Goal: Task Accomplishment & Management: Use online tool/utility

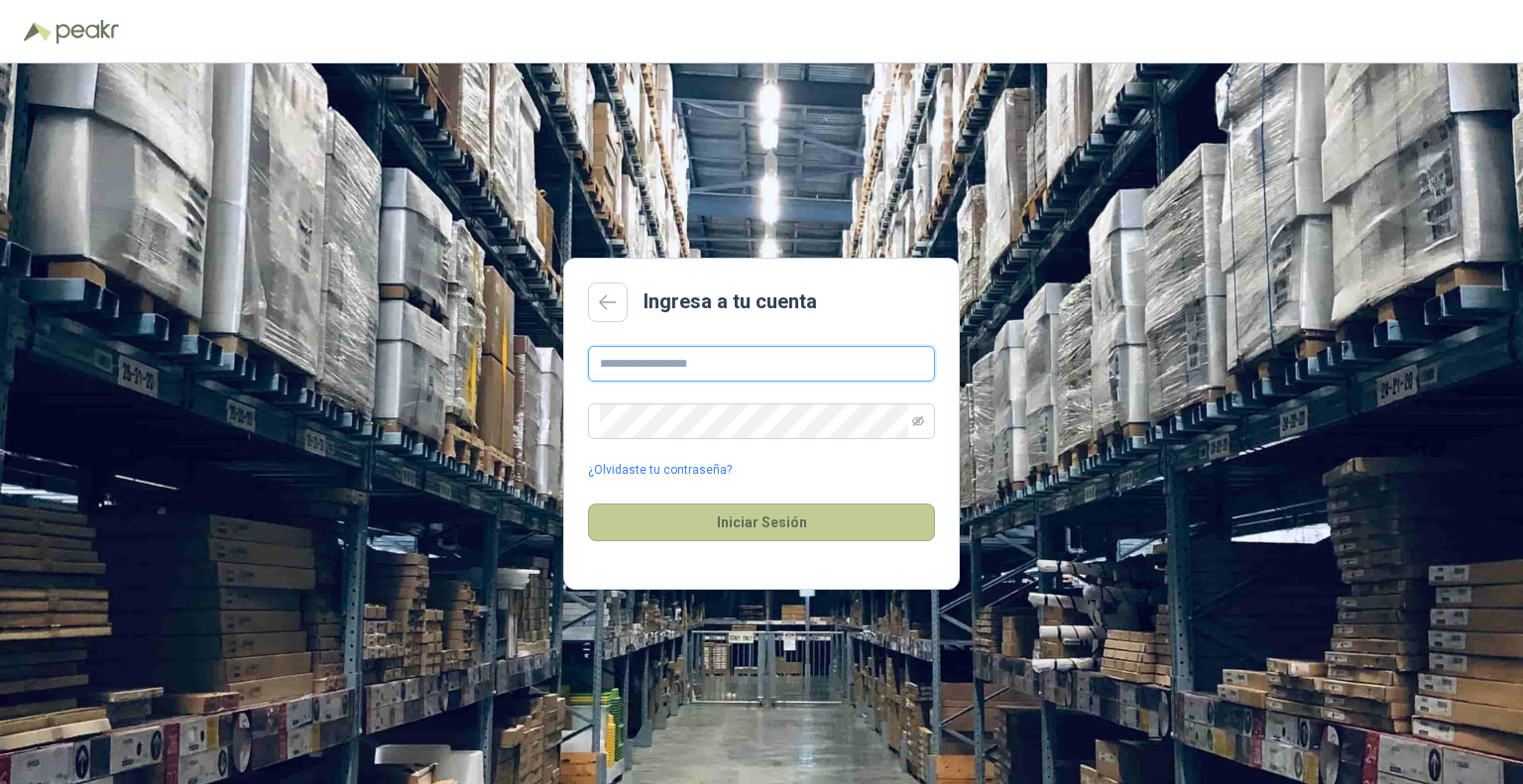
type input "**********"
click at [781, 538] on button "Iniciar Sesión" at bounding box center [762, 522] width 347 height 38
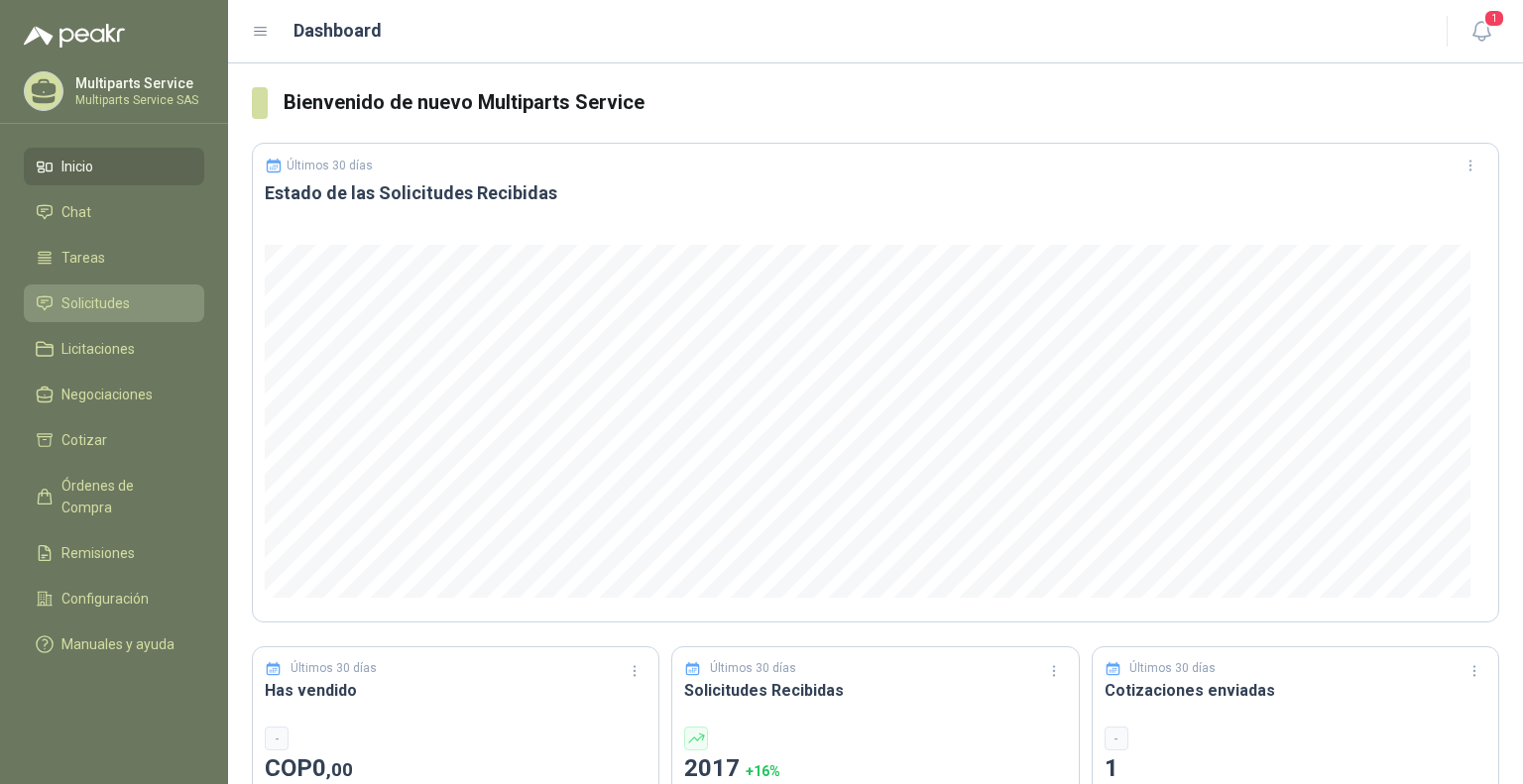
click at [127, 316] on link "Solicitudes" at bounding box center [113, 303] width 180 height 38
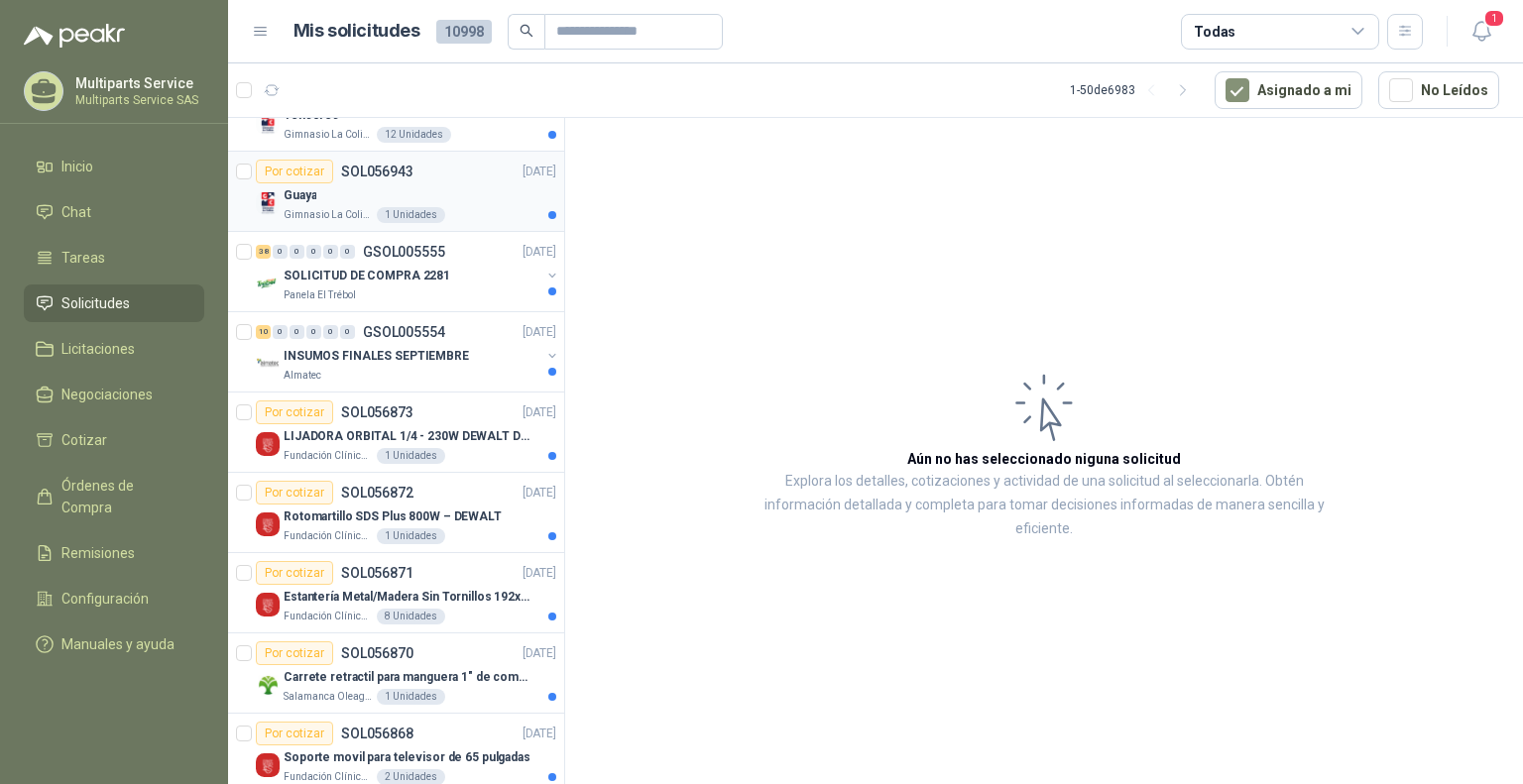
scroll to position [198, 0]
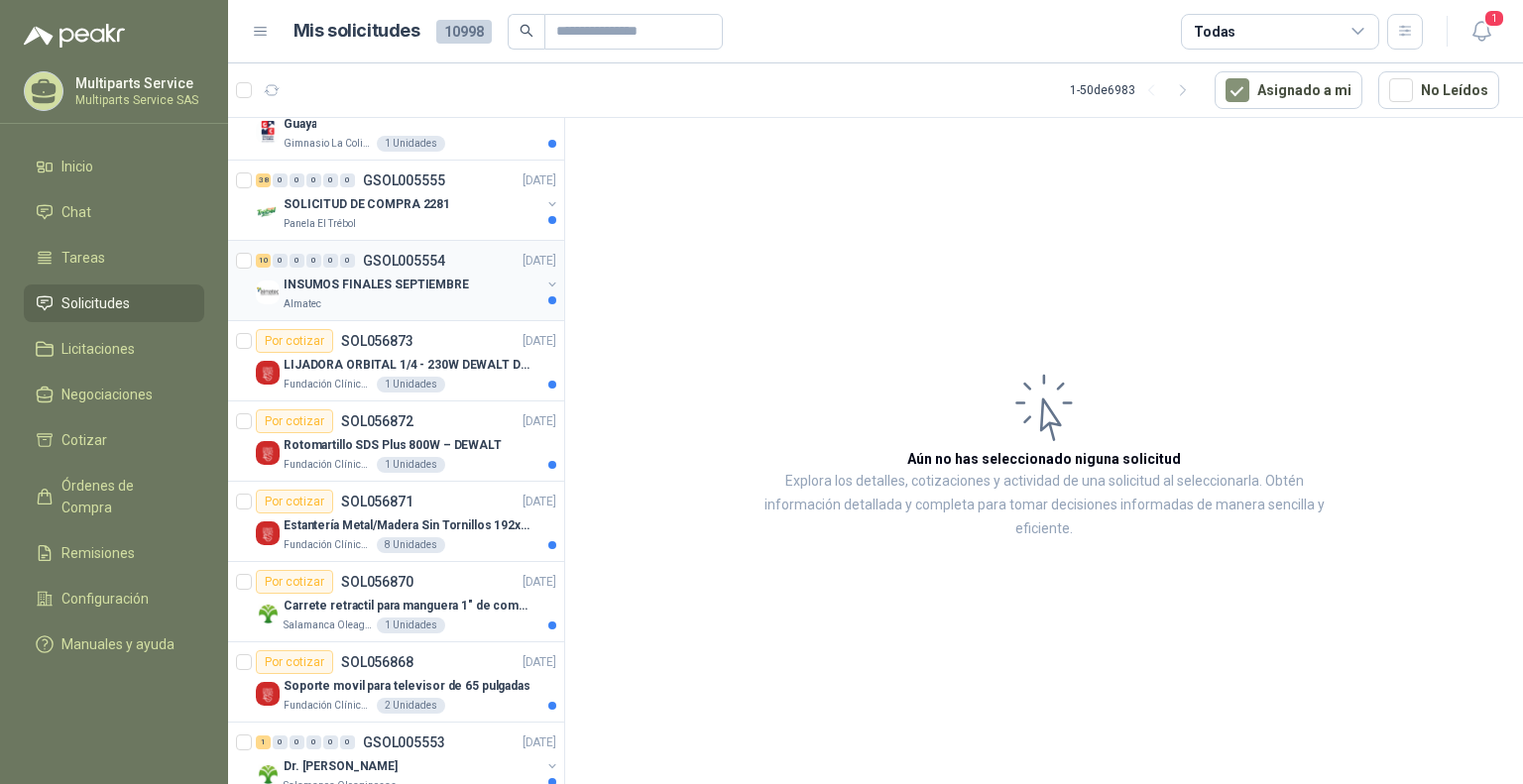
click at [364, 306] on div "Almatec" at bounding box center [412, 304] width 257 height 16
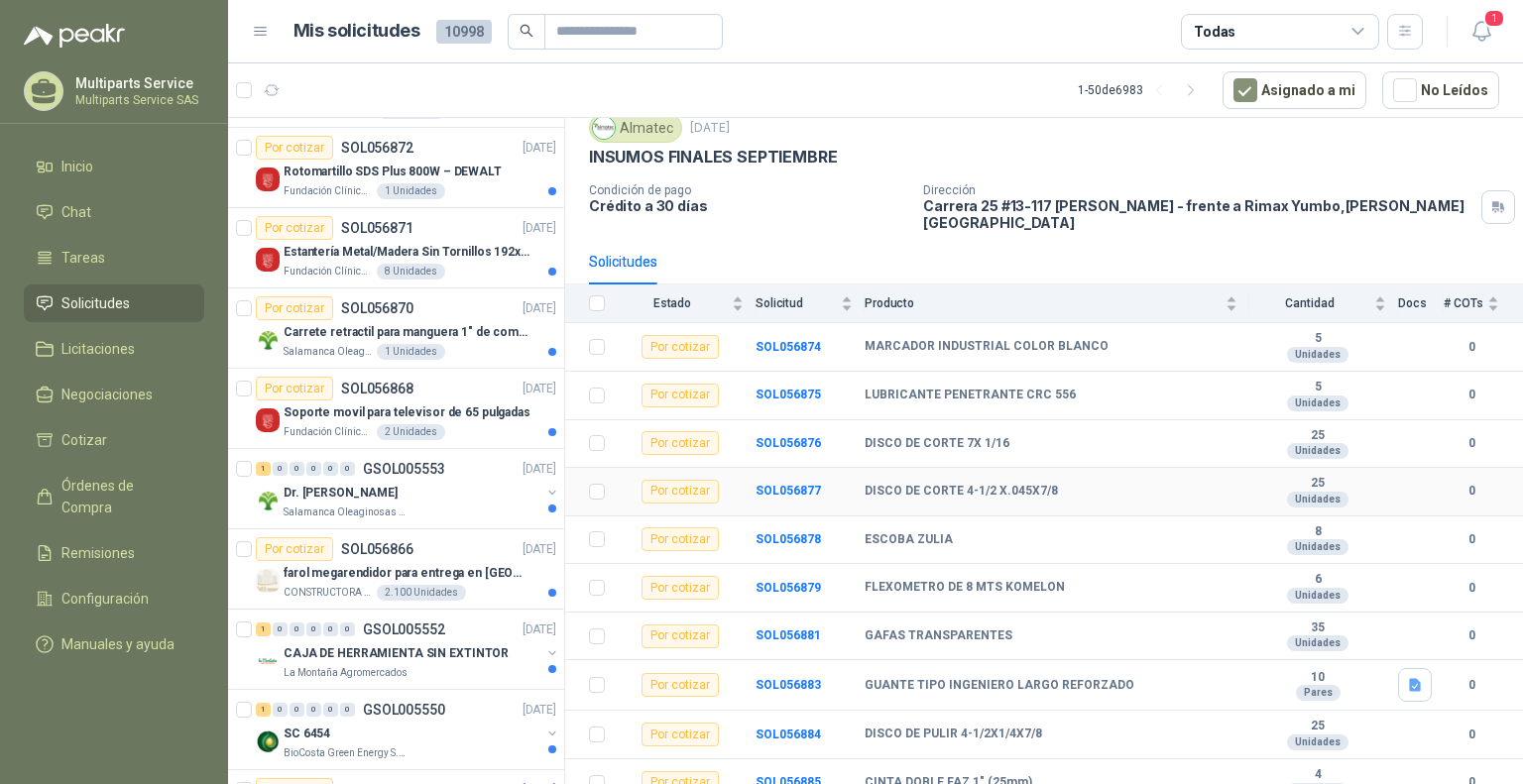
scroll to position [495, 0]
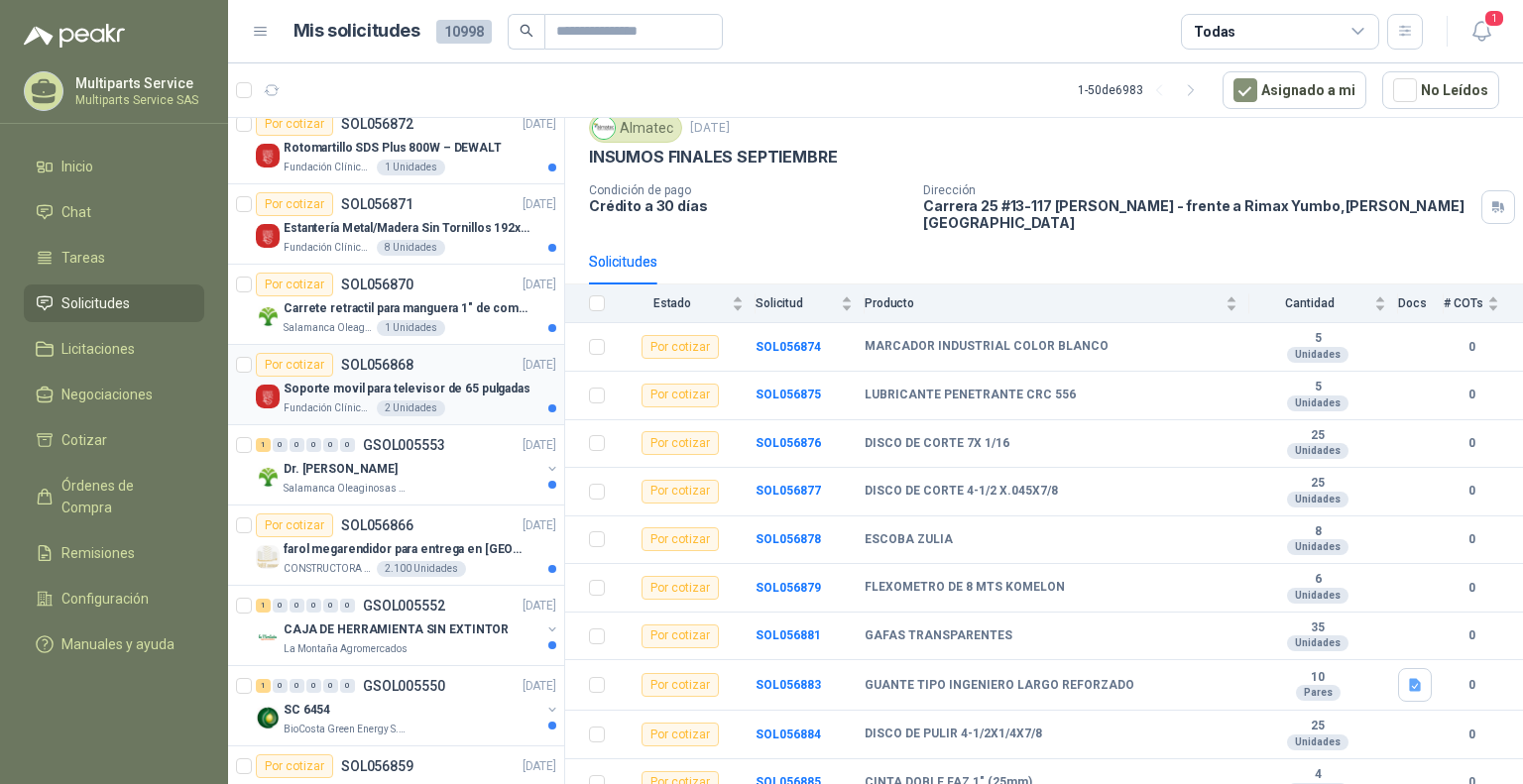
click at [459, 377] on div "Soporte movil para televisor de 65 pulgadas" at bounding box center [420, 389] width 273 height 24
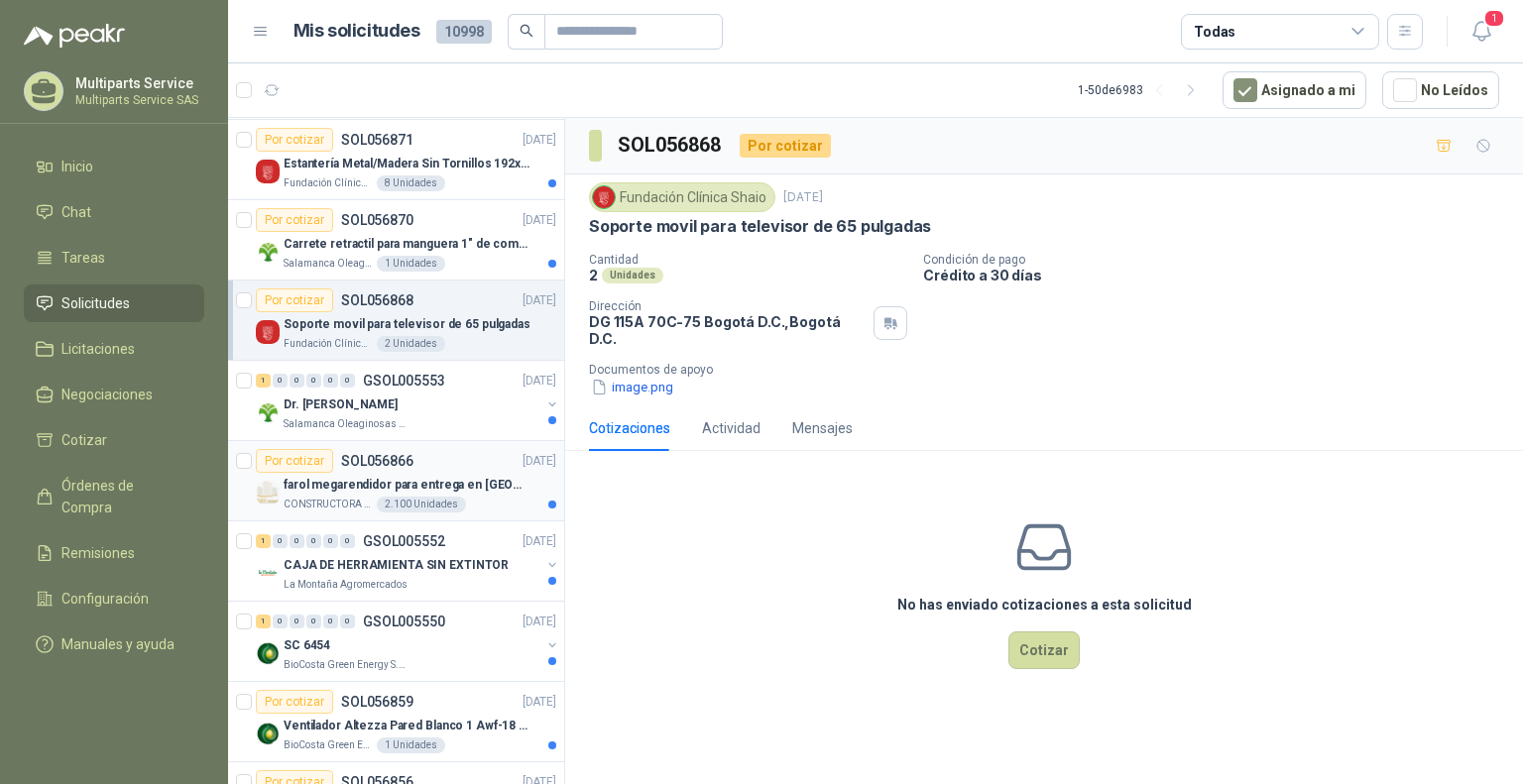
scroll to position [595, 0]
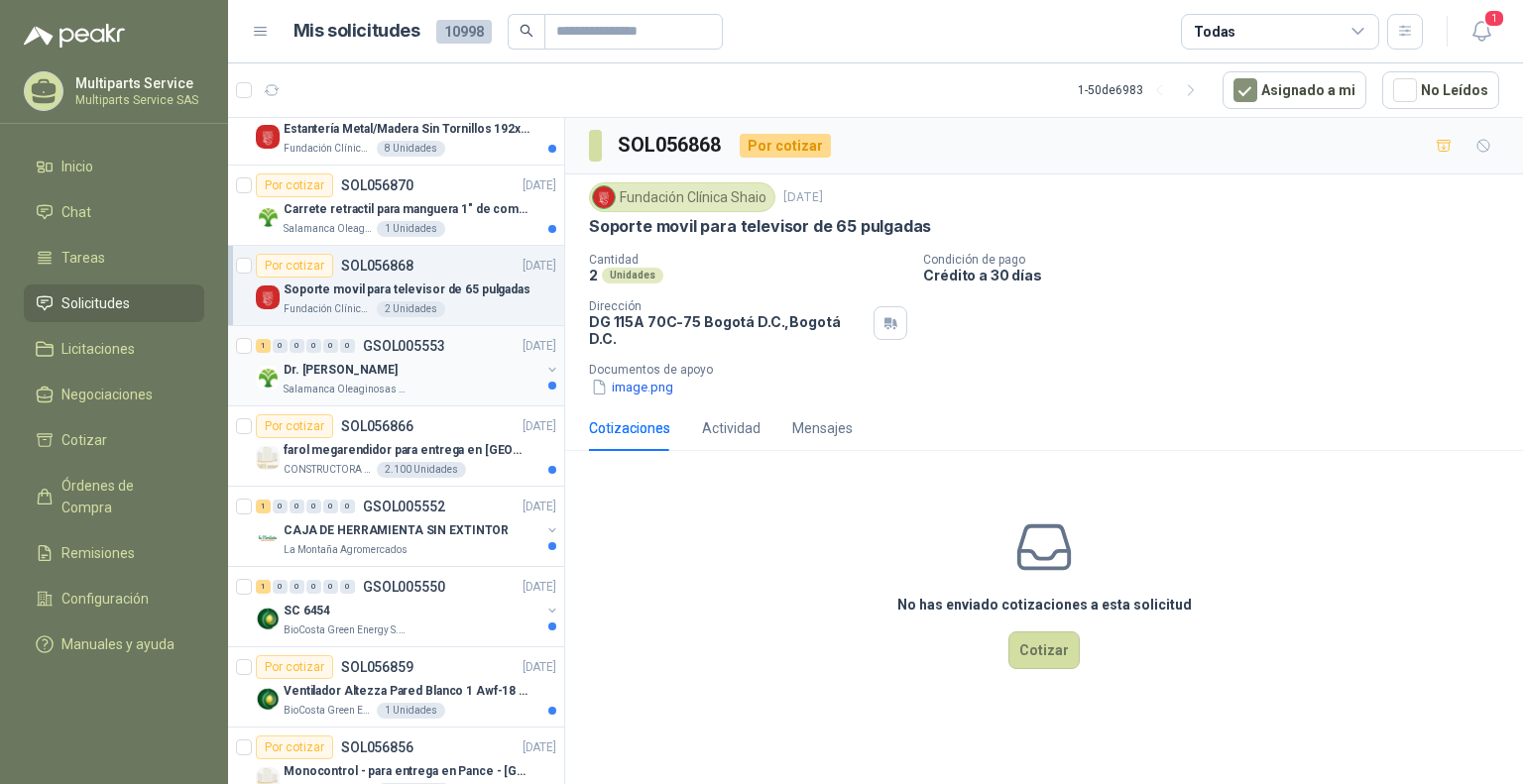
click at [461, 384] on div "Salamanca Oleaginosas SAS" at bounding box center [412, 390] width 257 height 16
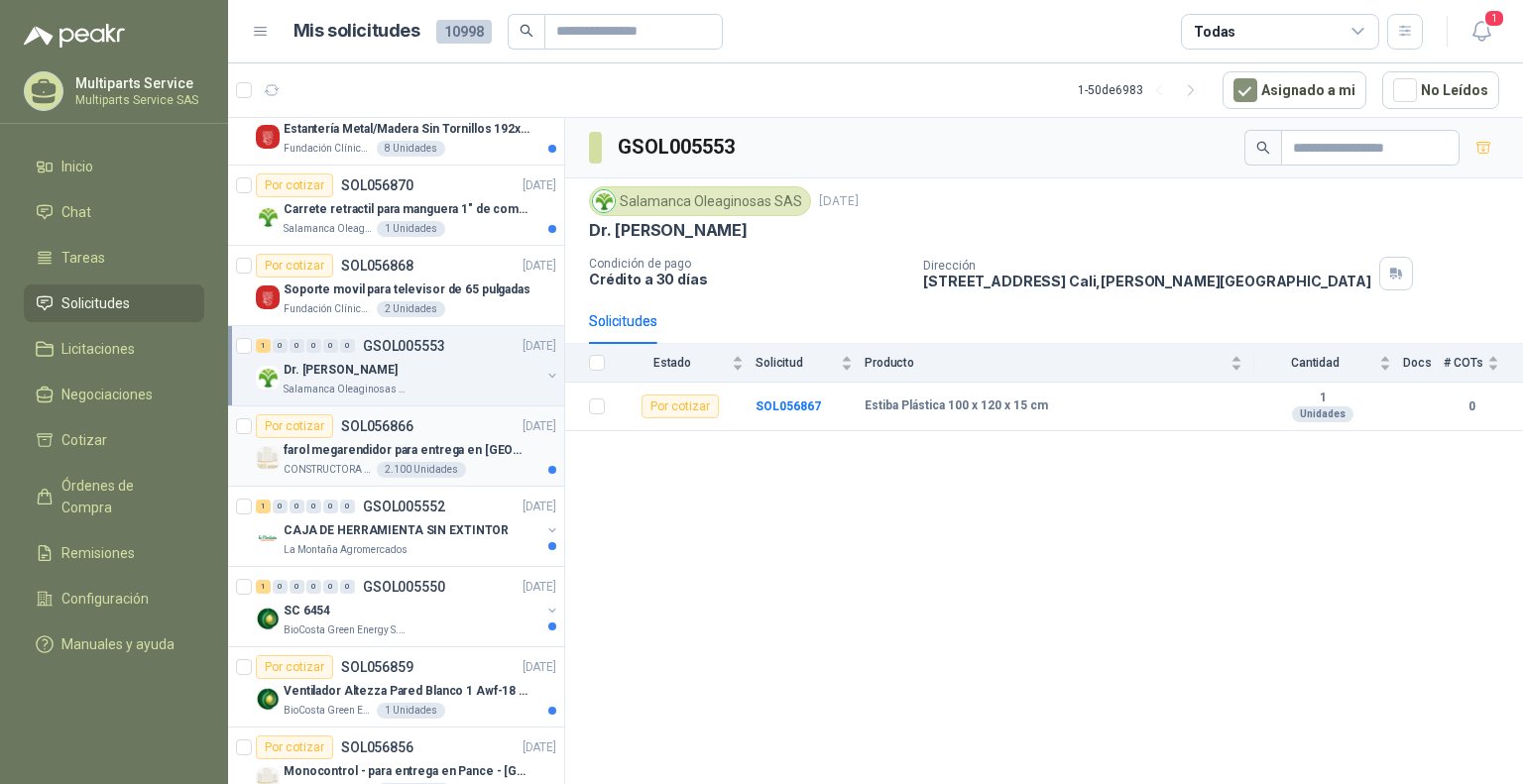
click at [446, 433] on div "Por cotizar SOL056866 [DATE]" at bounding box center [406, 426] width 301 height 24
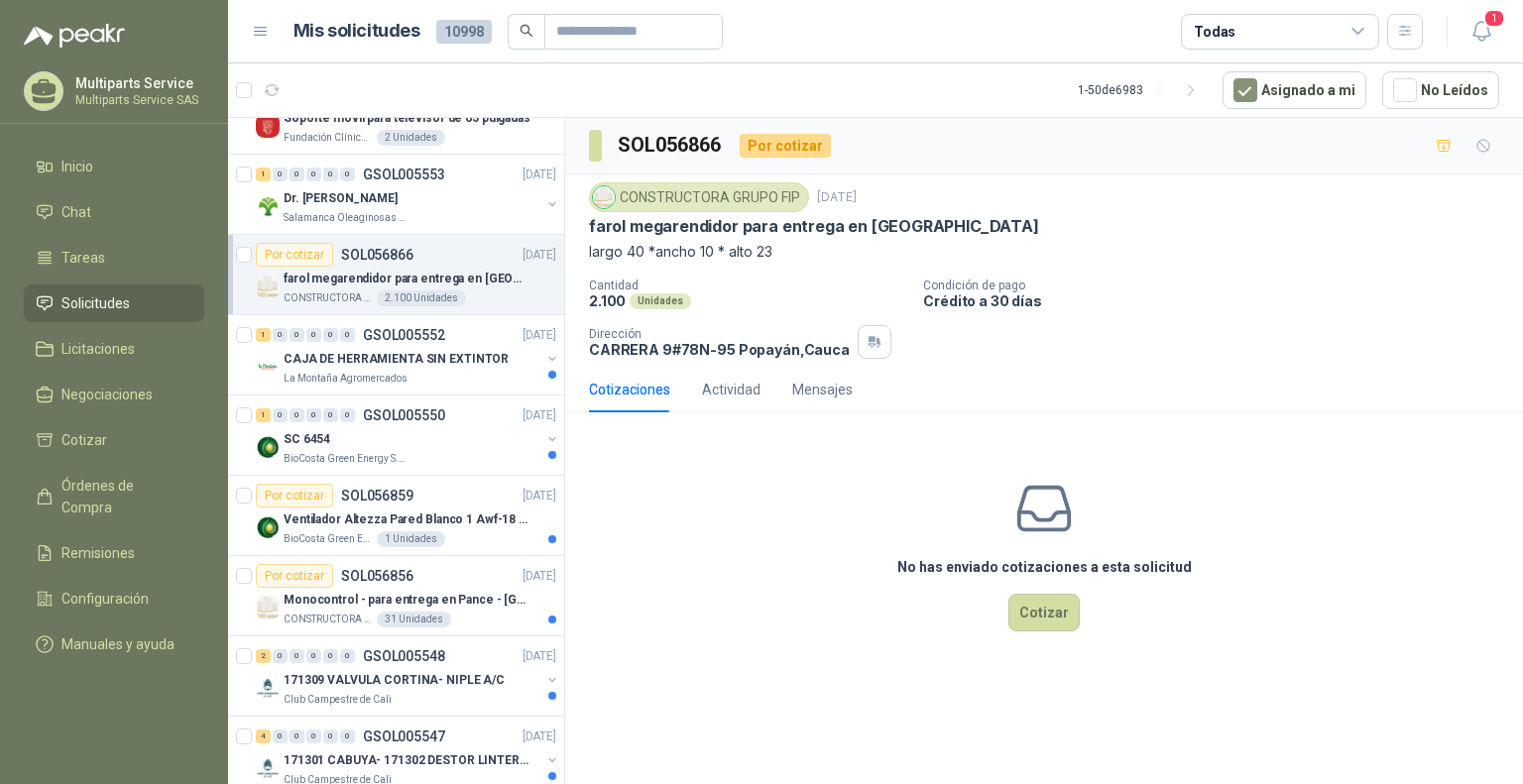
scroll to position [793, 0]
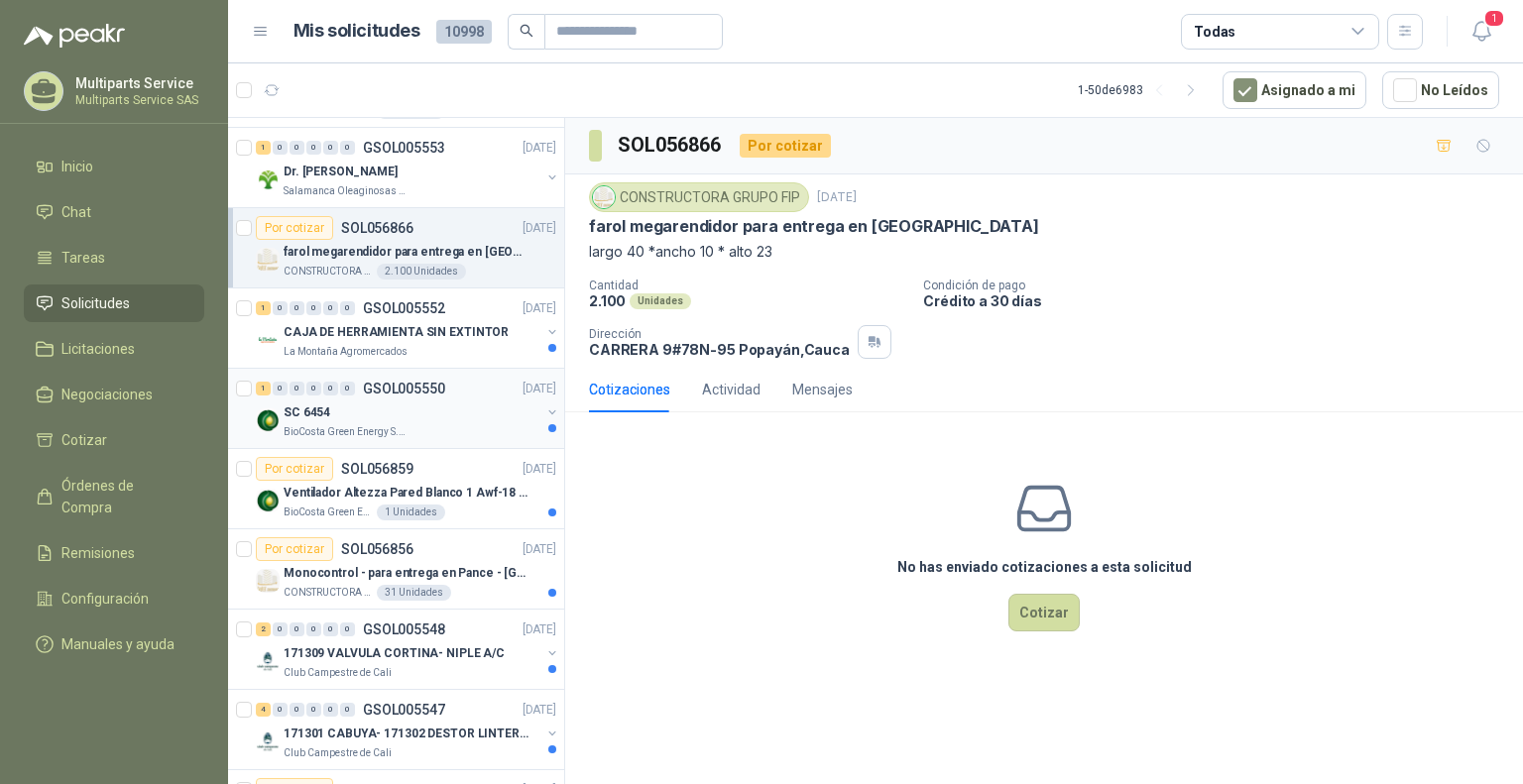
click at [456, 408] on div "SC 6454" at bounding box center [412, 413] width 257 height 24
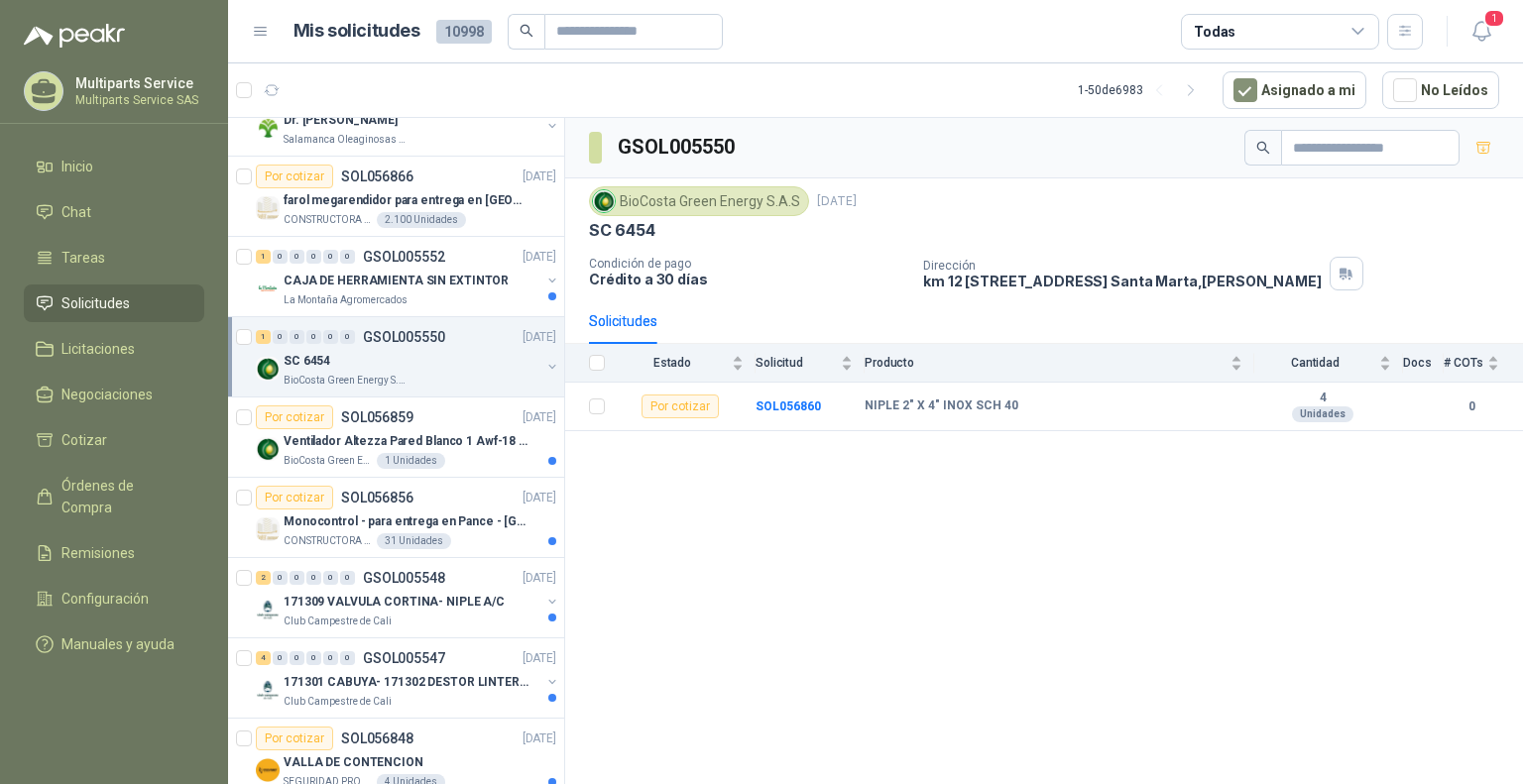
scroll to position [892, 0]
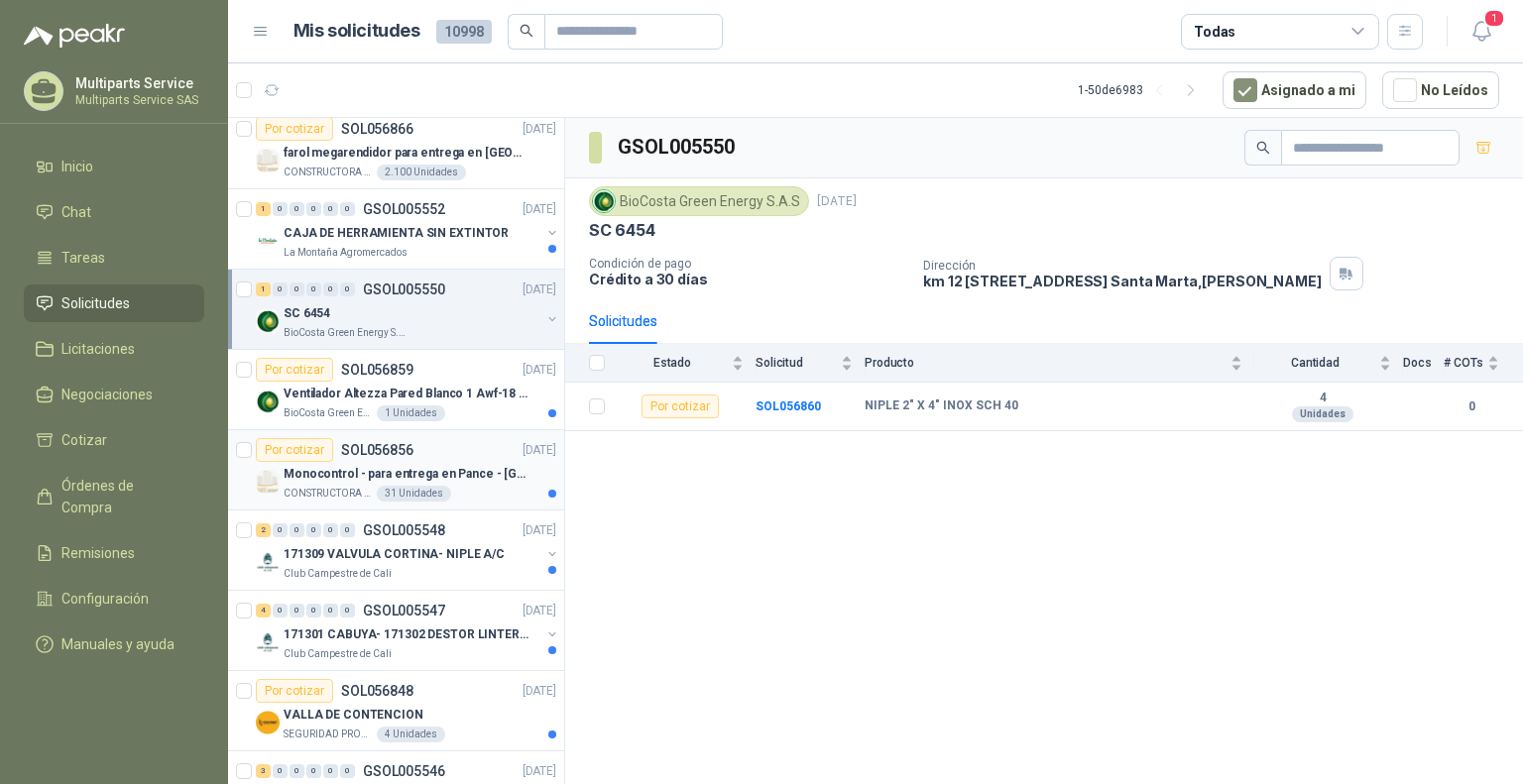
click at [479, 447] on div "Por cotizar SOL056856 [DATE]" at bounding box center [406, 450] width 301 height 24
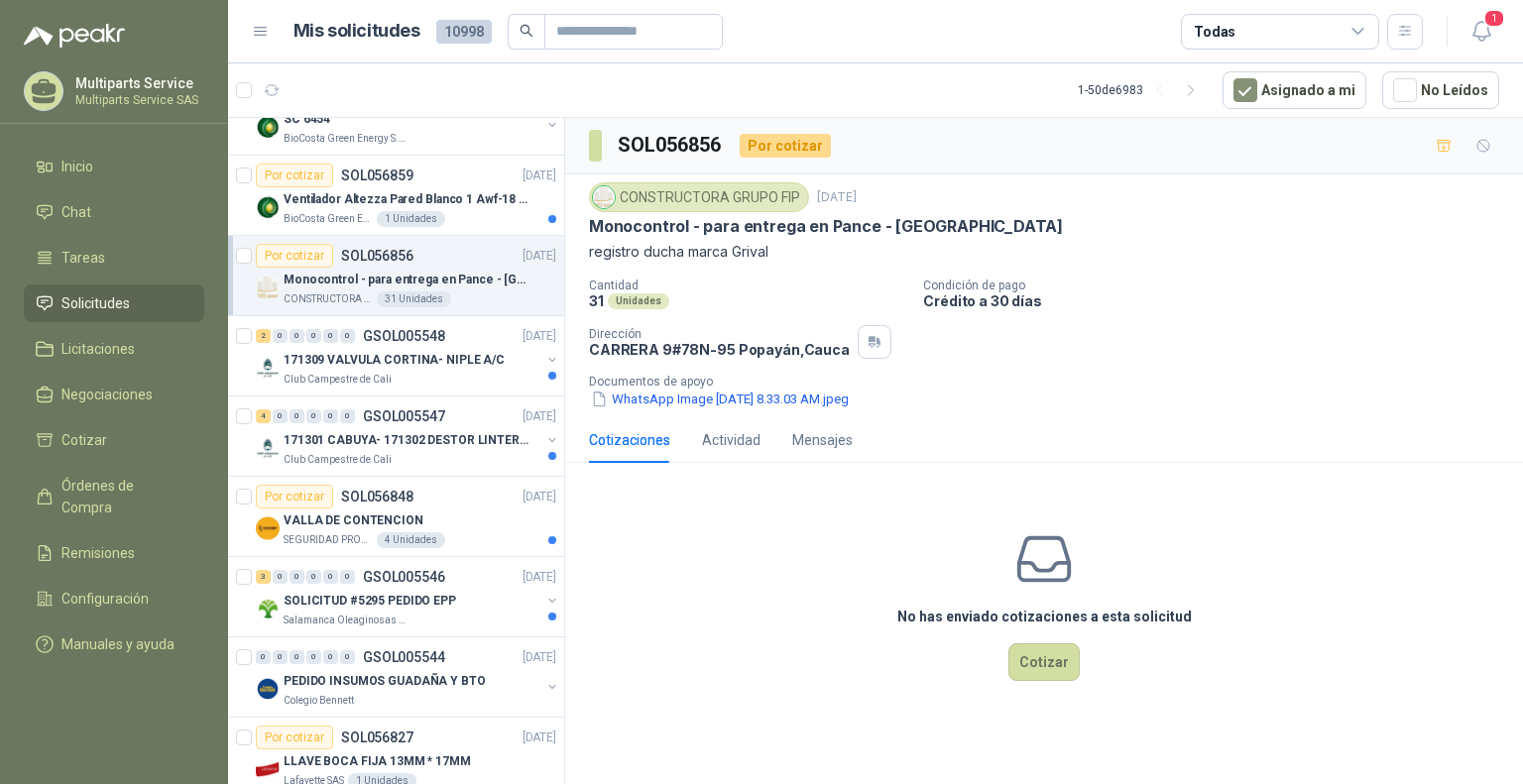
scroll to position [1190, 0]
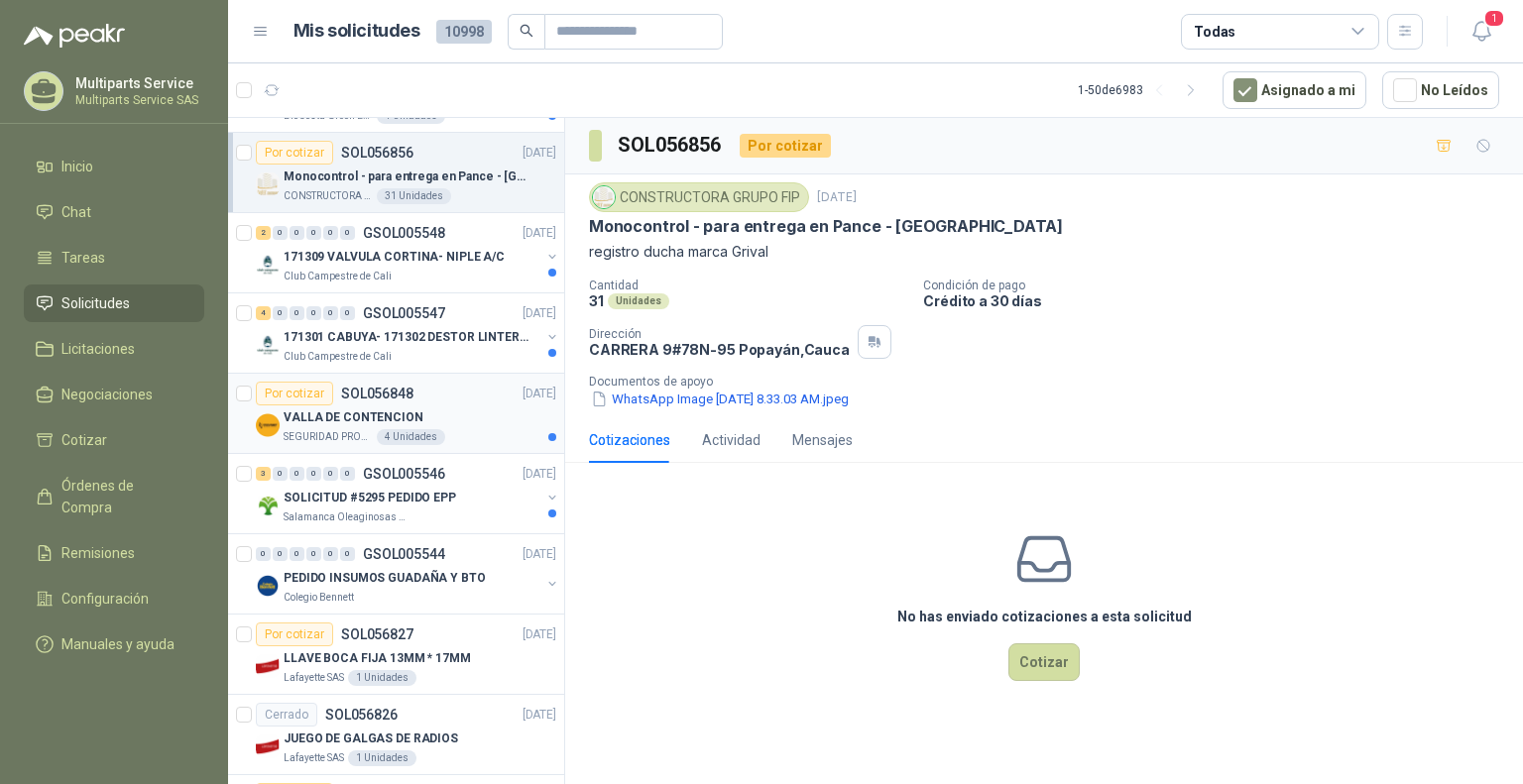
click at [504, 421] on div "VALLA DE CONTENCION" at bounding box center [420, 418] width 273 height 24
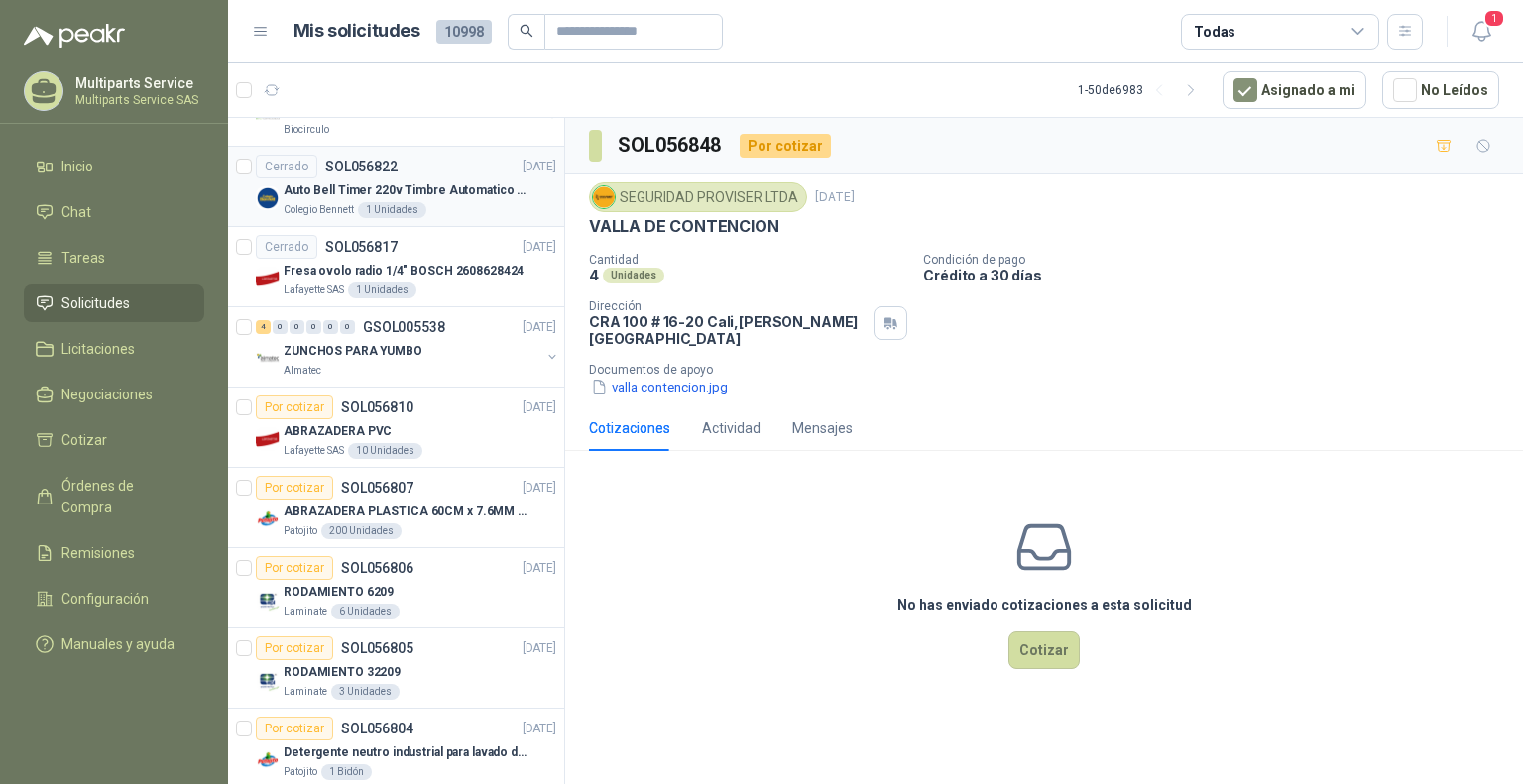
scroll to position [1983, 0]
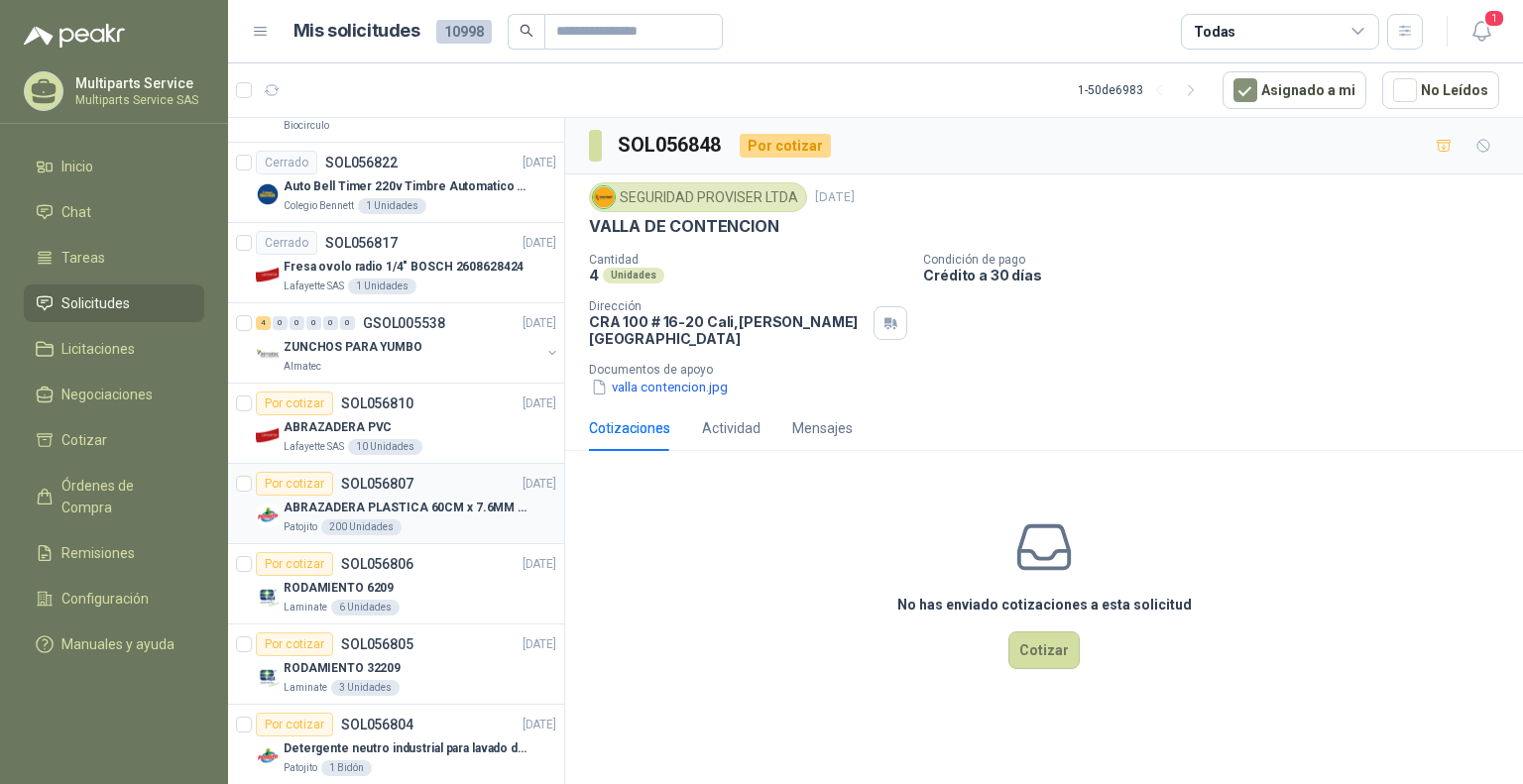
click at [468, 495] on div "ABRAZADERA PLASTICA 60CM x 7.6MM ANCHA" at bounding box center [420, 507] width 273 height 24
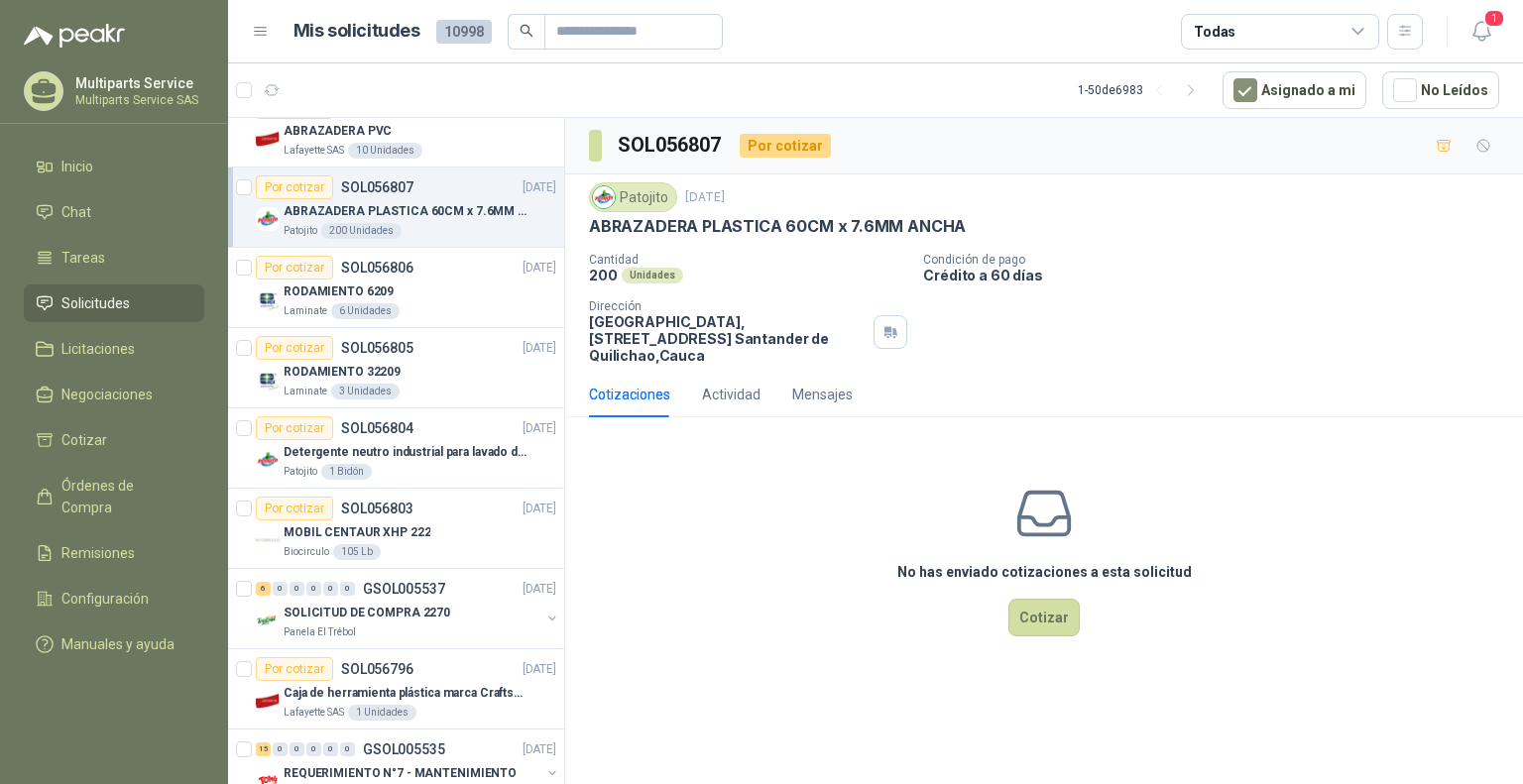
scroll to position [2280, 0]
click at [483, 439] on div "Detergente neutro industrial para lavado de tanques y maquinas." at bounding box center [420, 451] width 273 height 24
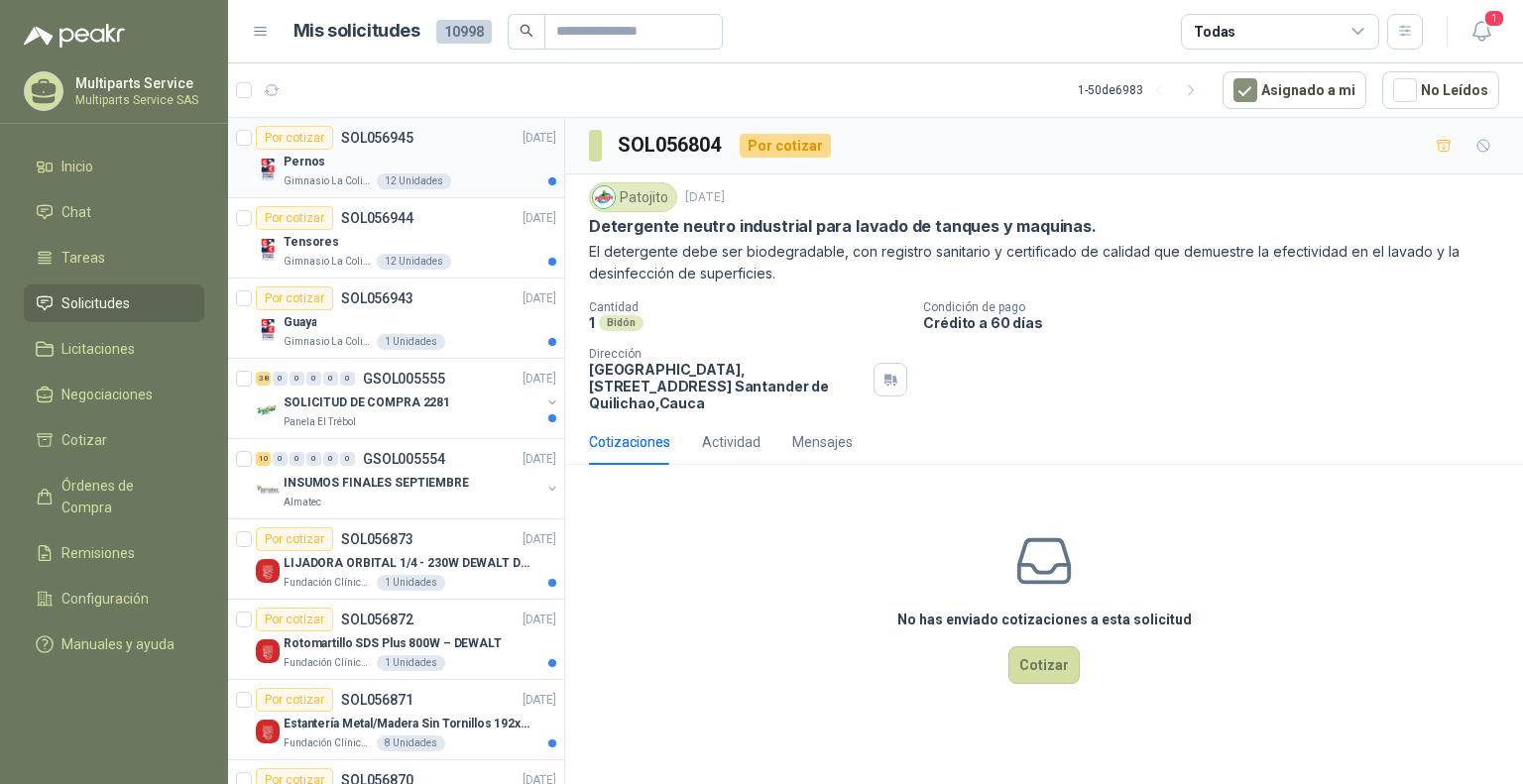
click at [435, 147] on div "Por cotizar SOL056945 [DATE] Pernos Gimnasio La Colina 12 Unidades" at bounding box center [406, 158] width 301 height 64
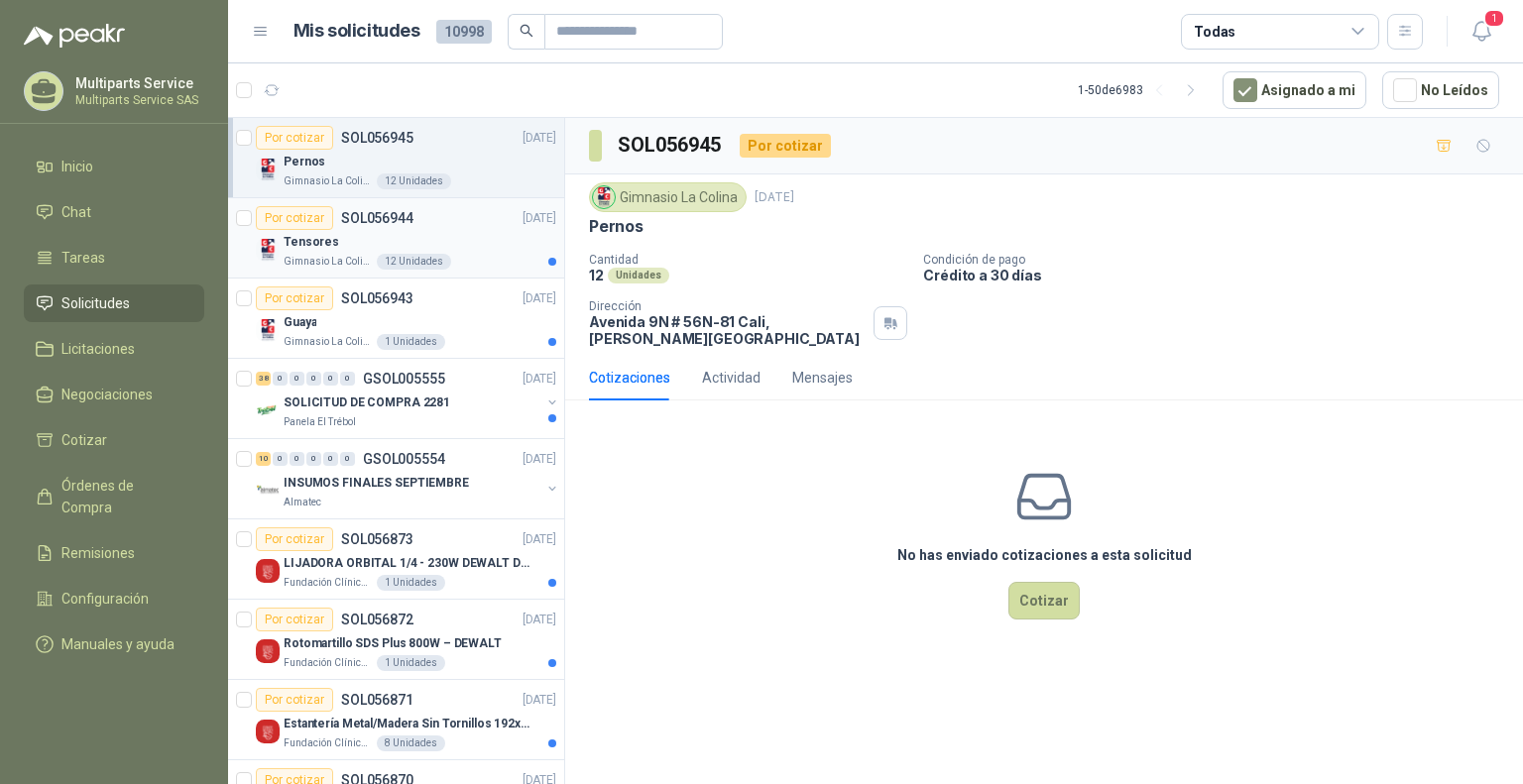
click at [484, 210] on div "Por cotizar SOL056944 [DATE]" at bounding box center [406, 218] width 301 height 24
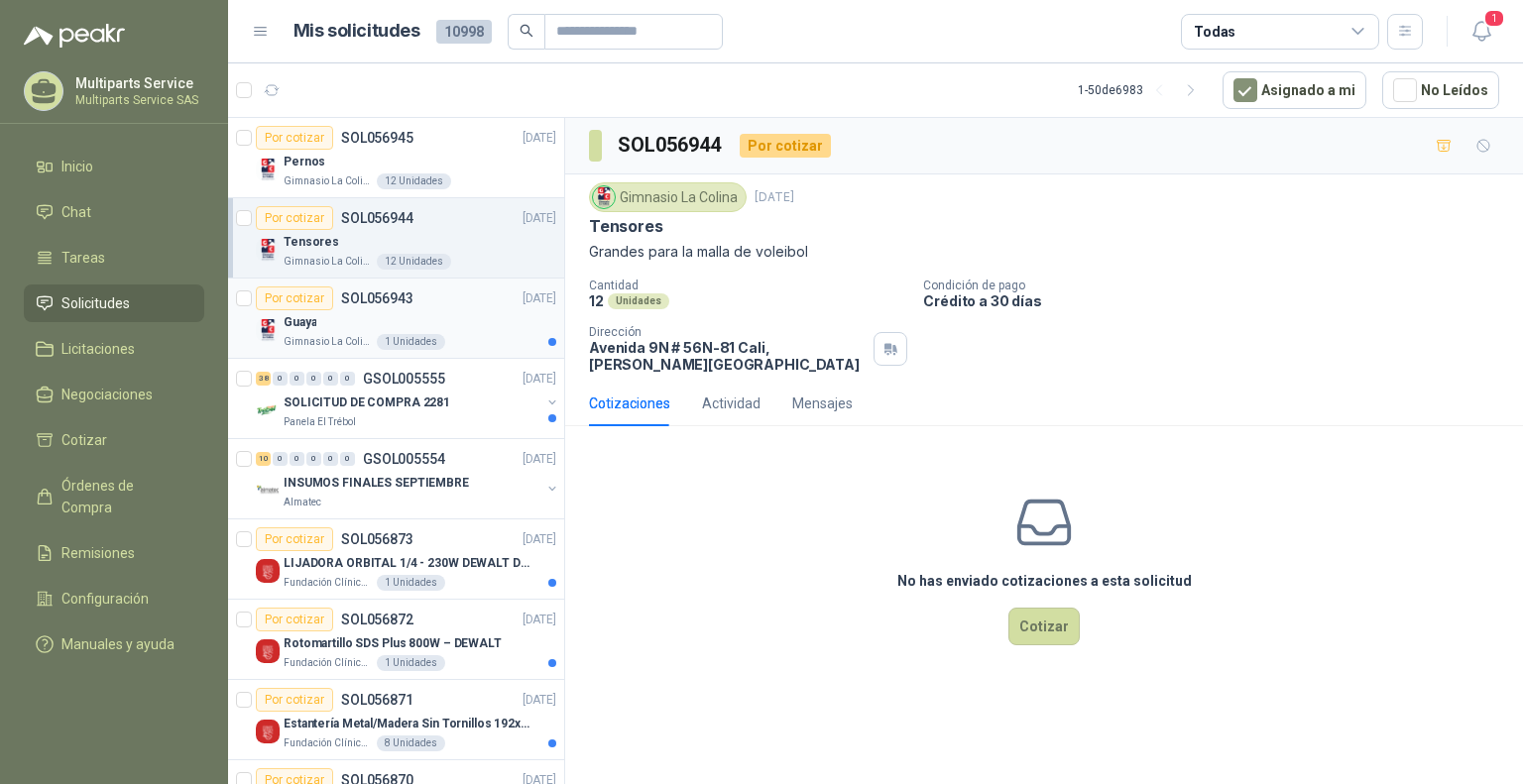
click at [460, 324] on div "Guaya" at bounding box center [420, 322] width 273 height 24
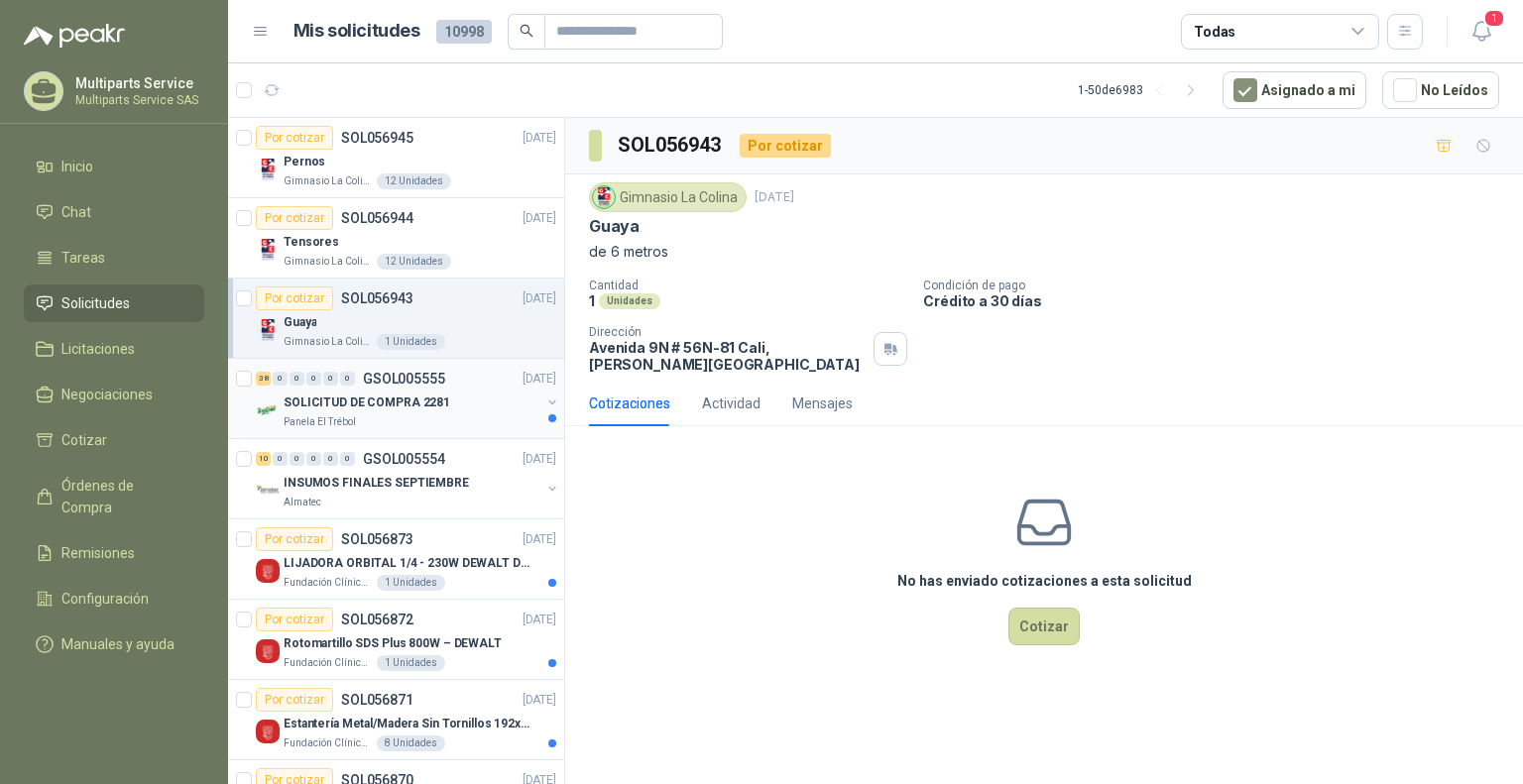
click at [472, 392] on div "SOLICITUD DE COMPRA 2281" at bounding box center [412, 403] width 257 height 24
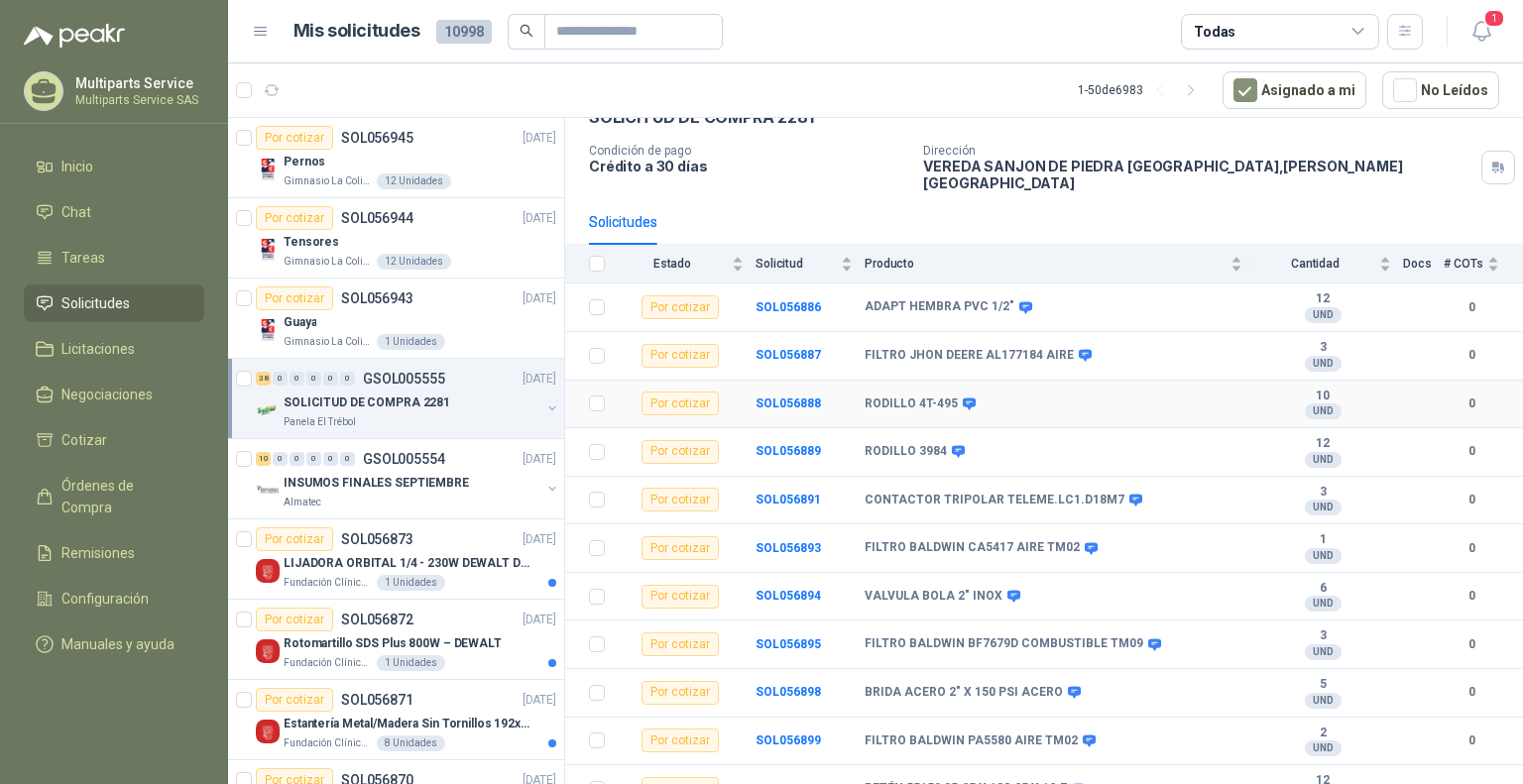
scroll to position [198, 0]
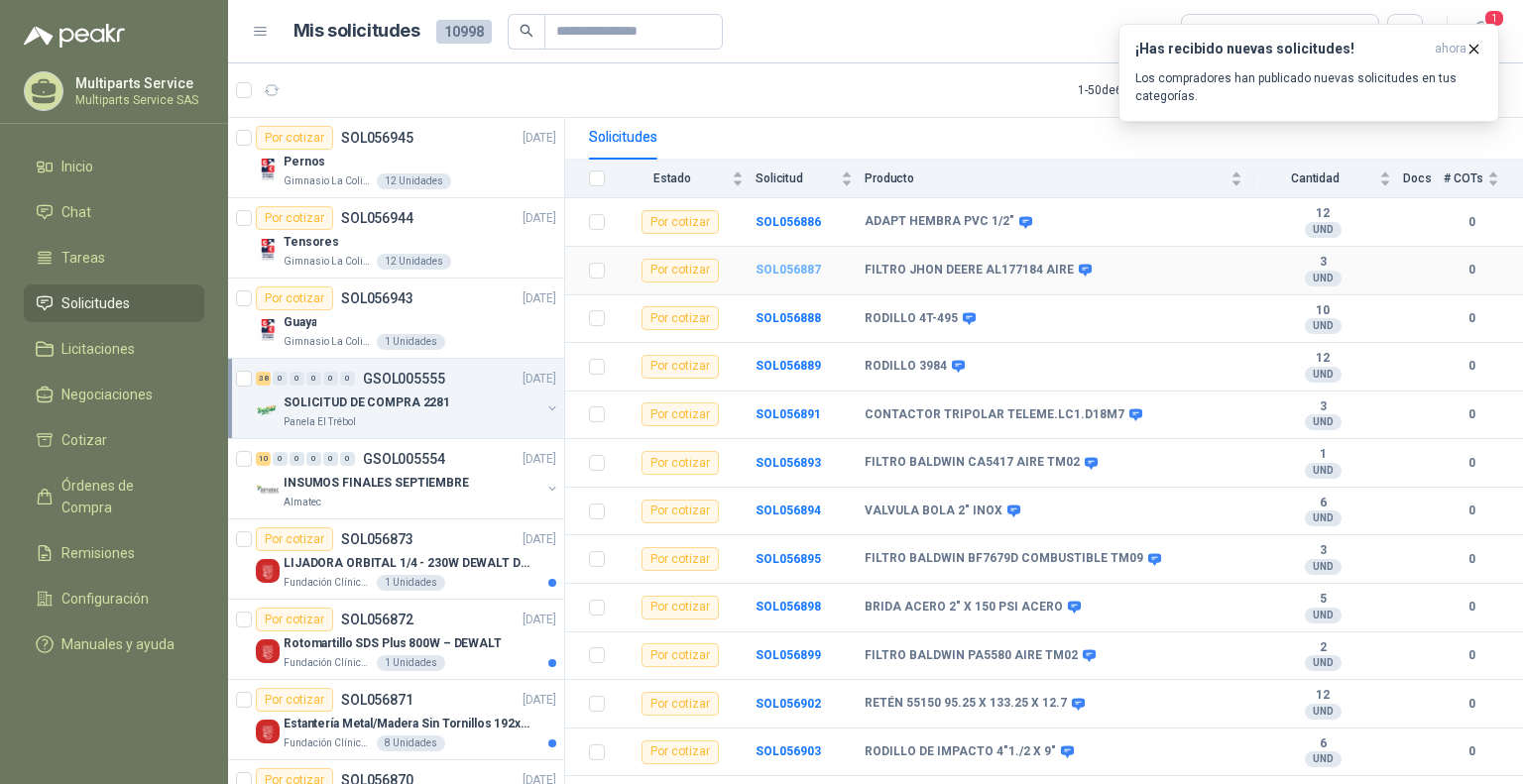
click at [803, 263] on b "SOL056887" at bounding box center [788, 270] width 66 height 14
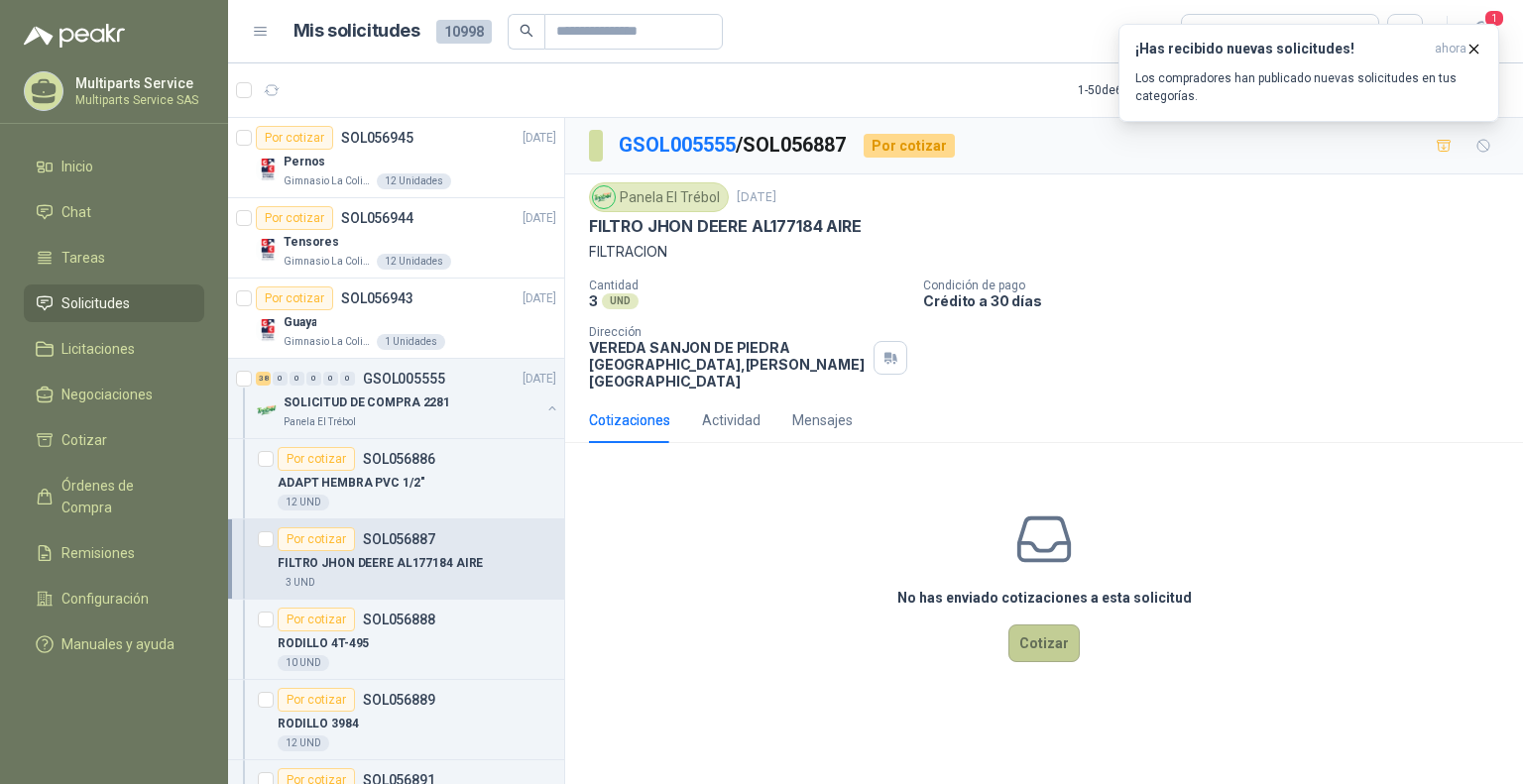
click at [1045, 625] on button "Cotizar" at bounding box center [1044, 644] width 72 height 38
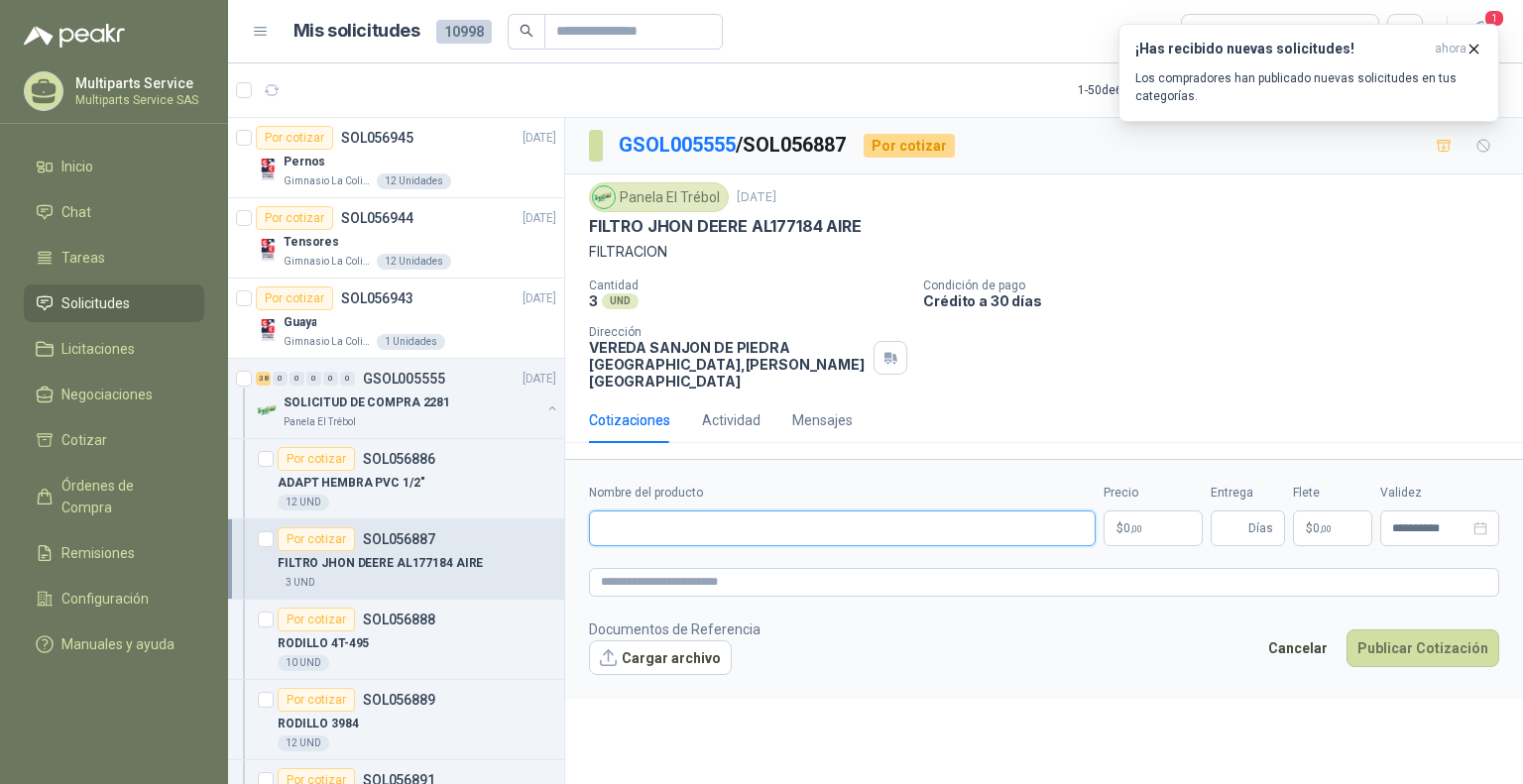
click at [724, 510] on input "Nombre del producto" at bounding box center [842, 528] width 507 height 36
type input "*"
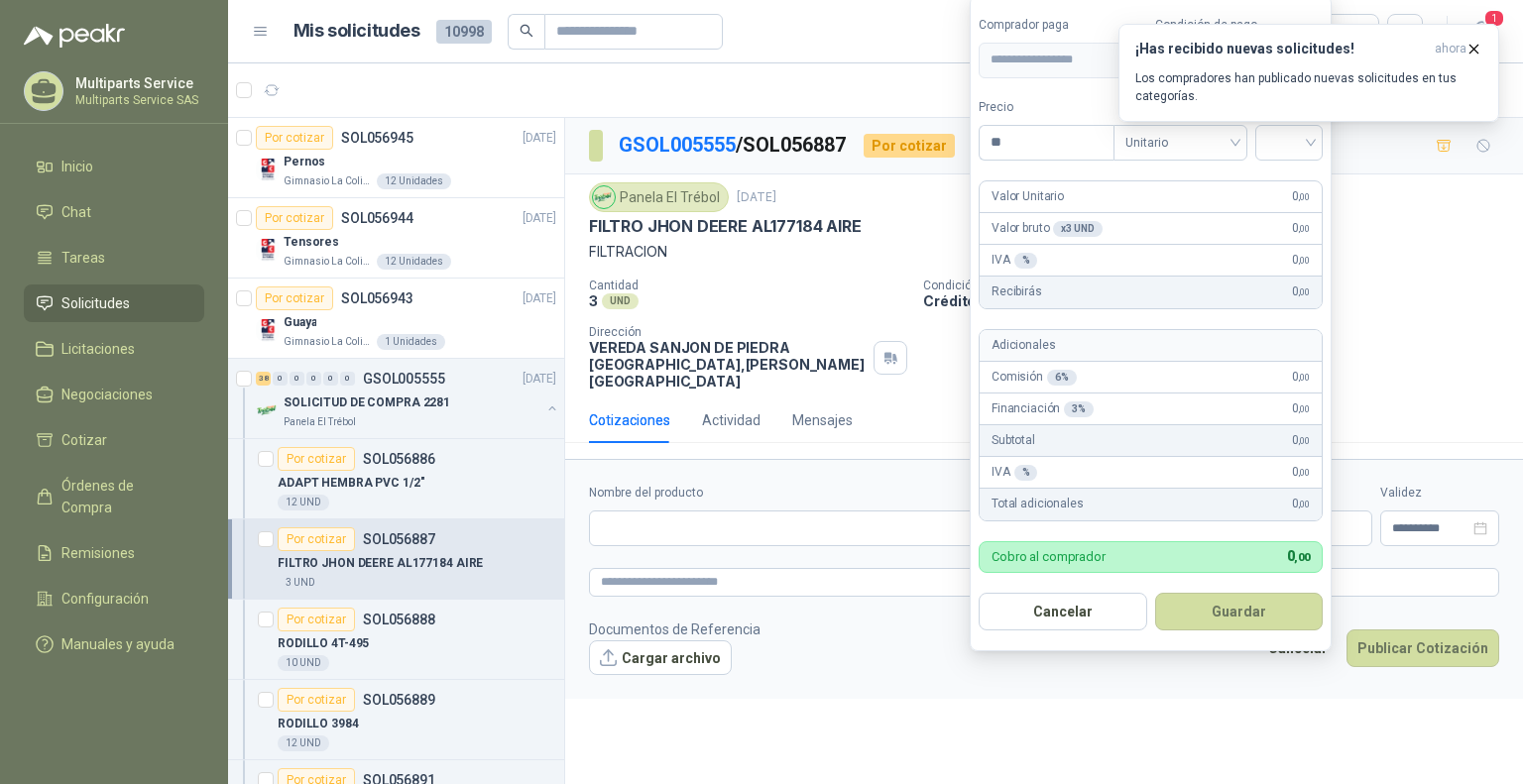
type input "***"
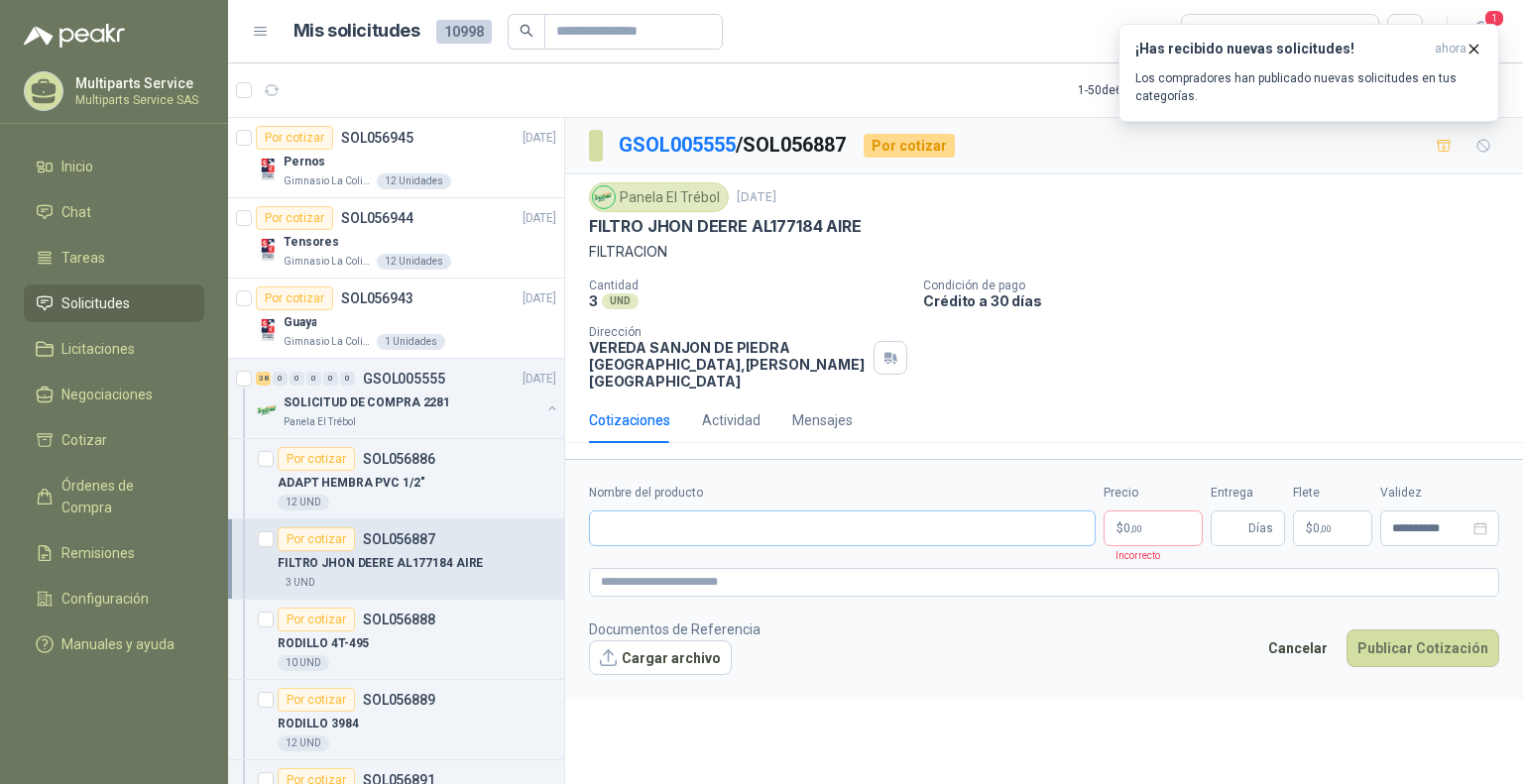
drag, startPoint x: 715, startPoint y: 486, endPoint x: 722, endPoint y: 507, distance: 22.1
click at [715, 487] on div "Nombre del producto" at bounding box center [842, 514] width 507 height 63
click at [722, 510] on input "Nombre del producto" at bounding box center [842, 528] width 507 height 36
type input "*"
type input "*********"
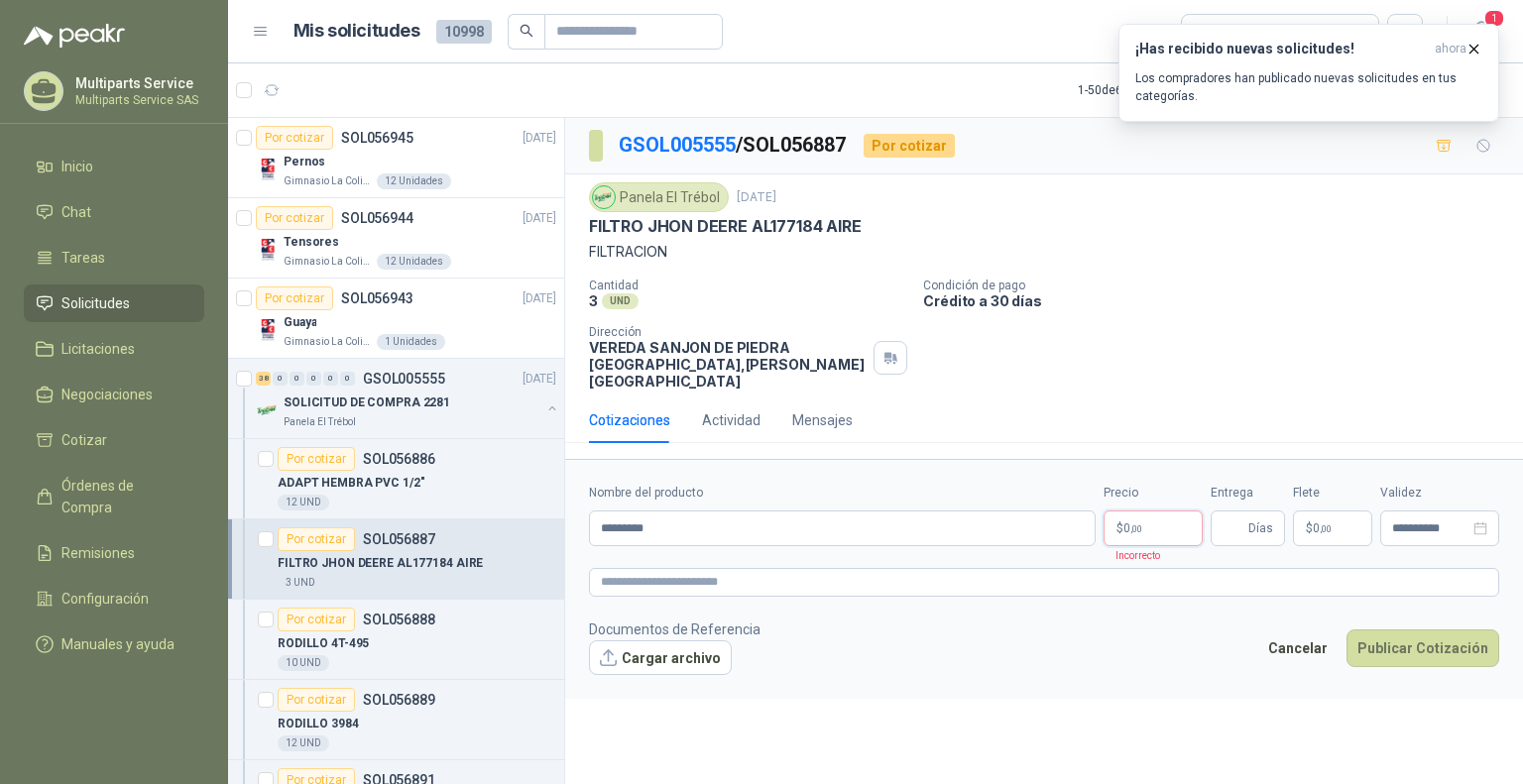
click at [1145, 510] on body "Multiparts Service Multiparts Service SAS Inicio Chat Tareas Solicitudes Licita…" at bounding box center [762, 392] width 1523 height 784
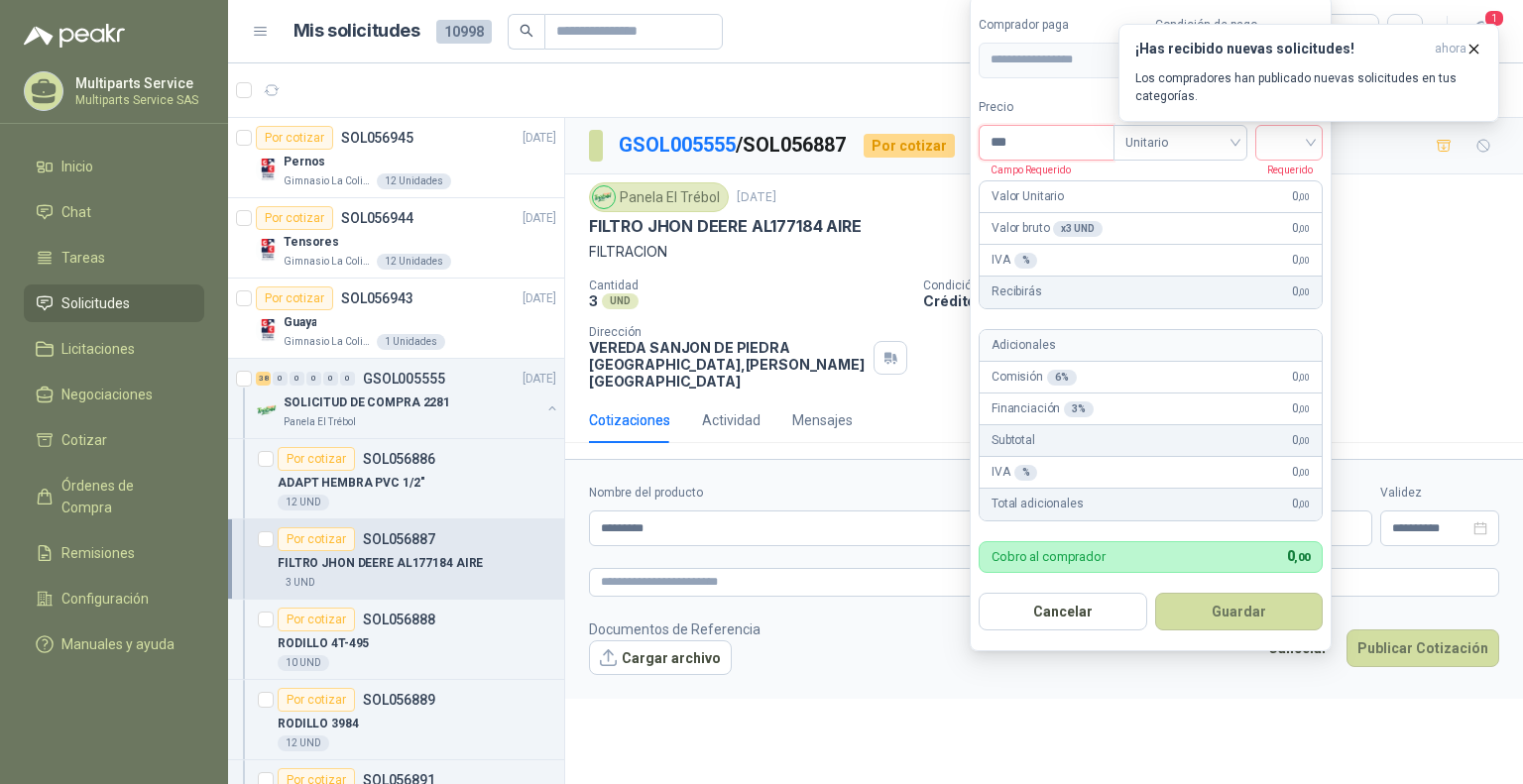
drag, startPoint x: 1031, startPoint y: 131, endPoint x: 940, endPoint y: 108, distance: 93.9
click at [939, 110] on body "Multiparts Service Multiparts Service SAS Inicio Chat Tareas Solicitudes Licita…" at bounding box center [762, 392] width 1523 height 784
click at [1171, 141] on span "Unitario" at bounding box center [1181, 143] width 110 height 30
type input "*********"
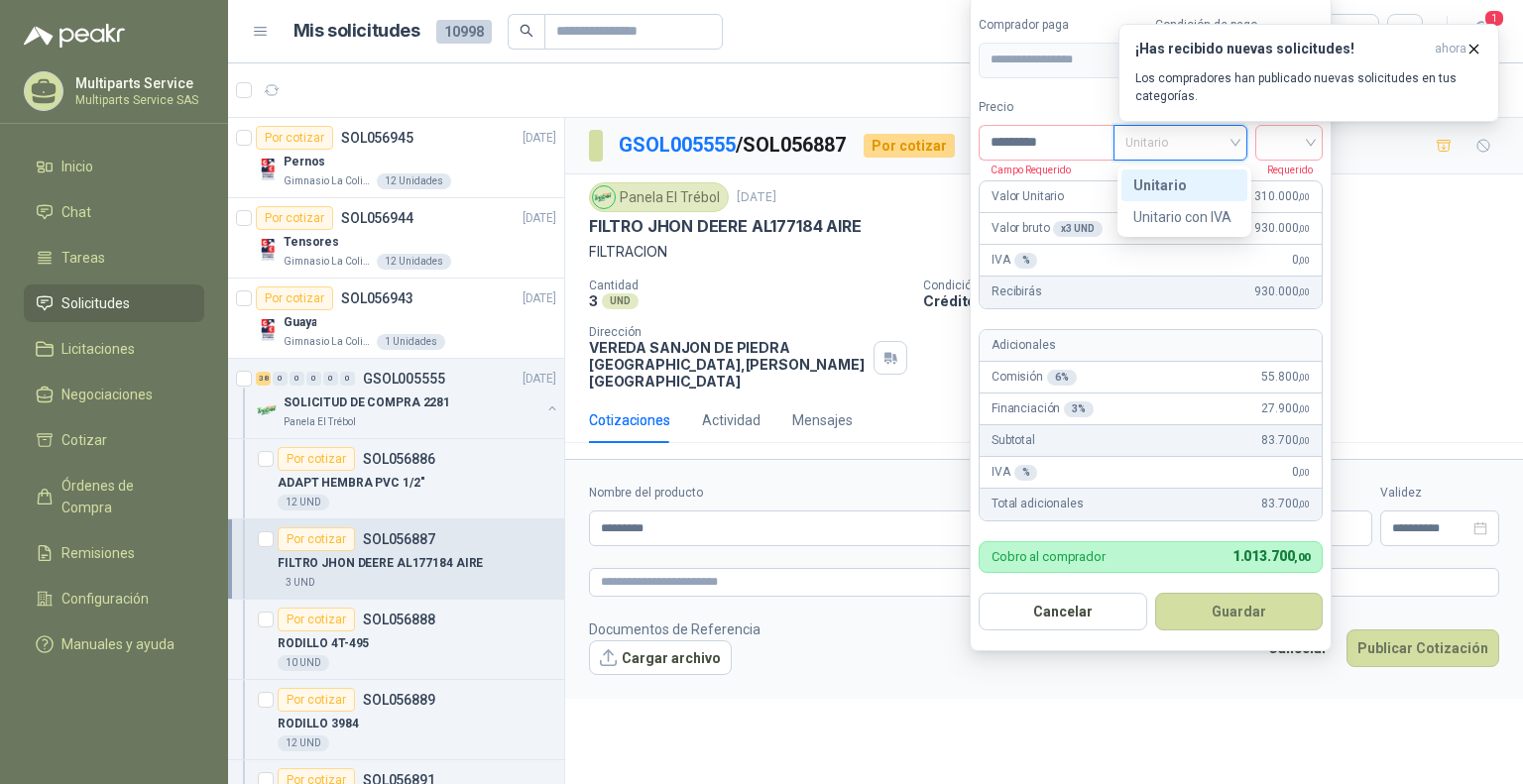
click at [1205, 187] on div "Unitario" at bounding box center [1185, 185] width 103 height 22
drag, startPoint x: 1321, startPoint y: 126, endPoint x: 1312, endPoint y: 135, distance: 12.7
click at [1322, 122] on div "¡Has recibido nuevas solicitudes! ahora Los compradores han publicado nuevas so…" at bounding box center [1309, 73] width 381 height 98
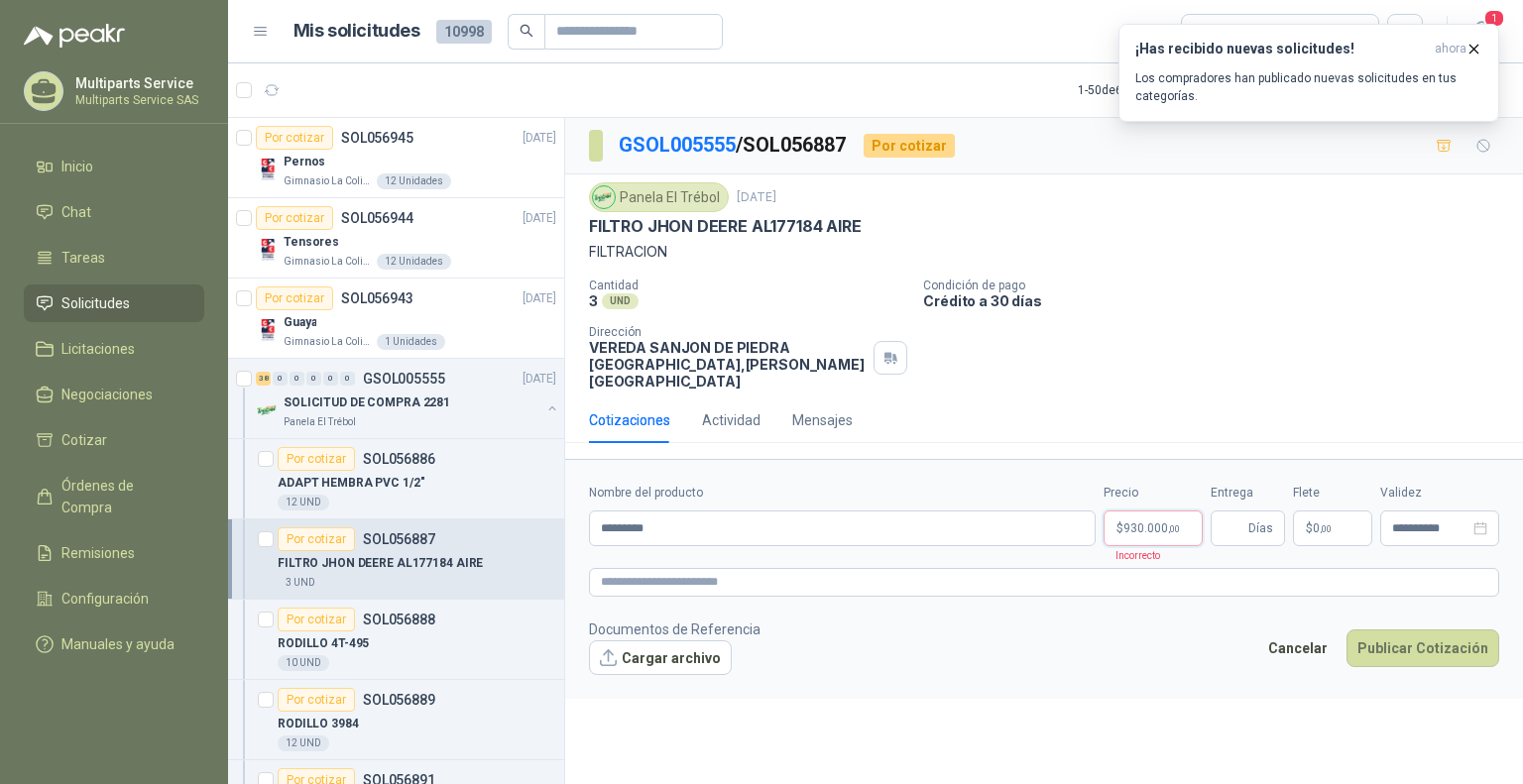
click at [1145, 510] on body "Multiparts Service Multiparts Service SAS Inicio Chat Tareas Solicitudes Licita…" at bounding box center [762, 392] width 1523 height 784
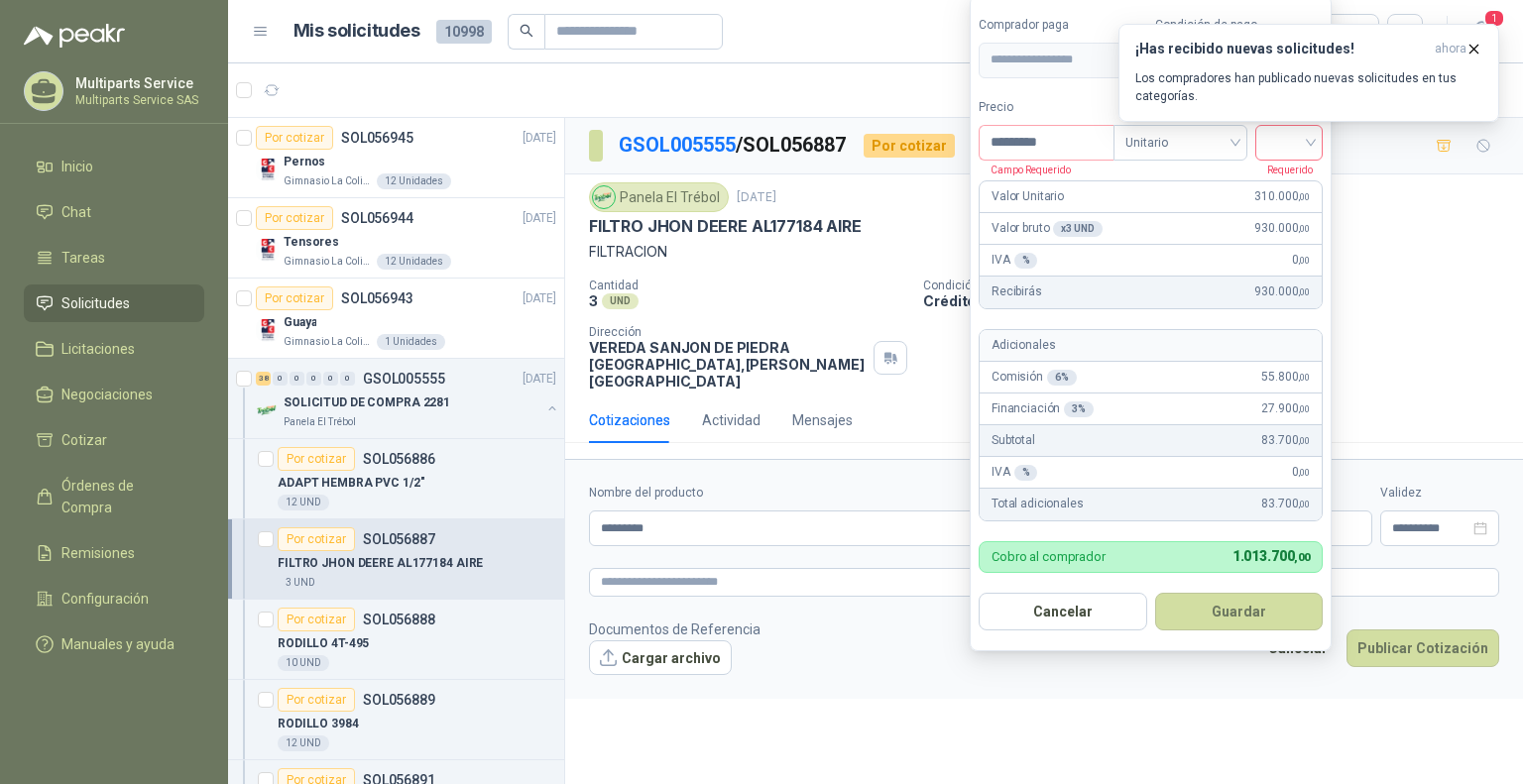
click at [1306, 149] on input "search" at bounding box center [1289, 141] width 44 height 30
click at [1293, 191] on div "19%" at bounding box center [1293, 185] width 37 height 22
click at [1469, 47] on icon "button" at bounding box center [1474, 49] width 17 height 17
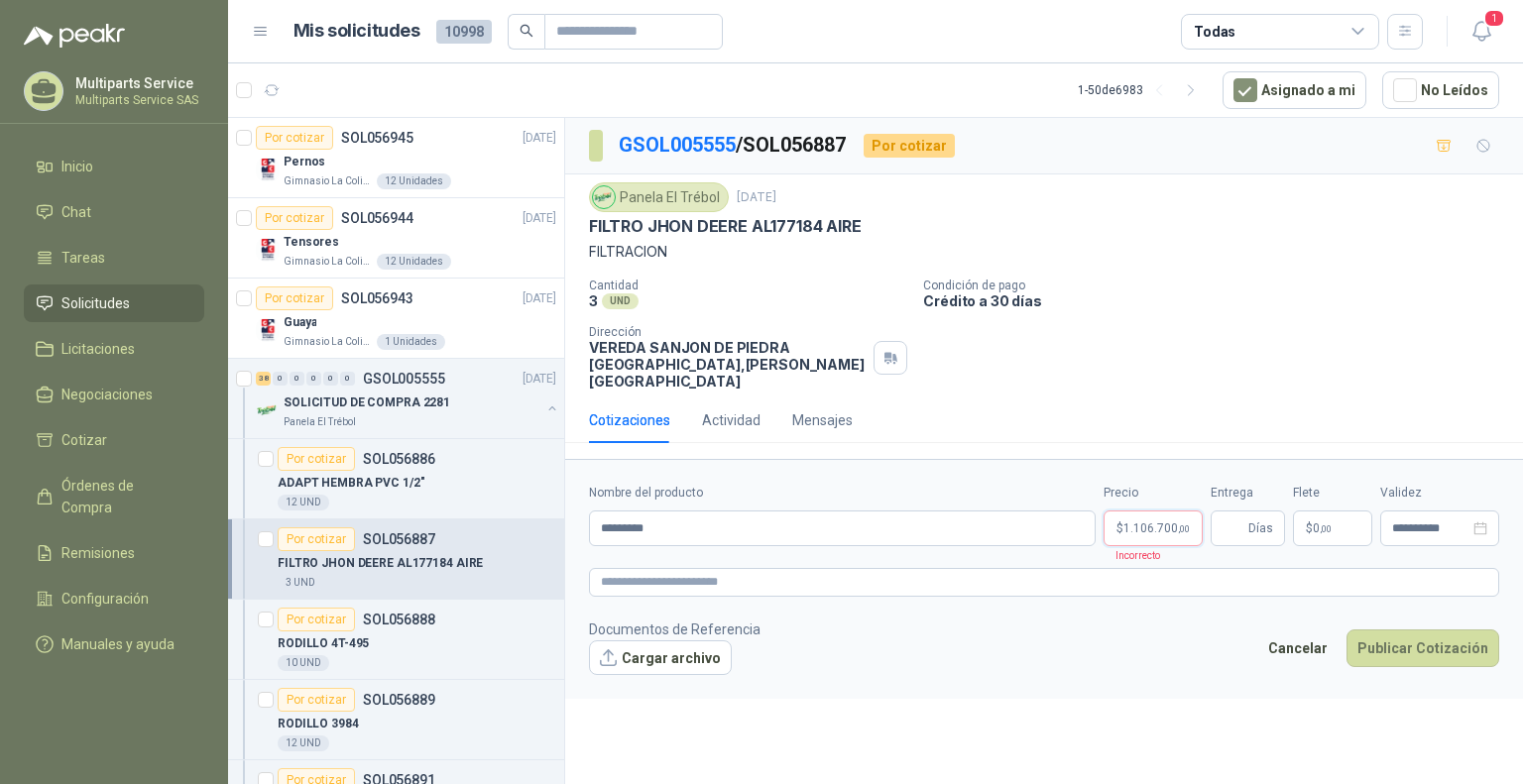
click at [1147, 506] on body "Multiparts Service Multiparts Service SAS Inicio Chat Tareas Solicitudes Licita…" at bounding box center [762, 392] width 1523 height 784
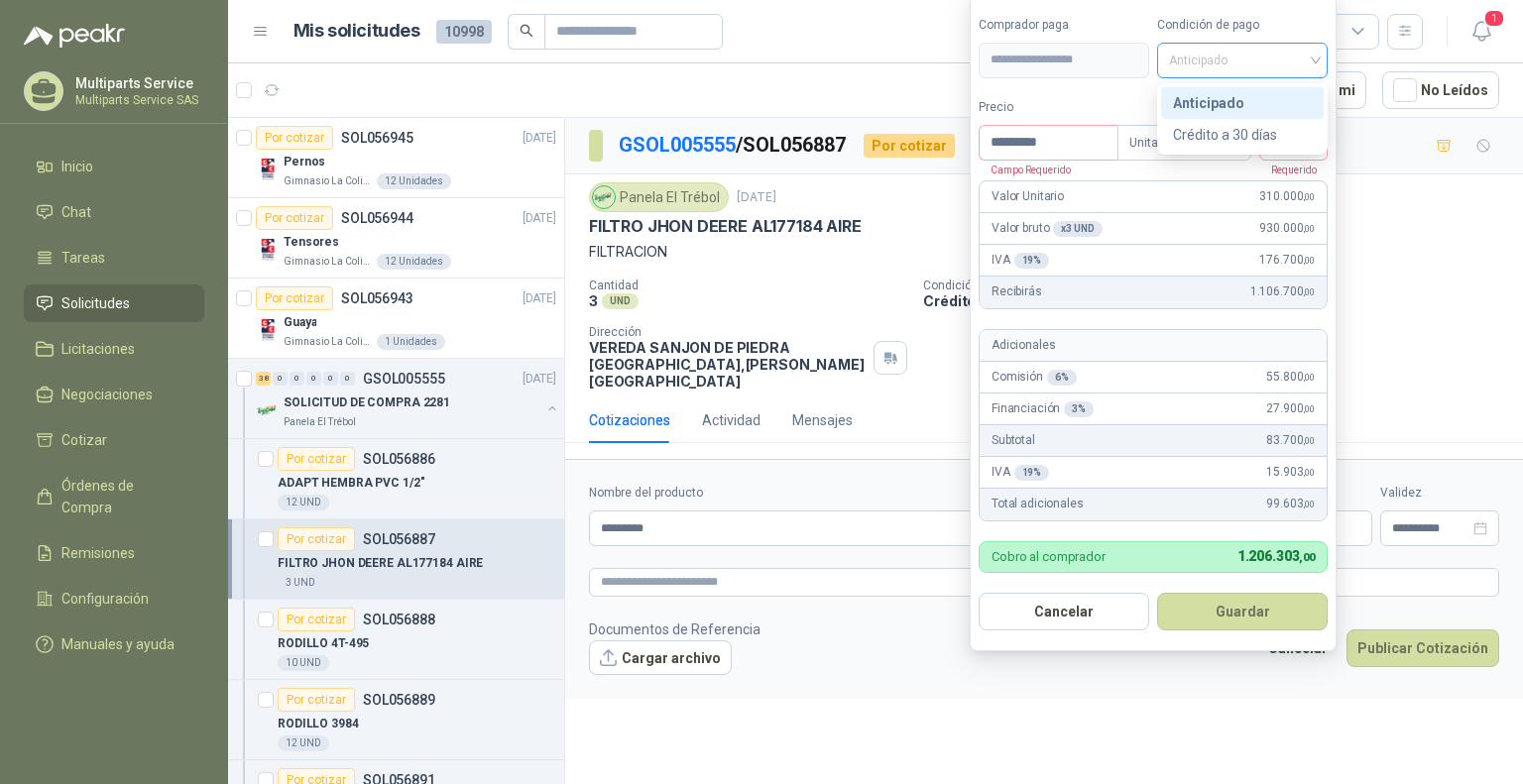
click at [1203, 63] on span "Anticipado" at bounding box center [1242, 61] width 146 height 30
click at [1236, 128] on div "Crédito a 30 días" at bounding box center [1242, 135] width 138 height 22
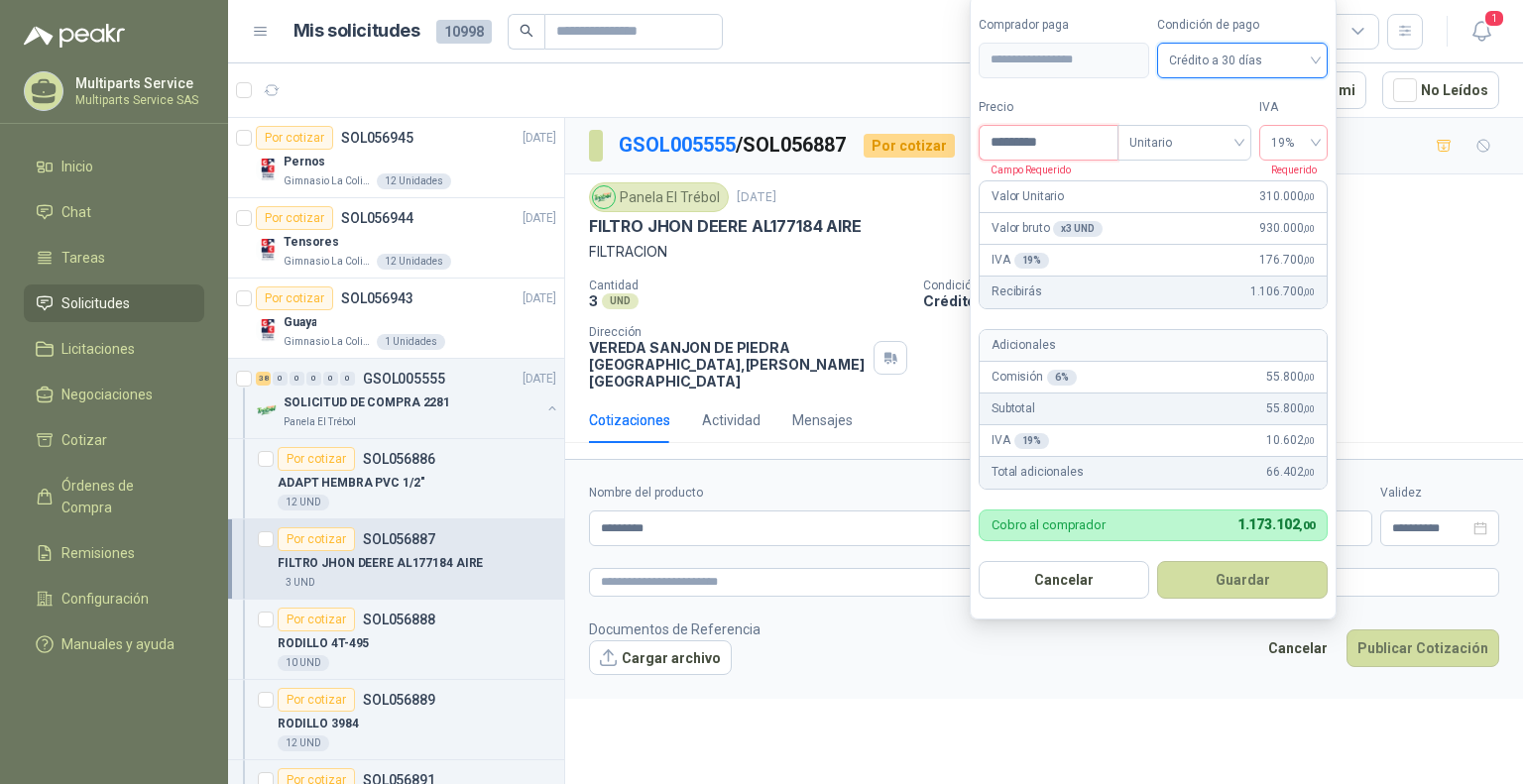
click at [1080, 147] on input "*********" at bounding box center [1048, 143] width 137 height 34
click at [1172, 137] on span "Unitario" at bounding box center [1185, 143] width 110 height 30
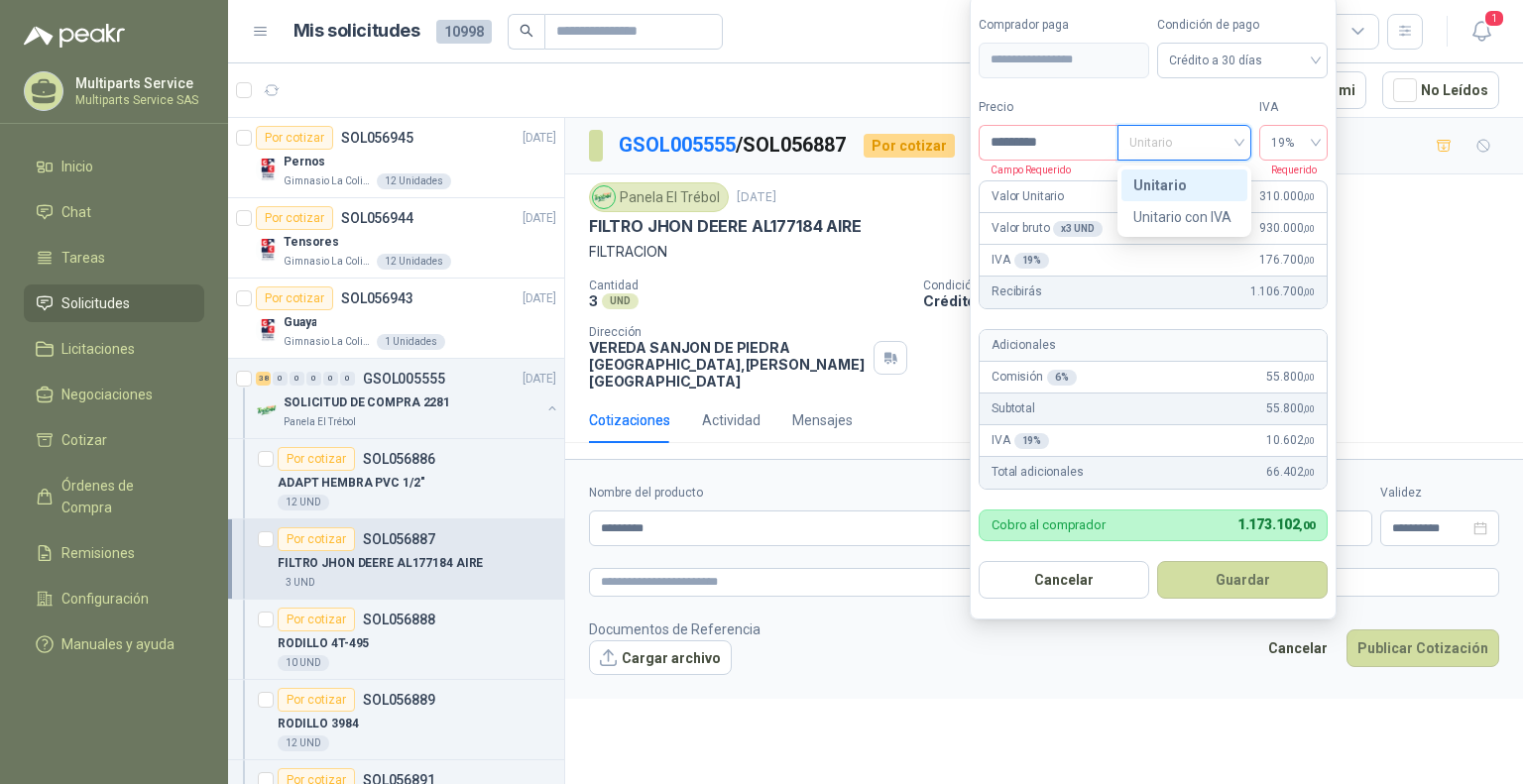
click at [1381, 182] on div "Panela El Trébol [DATE]" at bounding box center [1044, 197] width 911 height 30
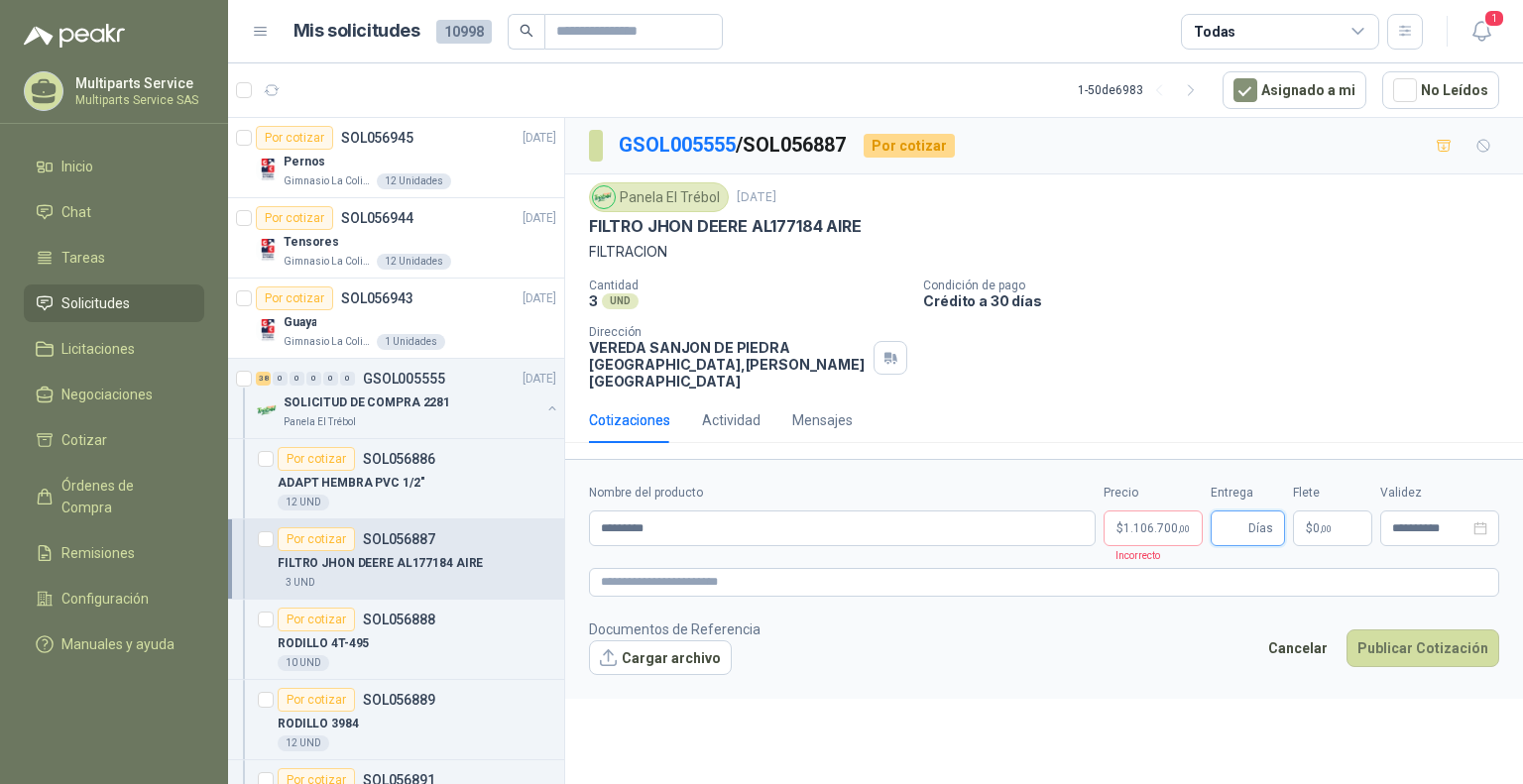
click at [1236, 511] on input "Entrega" at bounding box center [1234, 528] width 22 height 34
type input "**"
click at [1432, 522] on input "**********" at bounding box center [1431, 528] width 78 height 13
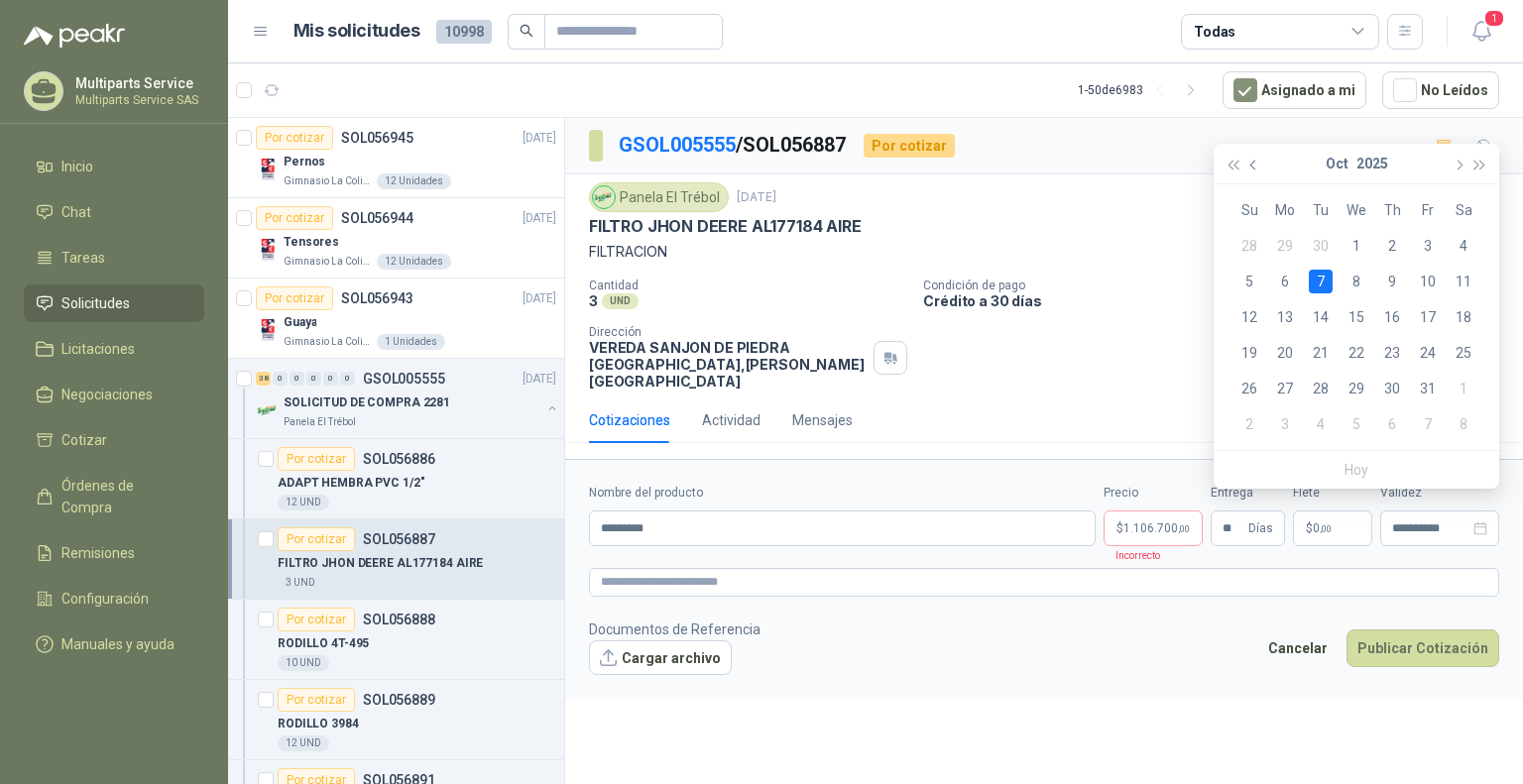
click at [1257, 164] on span "button" at bounding box center [1255, 165] width 10 height 10
type input "**********"
click at [1285, 392] on div "29" at bounding box center [1285, 389] width 24 height 24
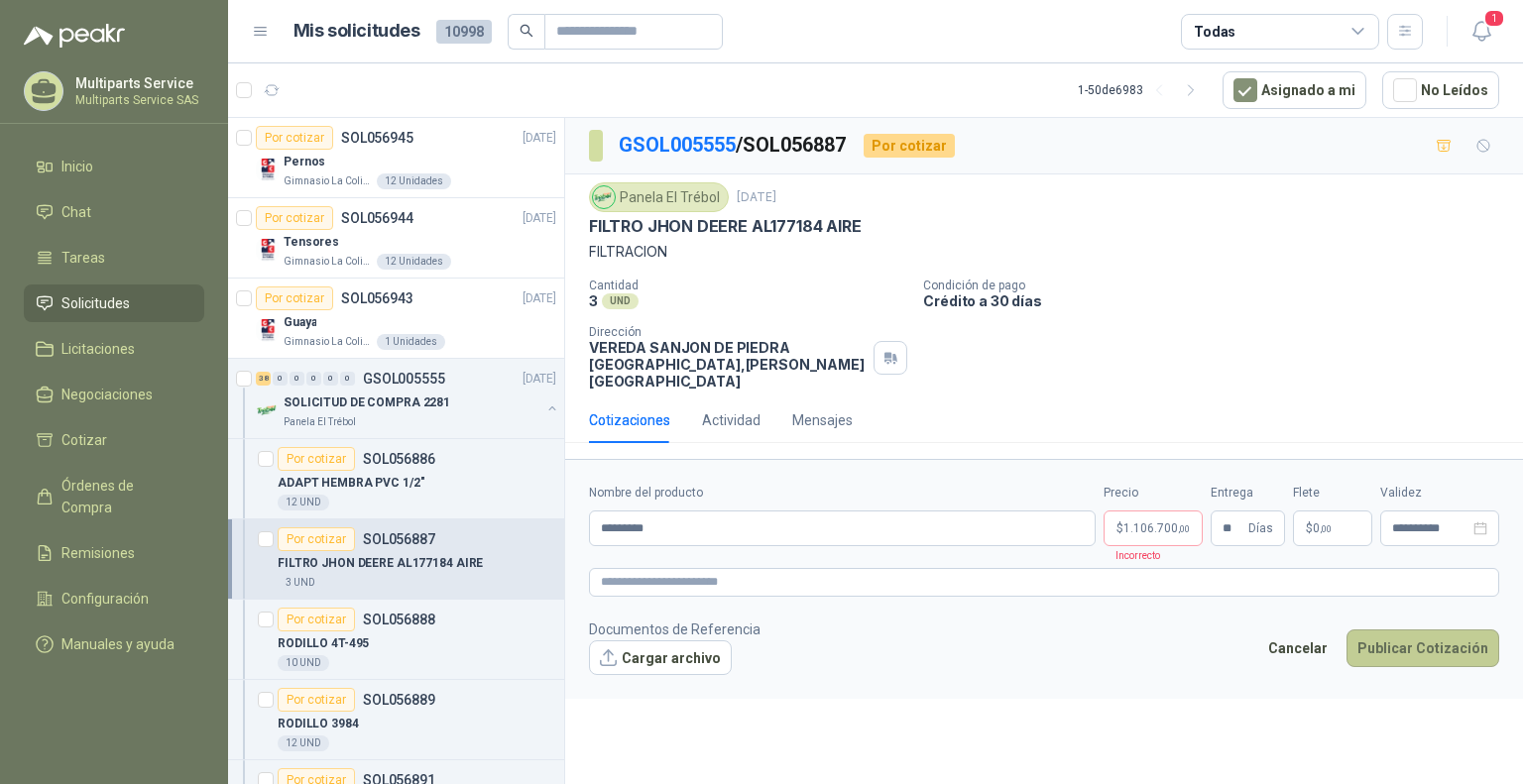
click at [1446, 638] on button "Publicar Cotización" at bounding box center [1422, 649] width 152 height 38
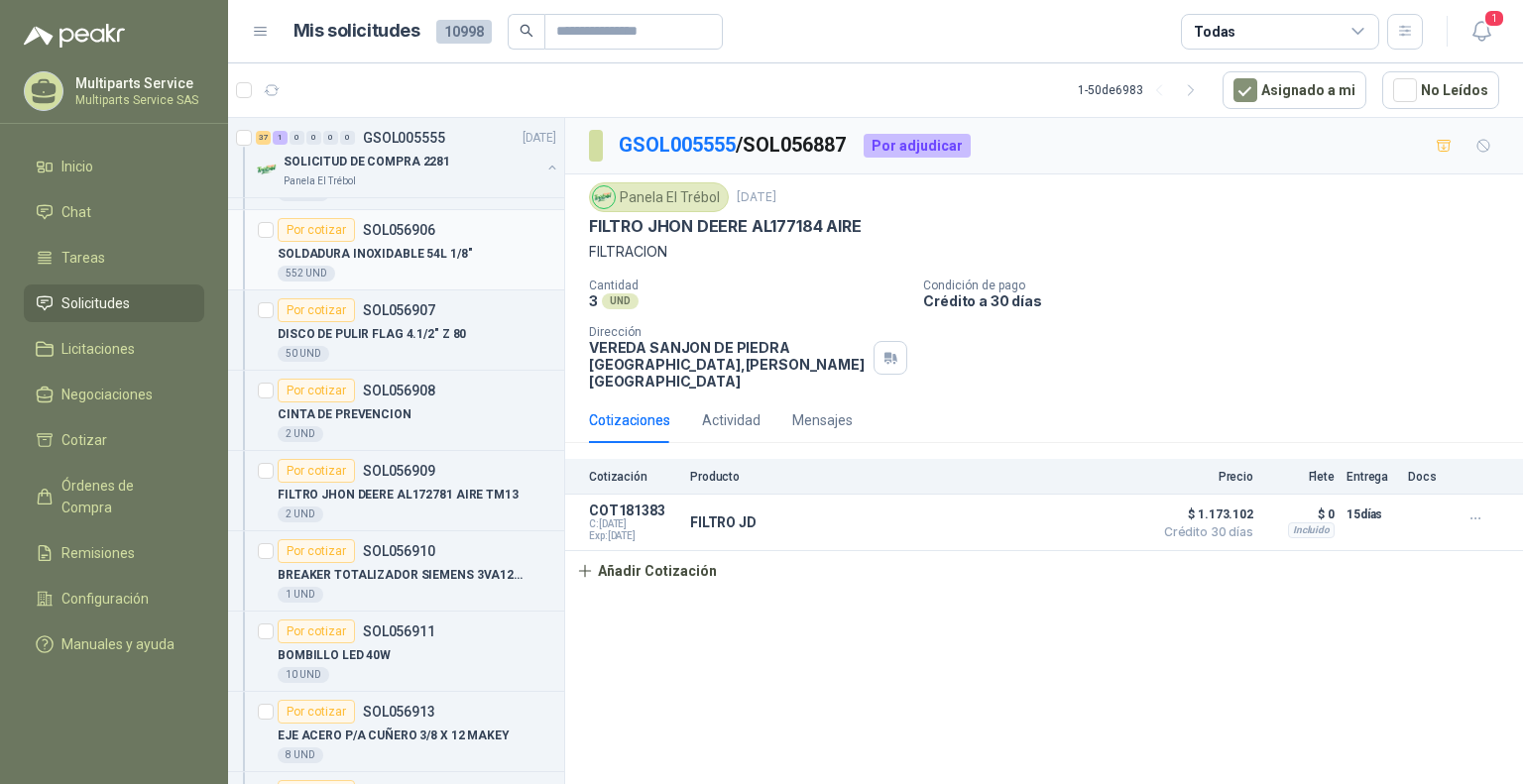
scroll to position [1388, 0]
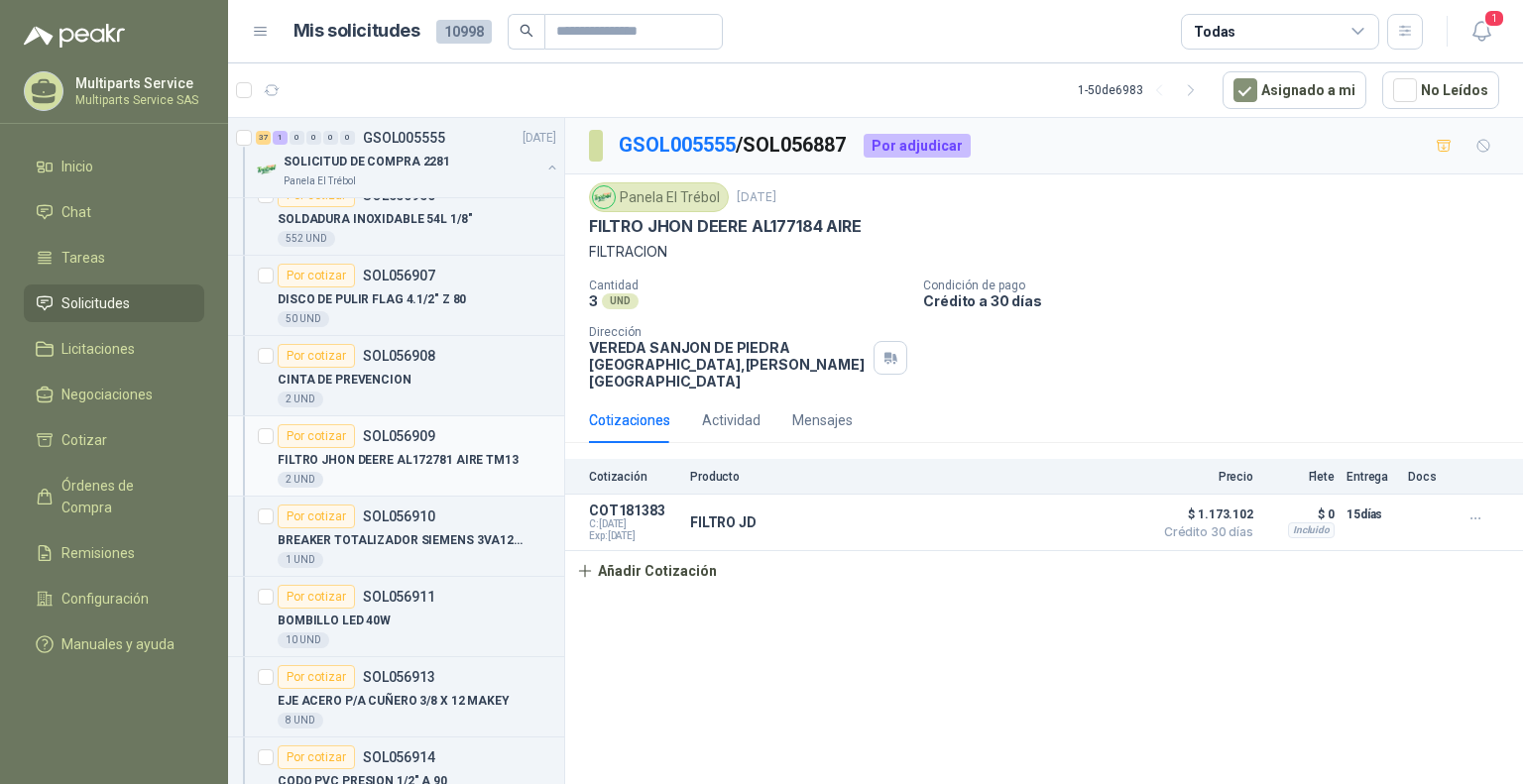
click at [445, 440] on div "Por cotizar SOL056909" at bounding box center [417, 436] width 279 height 24
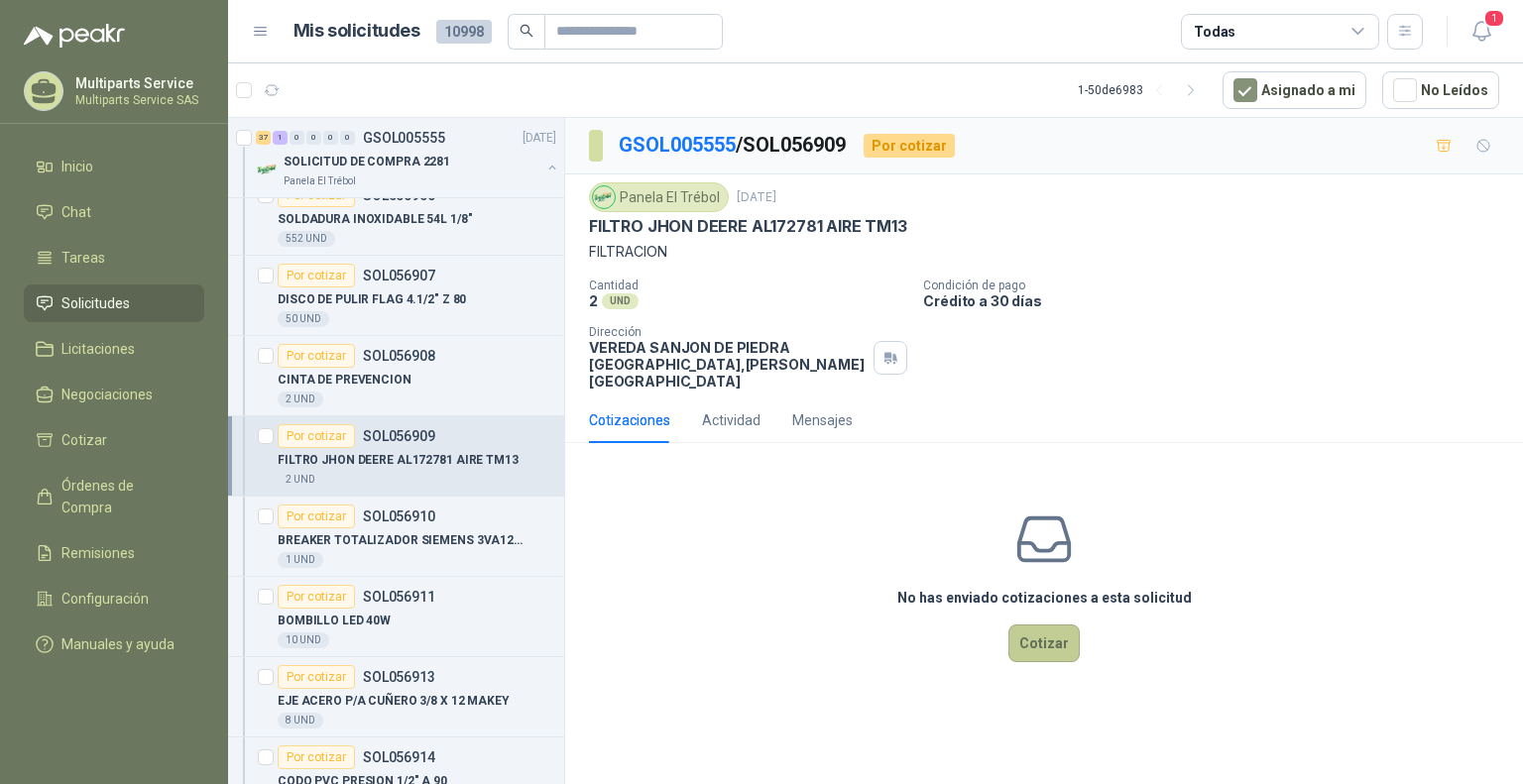
click at [1049, 625] on button "Cotizar" at bounding box center [1044, 644] width 72 height 38
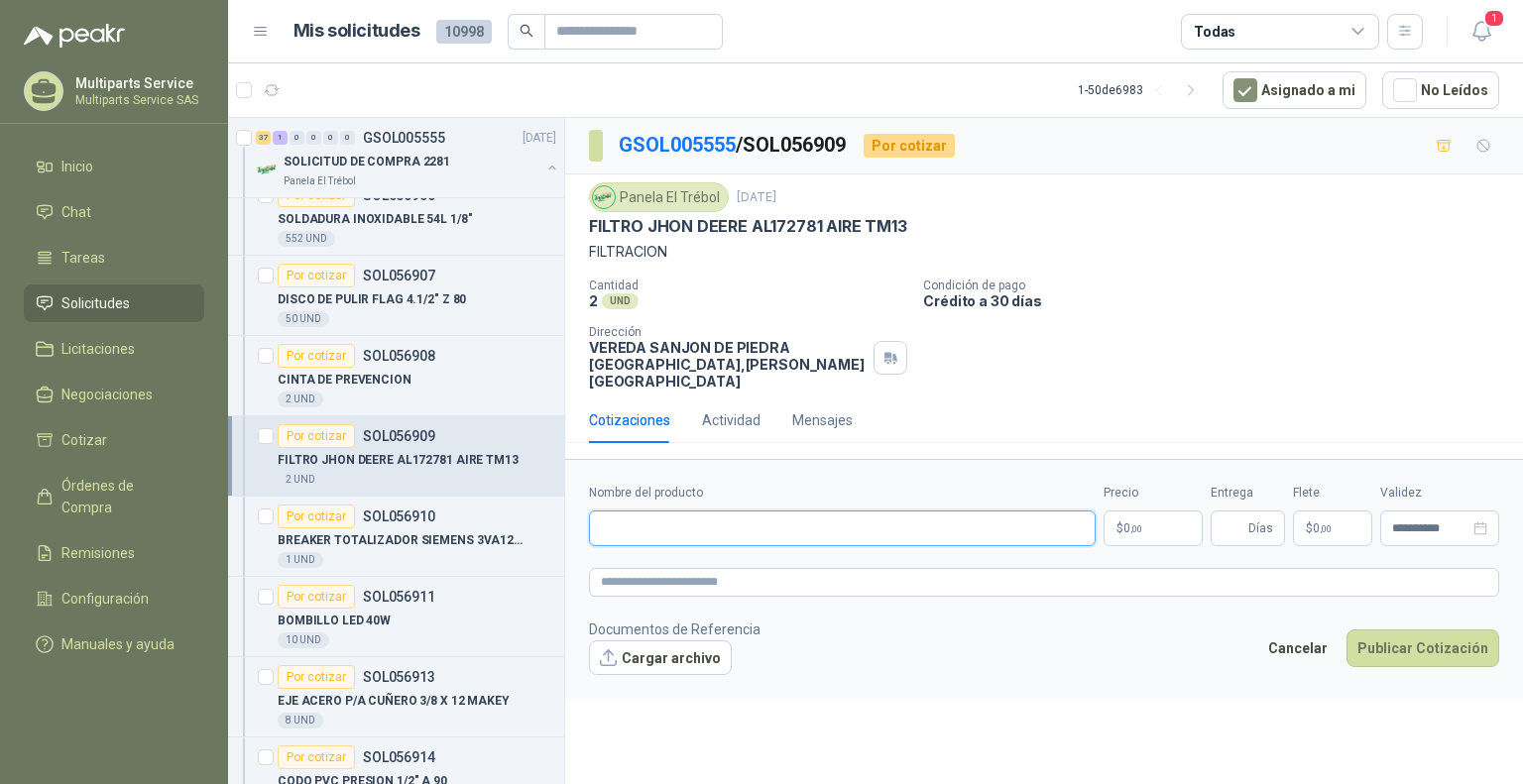
click at [821, 517] on input "Nombre del producto" at bounding box center [842, 528] width 507 height 36
type input "*********"
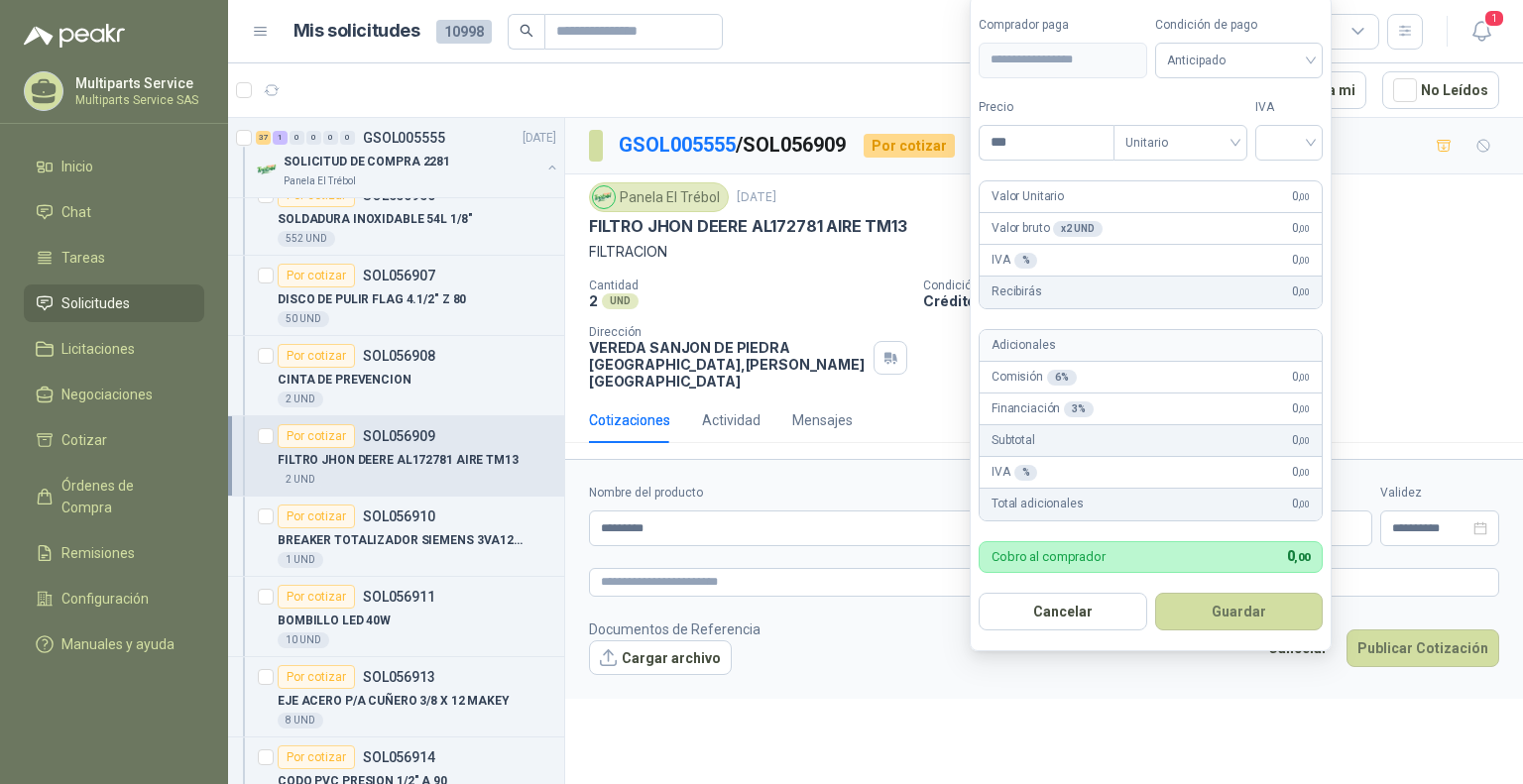
click at [1139, 502] on body "Multiparts Service Multiparts Service SAS Inicio Chat Tareas Solicitudes Licita…" at bounding box center [762, 392] width 1523 height 784
click at [1243, 57] on span "Anticipado" at bounding box center [1239, 61] width 144 height 30
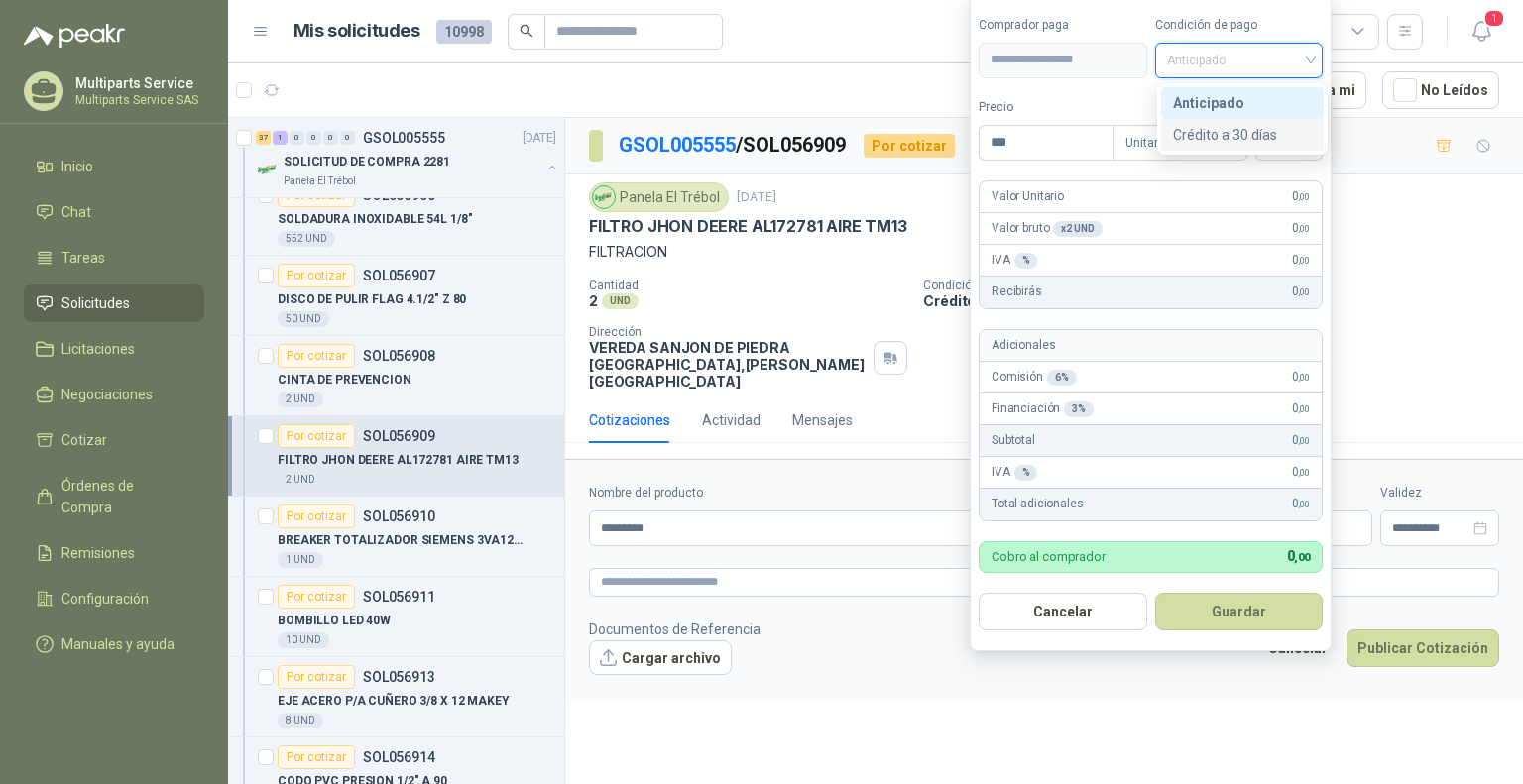
click at [1254, 136] on div "Crédito a 30 días" at bounding box center [1242, 135] width 138 height 22
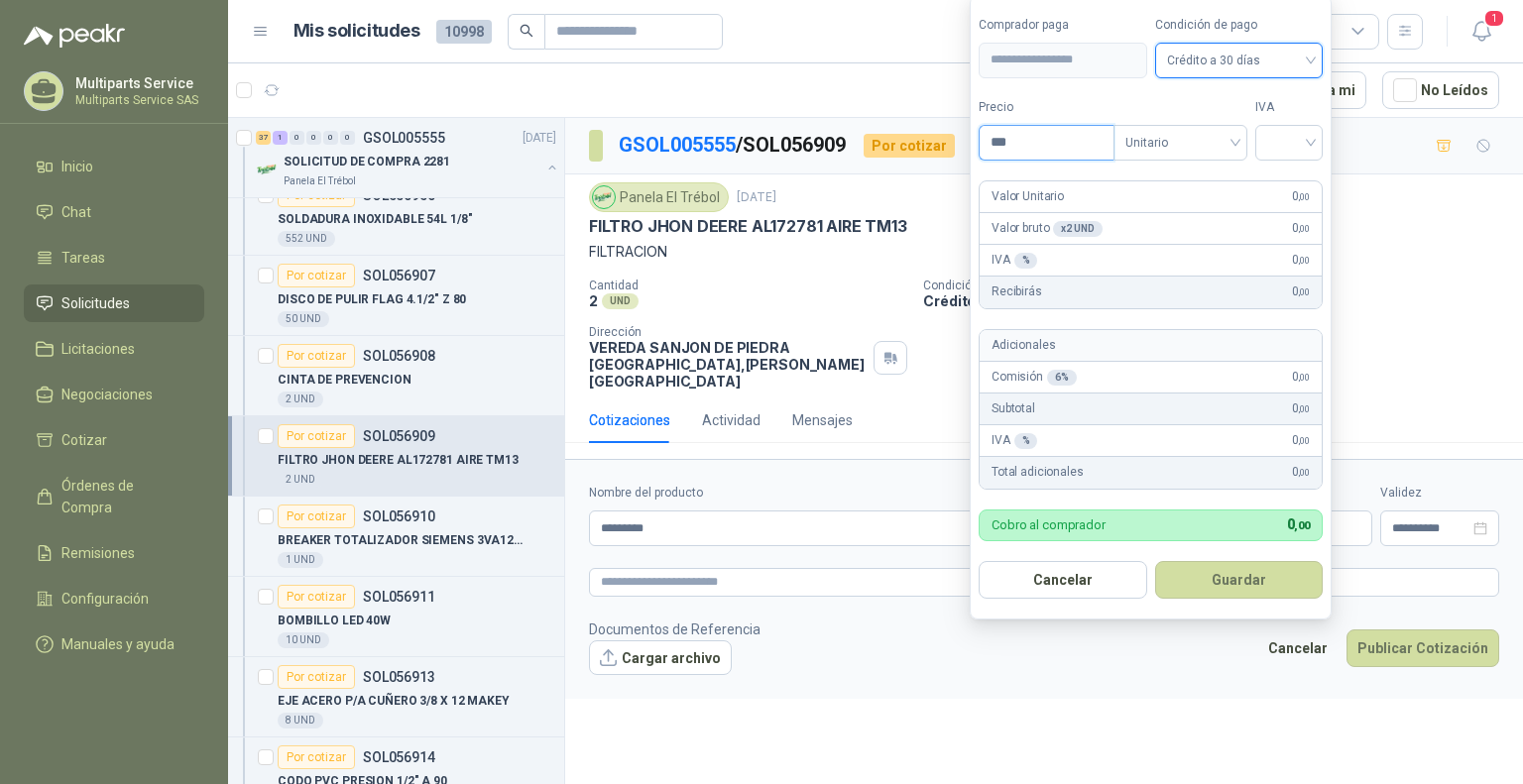
click at [1035, 147] on input "***" at bounding box center [1046, 143] width 134 height 34
type input "*********"
click at [1308, 141] on input "search" at bounding box center [1289, 141] width 44 height 30
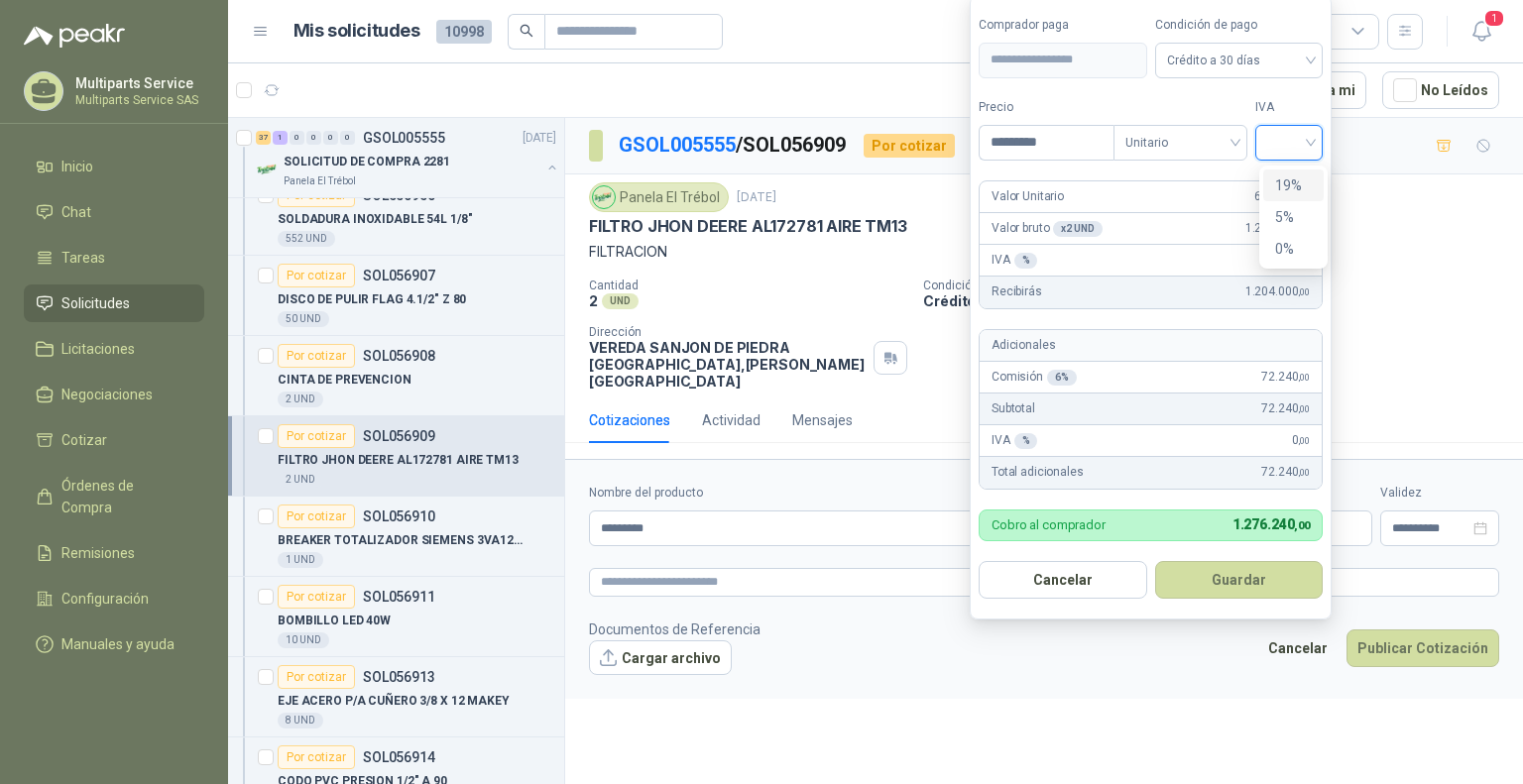
click at [1295, 181] on div "19%" at bounding box center [1293, 185] width 37 height 22
click at [1257, 579] on button "Guardar" at bounding box center [1242, 580] width 170 height 38
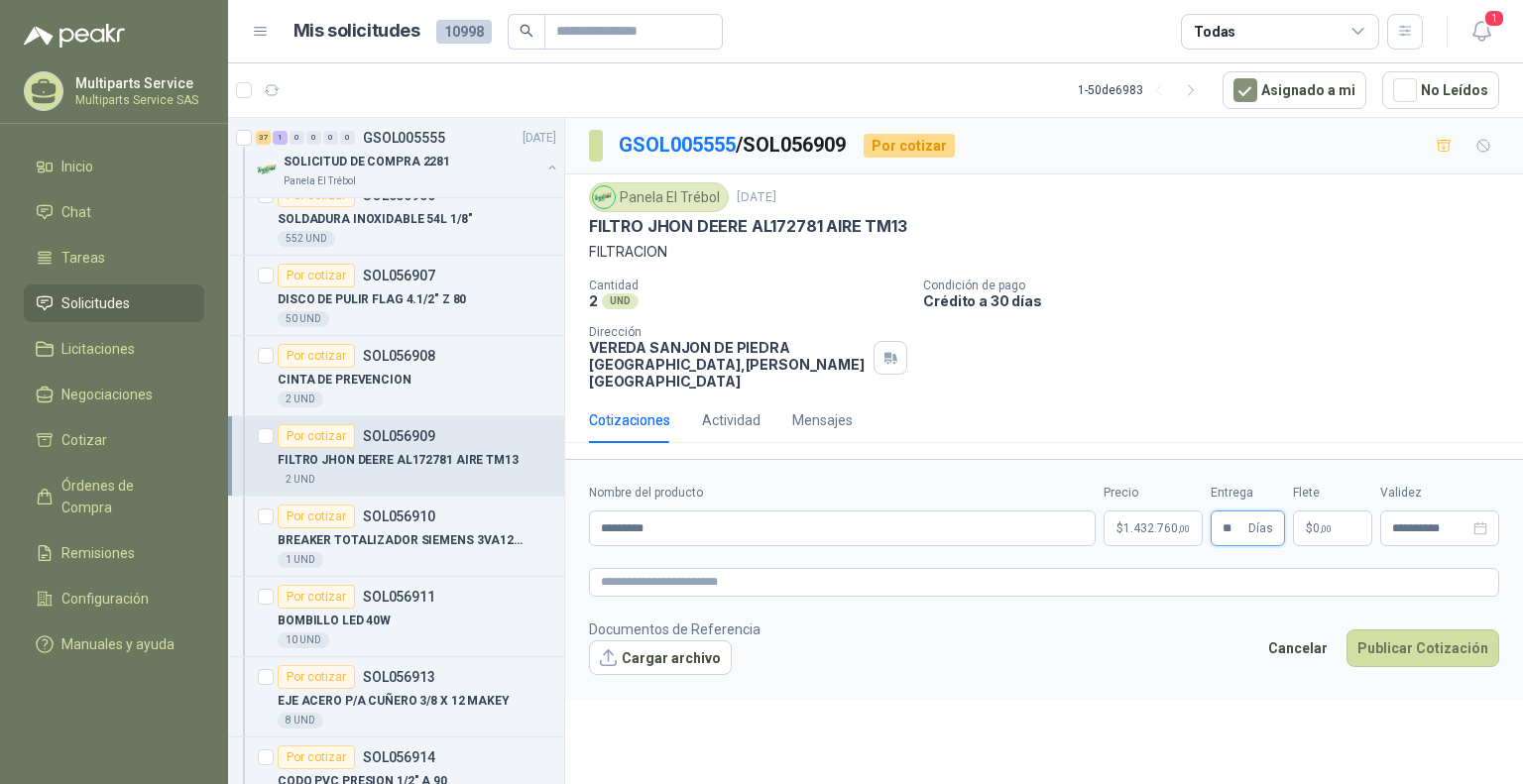
type input "**"
drag, startPoint x: 1451, startPoint y: 483, endPoint x: 1428, endPoint y: 502, distance: 29.8
click at [1440, 490] on div "**********" at bounding box center [1440, 514] width 119 height 63
click at [1428, 522] on input "**********" at bounding box center [1431, 528] width 78 height 13
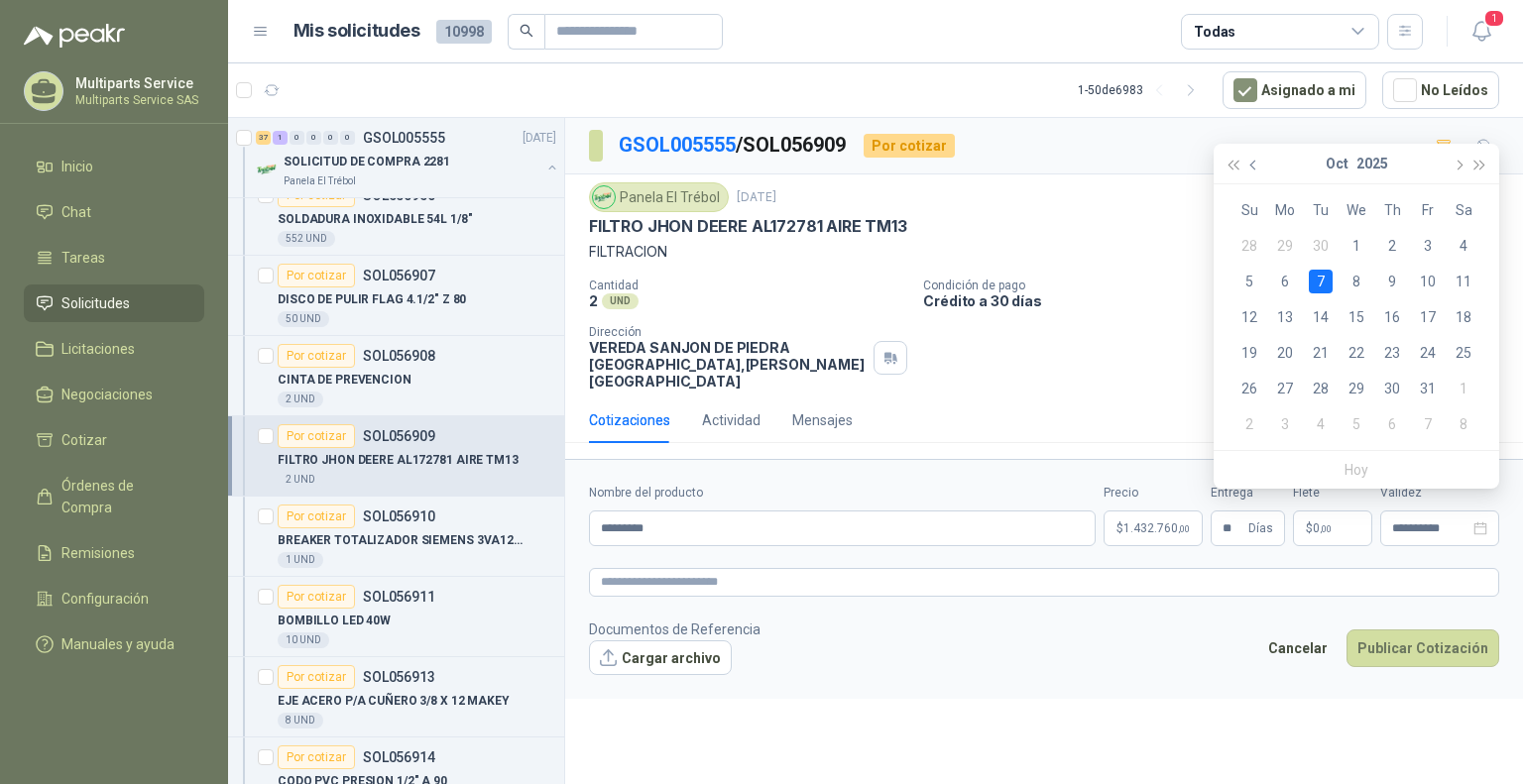
click at [1253, 155] on button "button" at bounding box center [1254, 163] width 22 height 40
type input "**********"
click at [1283, 387] on div "29" at bounding box center [1285, 389] width 24 height 24
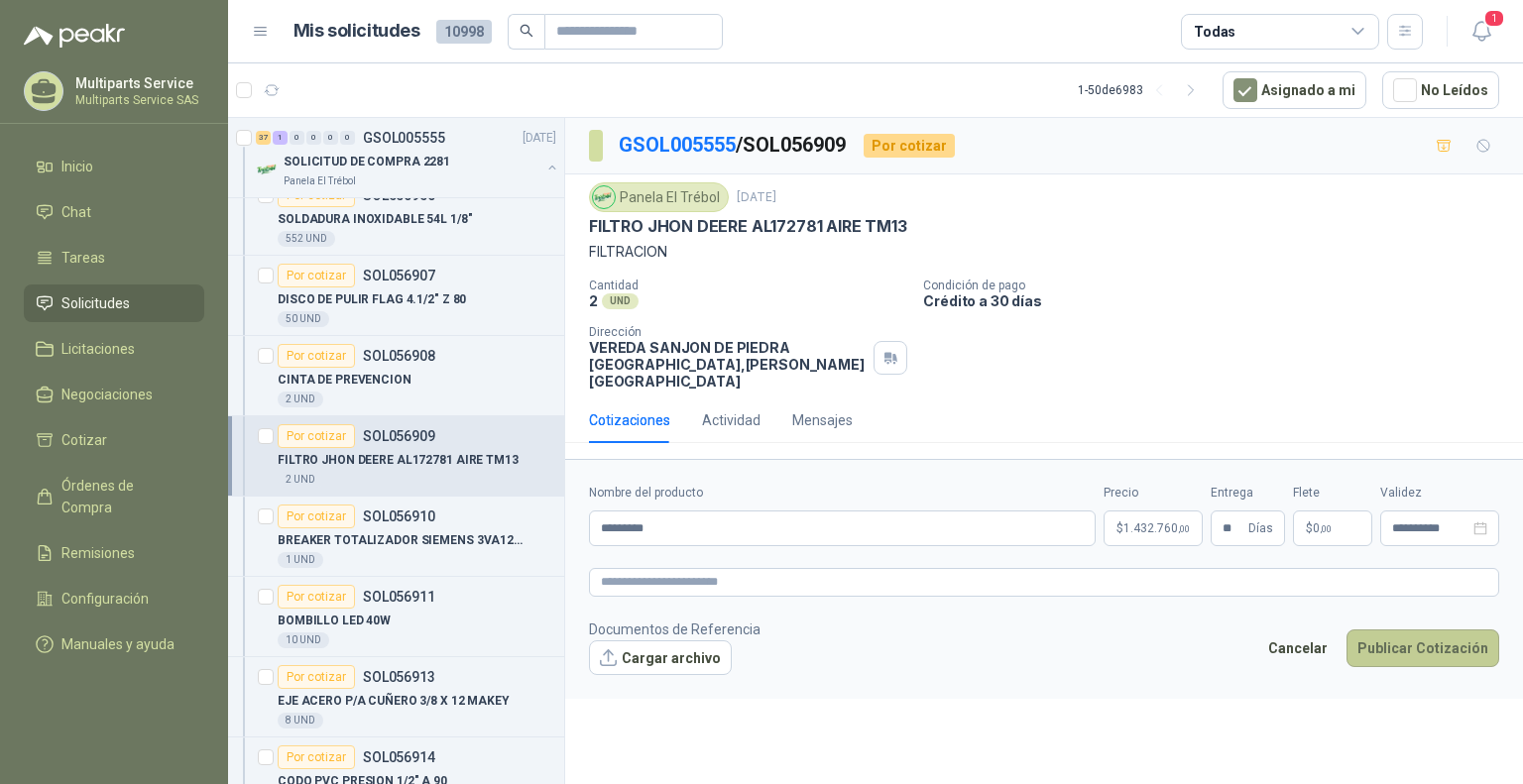
click at [1422, 630] on button "Publicar Cotización" at bounding box center [1422, 649] width 152 height 38
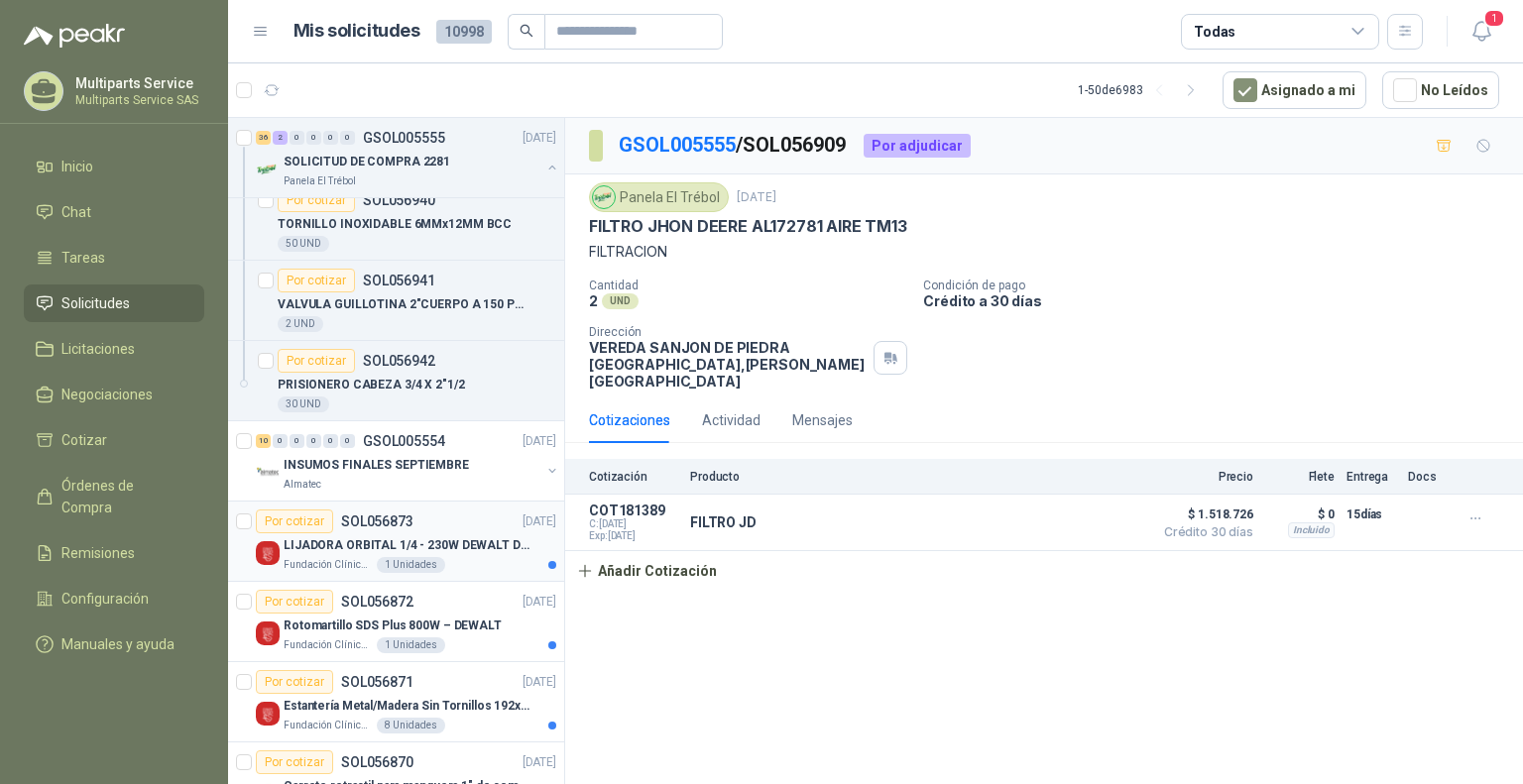
scroll to position [3073, 0]
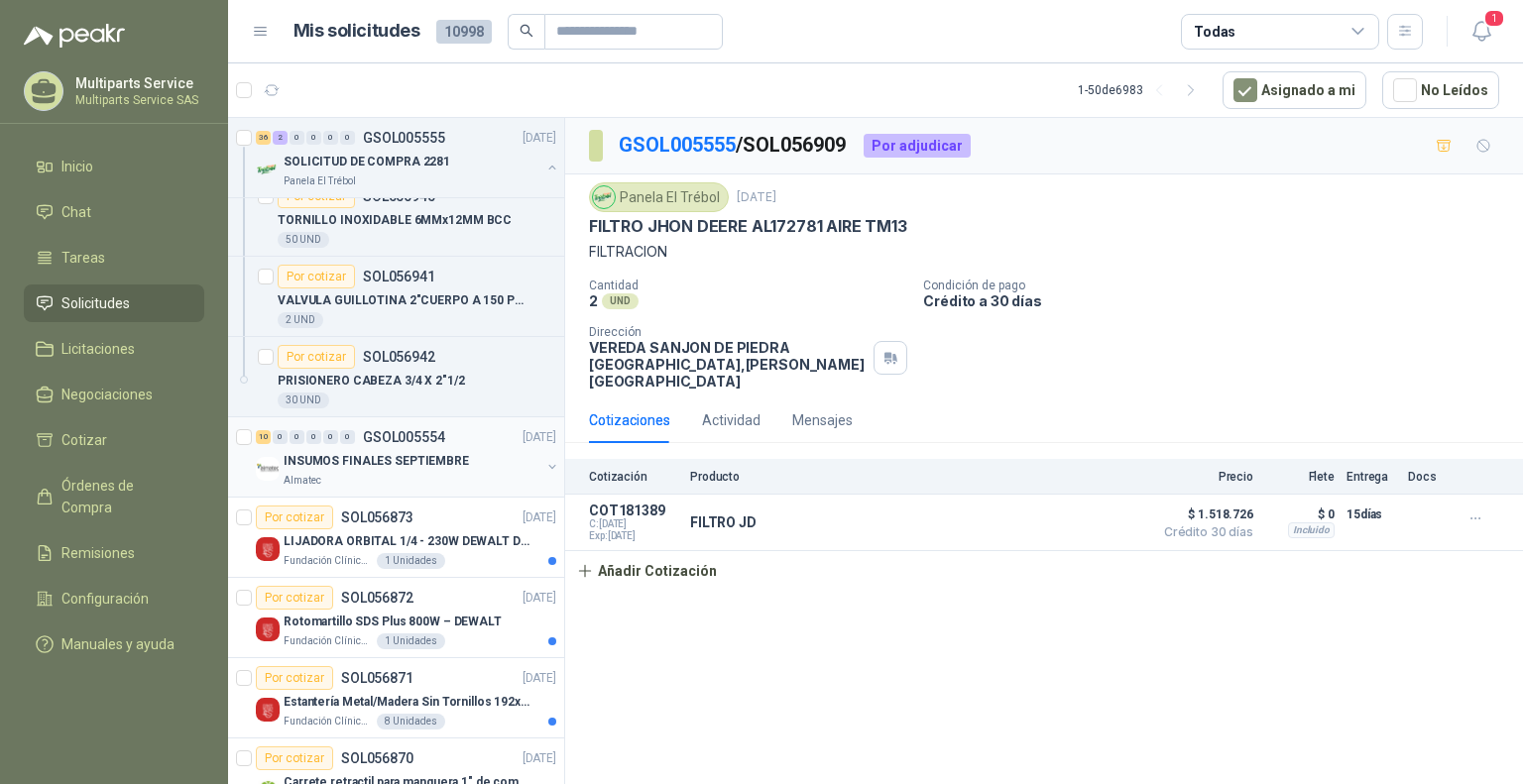
click at [401, 482] on div "10 0 0 0 0 0 GSOL005554 [DATE] INSUMOS FINALES SEPTIEMBRE Almatec" at bounding box center [396, 457] width 336 height 81
click at [399, 459] on p "INSUMOS FINALES SEPTIEMBRE" at bounding box center [376, 461] width 185 height 19
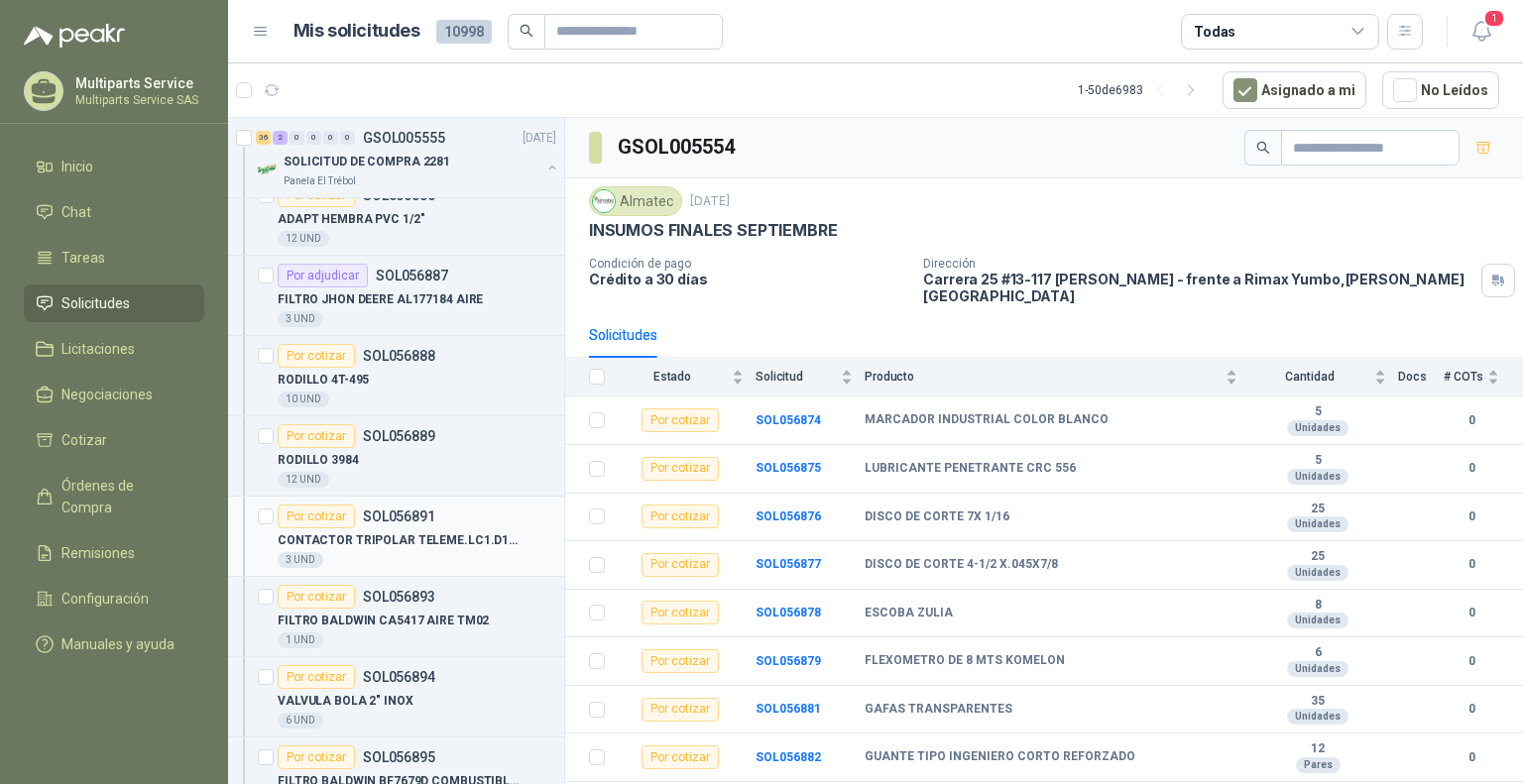
scroll to position [99, 0]
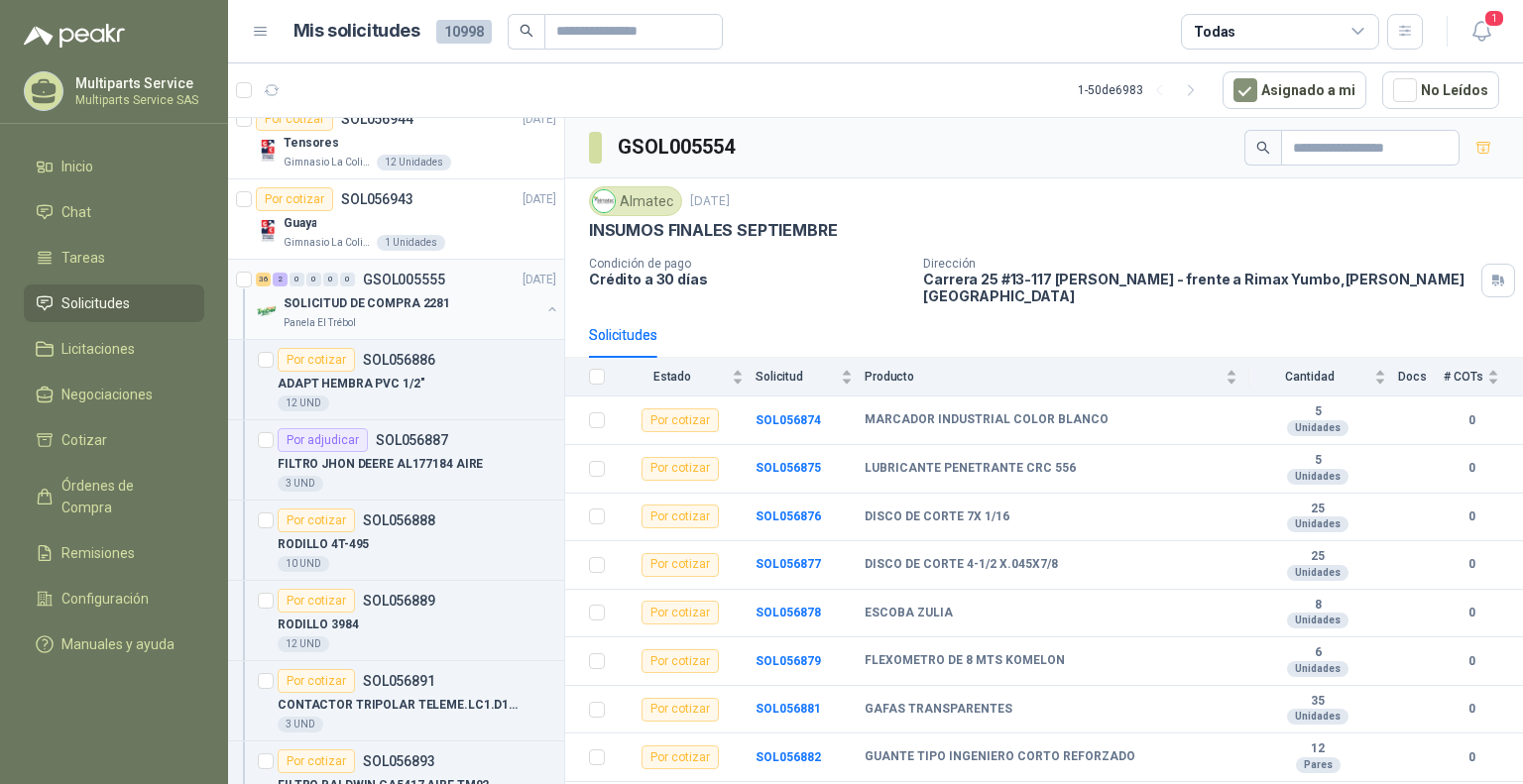
click at [453, 296] on div "SOLICITUD DE COMPRA 2281" at bounding box center [412, 303] width 257 height 24
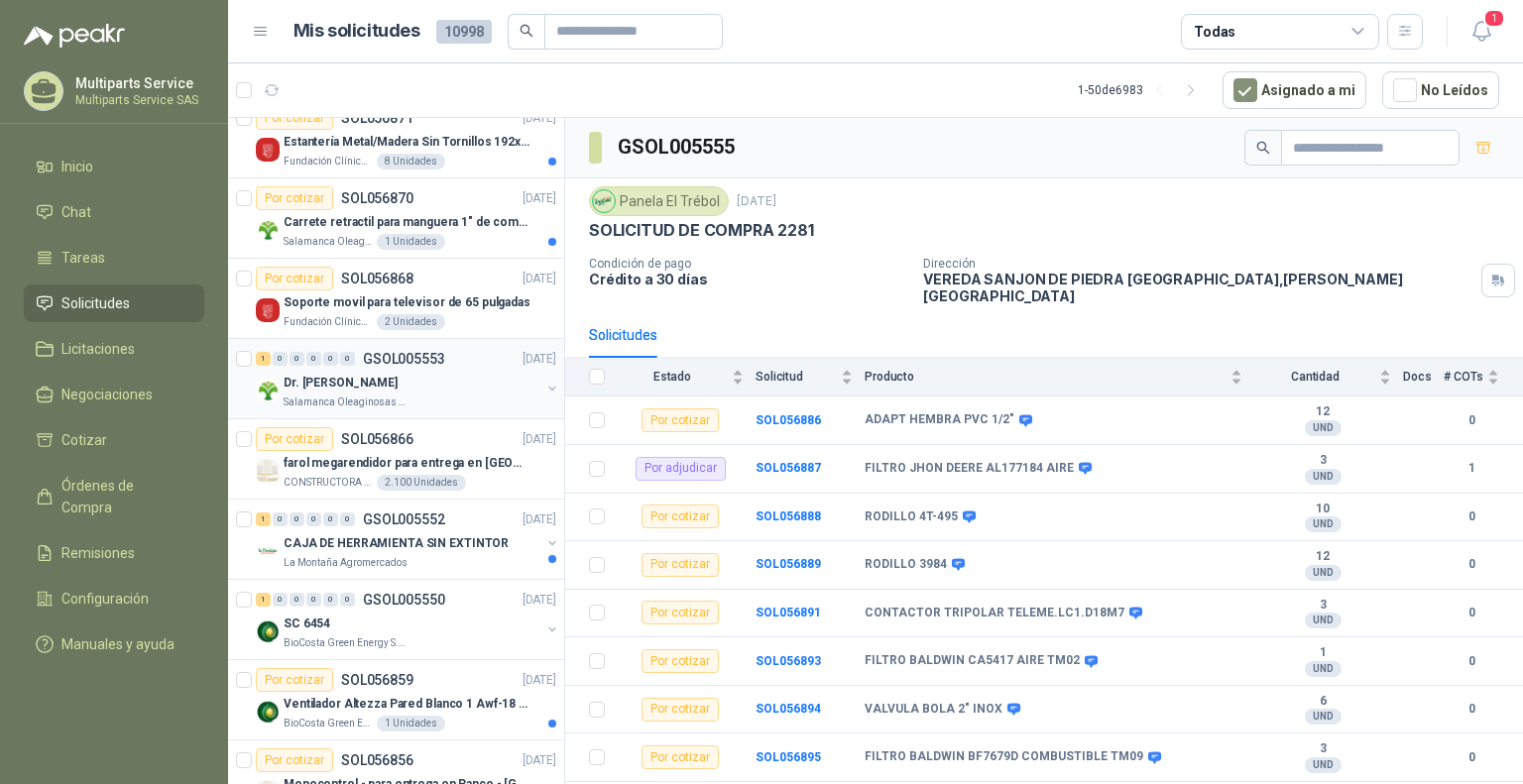
scroll to position [3668, 0]
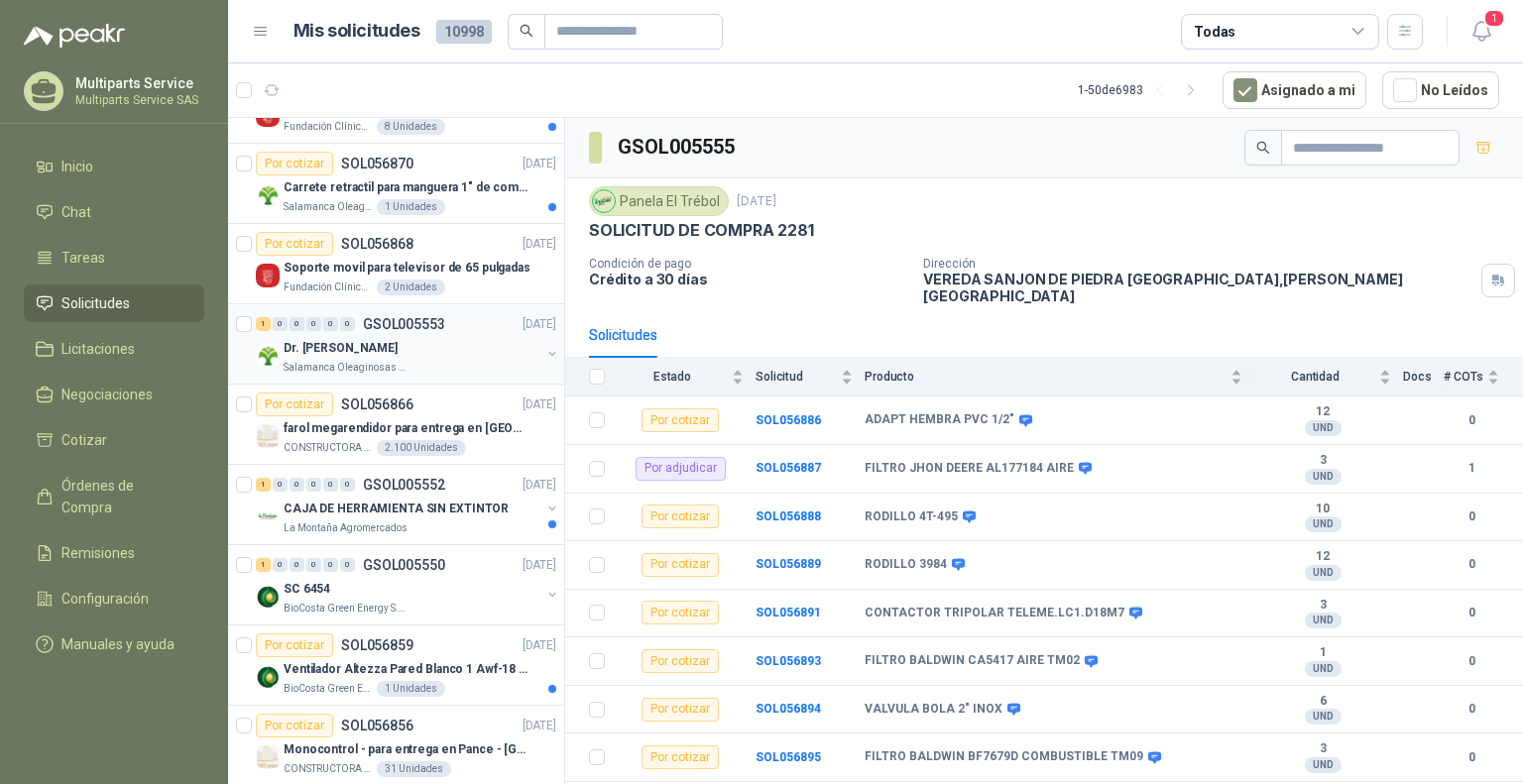
click at [349, 360] on p "Salamanca Oleaginosas SAS" at bounding box center [346, 368] width 125 height 16
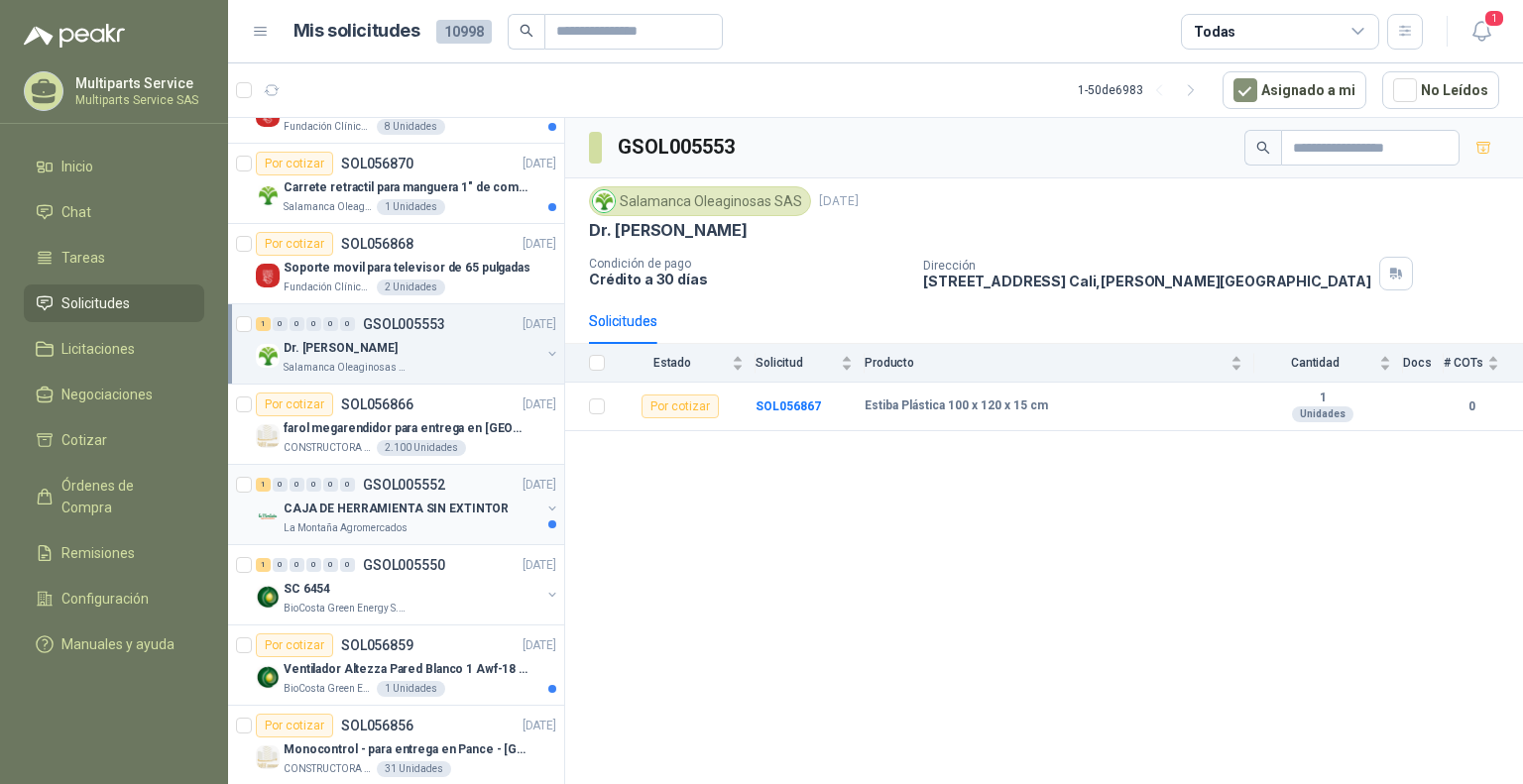
click at [452, 480] on div "1 0 0 0 0 0 GSOL005552 [DATE]" at bounding box center [408, 485] width 305 height 24
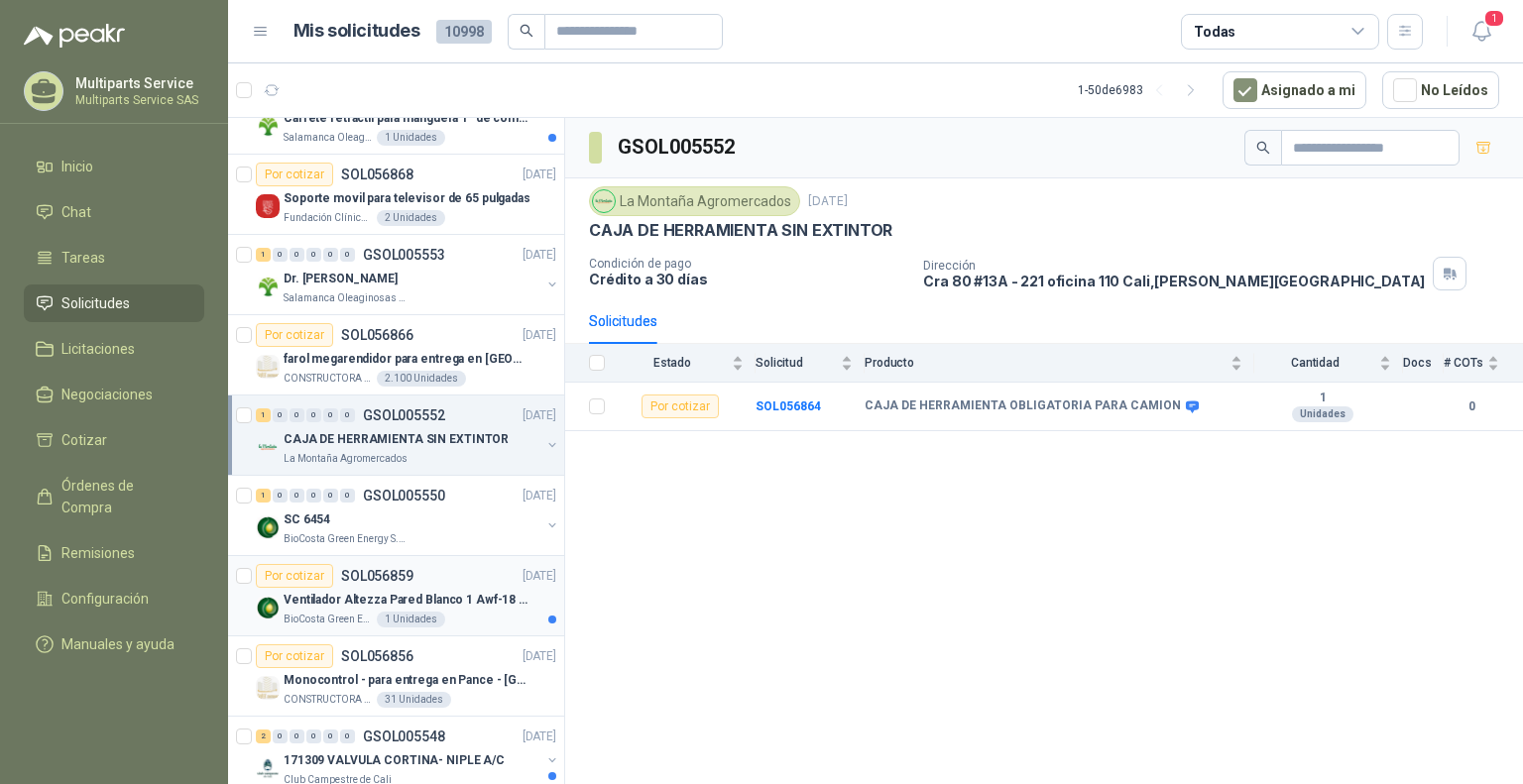
scroll to position [3866, 0]
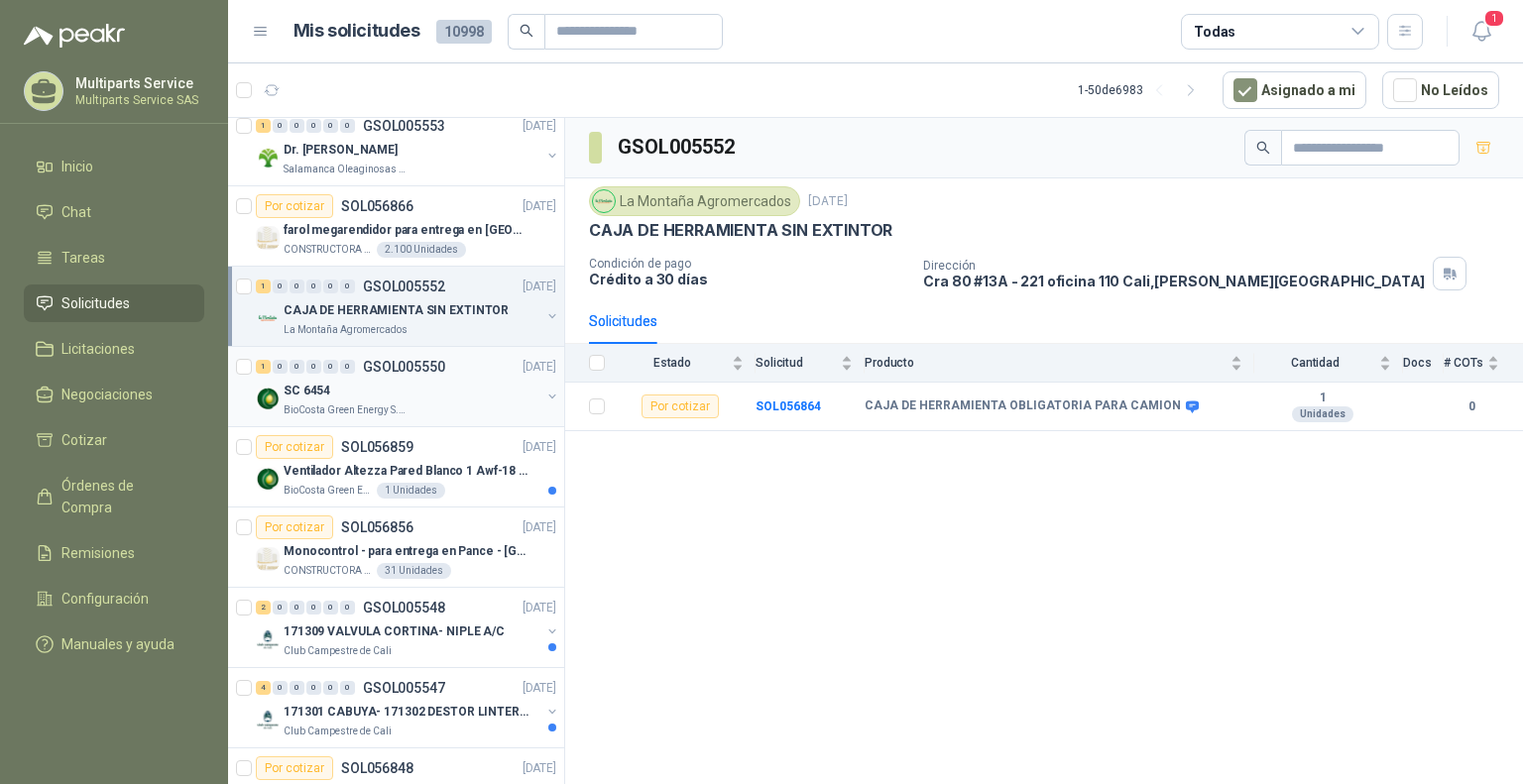
click at [464, 411] on div "1 0 0 0 0 0 GSOL005550 [DATE] SC 6454 BioCosta [PERSON_NAME] Energy S.A.S" at bounding box center [396, 387] width 336 height 81
click at [432, 462] on p "Ventilador Altezza Pared Blanco 1 Awf-18 Pro Balinera" at bounding box center [407, 471] width 247 height 19
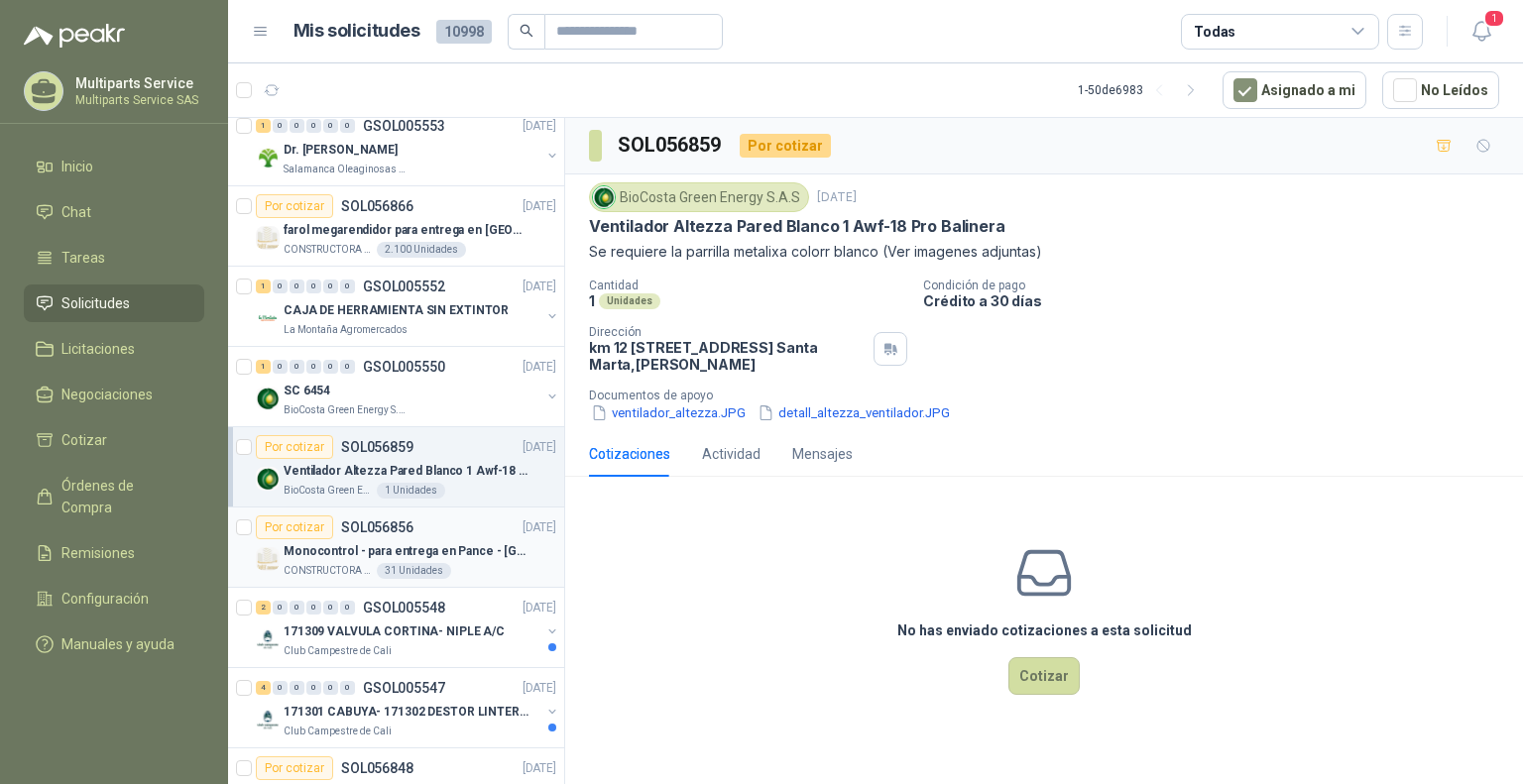
click at [460, 564] on div "CONSTRUCTORA GRUPO FIP 31 Unidades" at bounding box center [420, 571] width 273 height 16
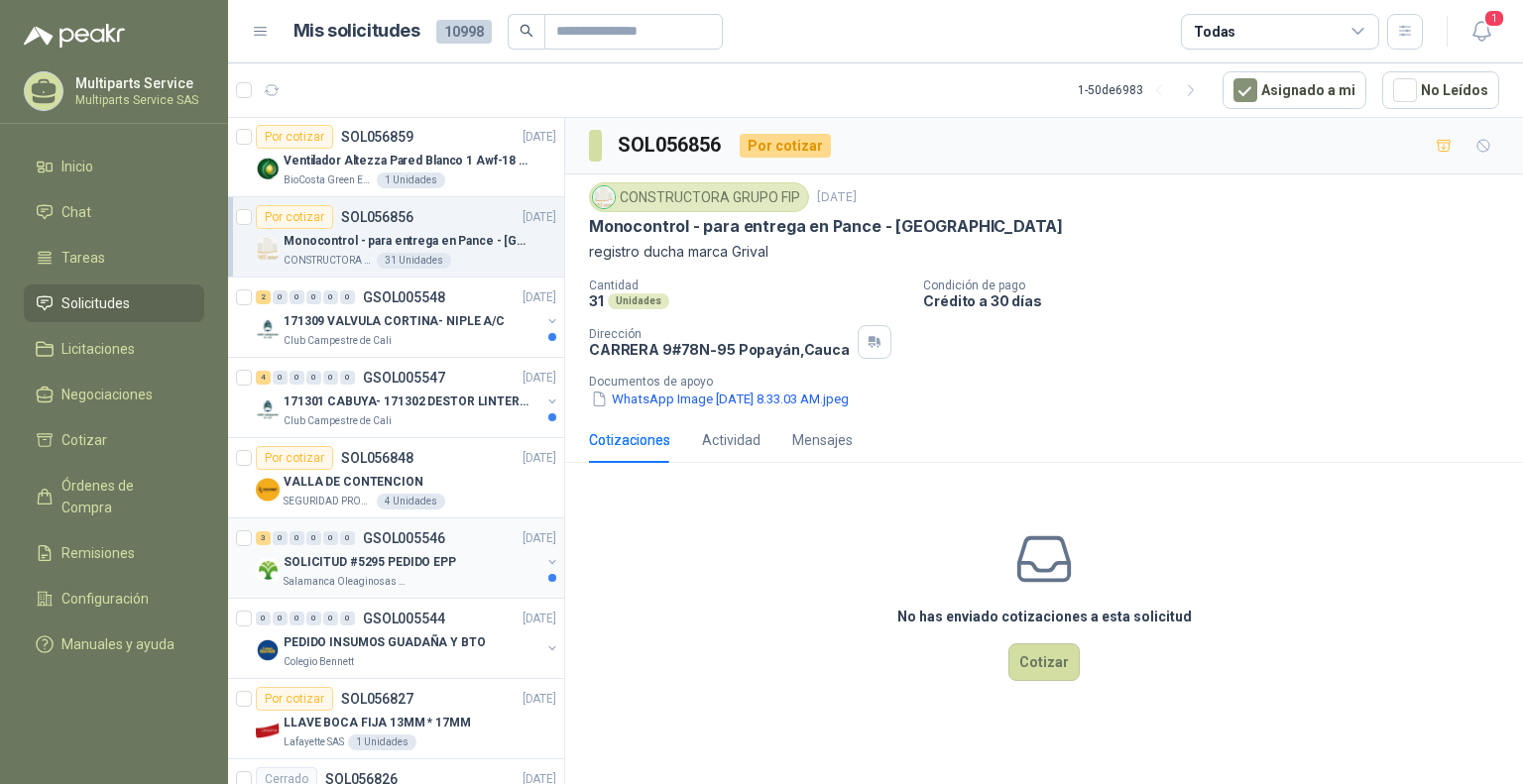
scroll to position [4262, 0]
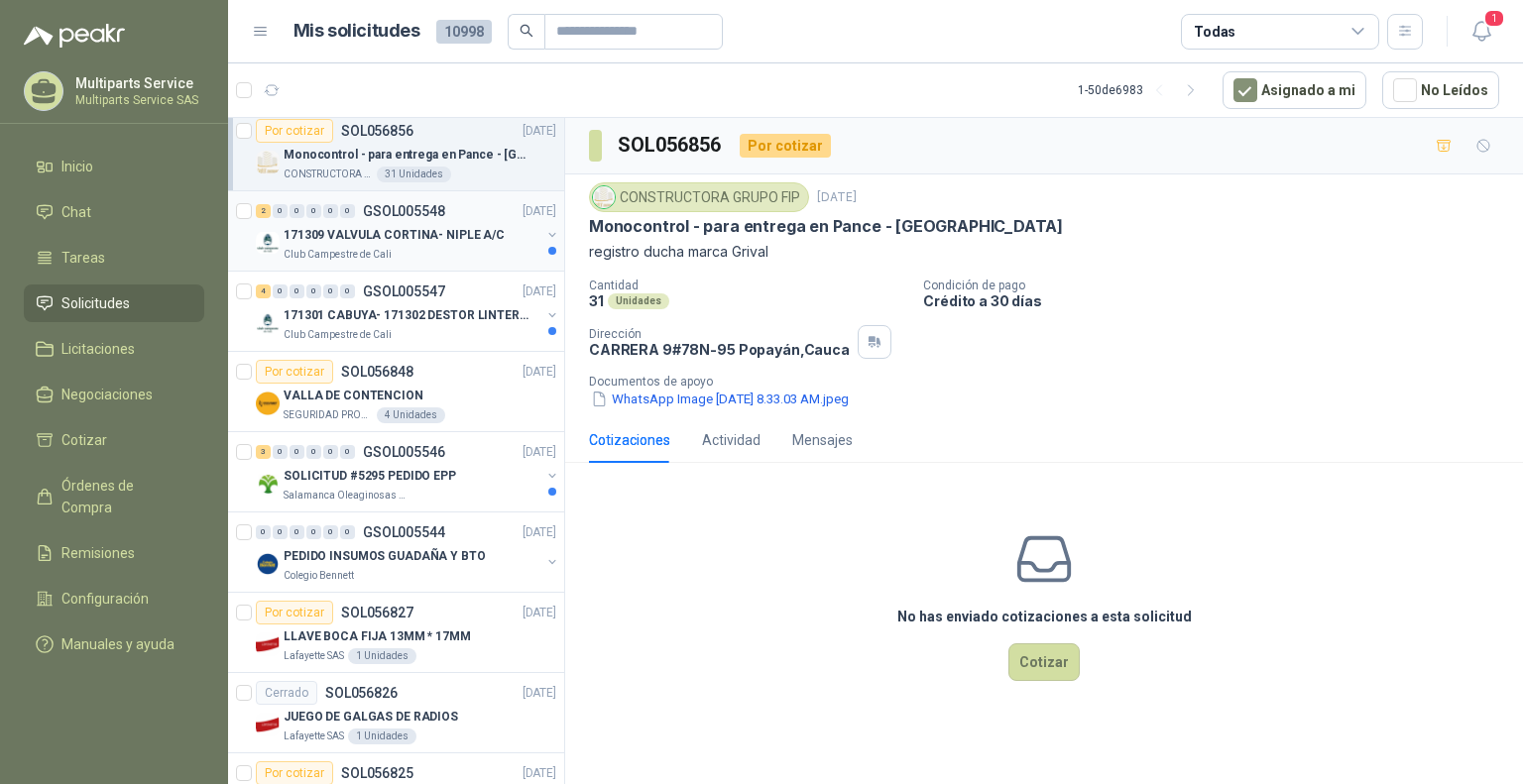
click at [391, 247] on div "Club Campestre de Cali" at bounding box center [412, 255] width 257 height 16
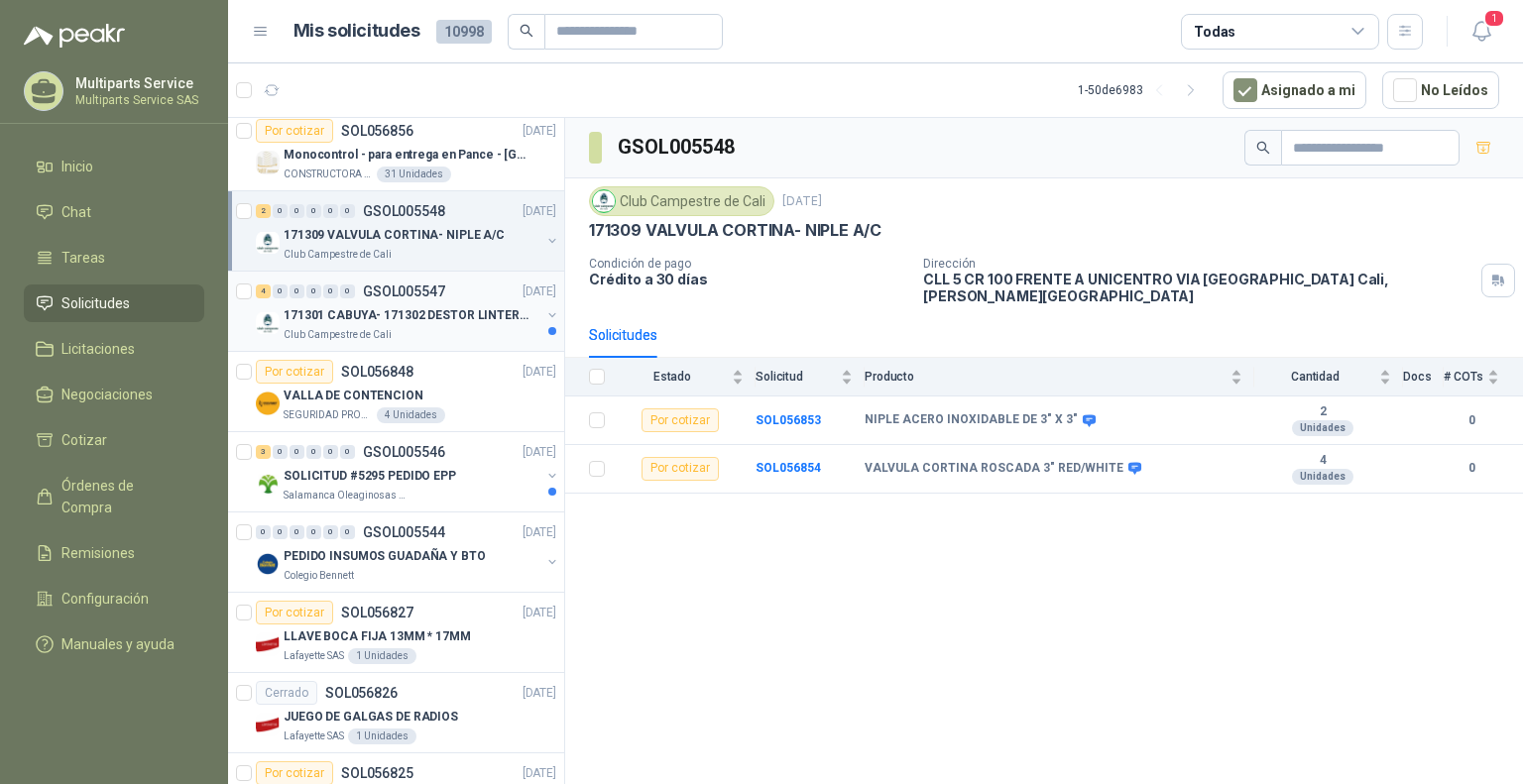
click at [439, 327] on div "Club Campestre de Cali" at bounding box center [412, 335] width 257 height 16
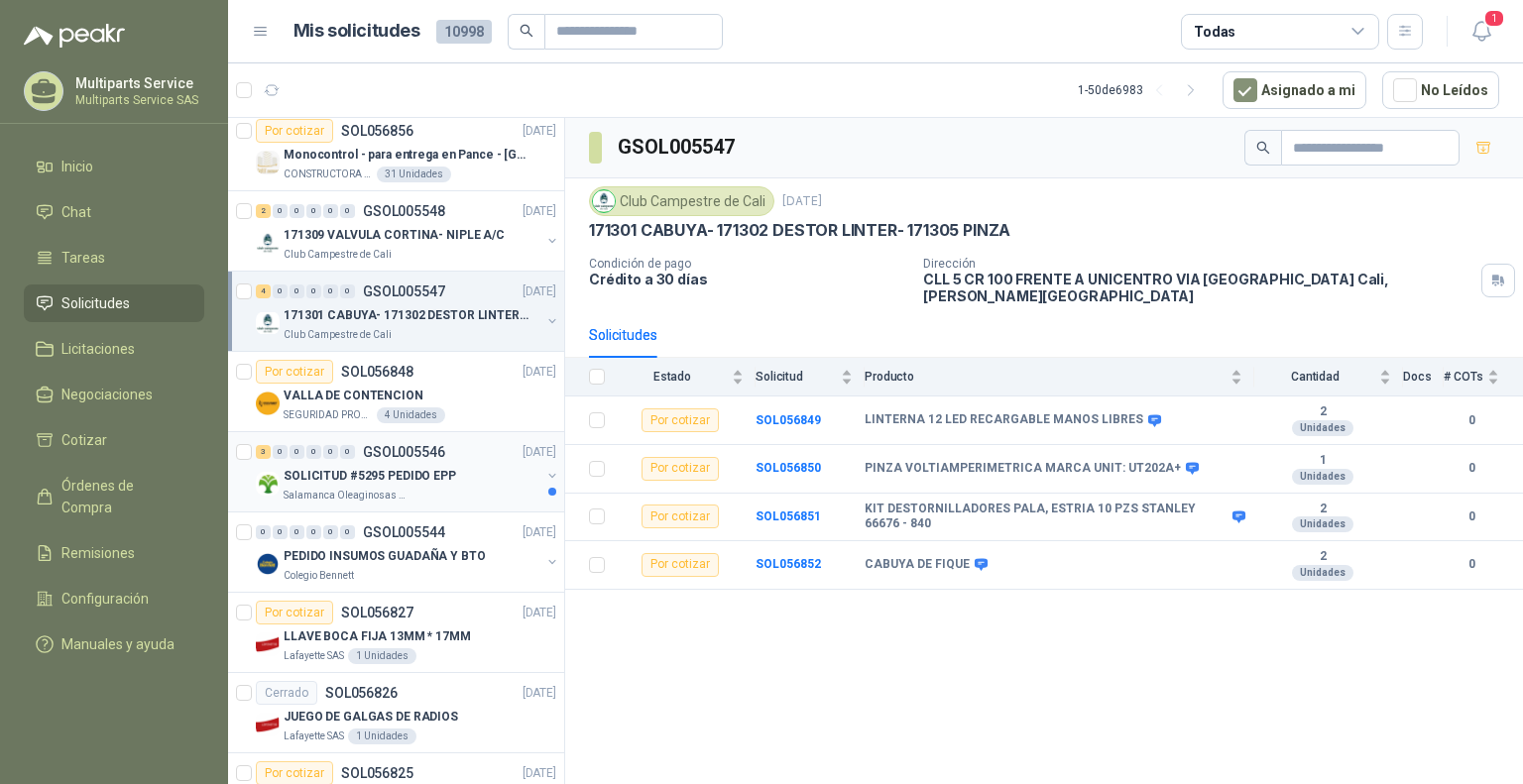
click at [458, 473] on div "SOLICITUD #5295 PEDIDO EPP" at bounding box center [412, 476] width 257 height 24
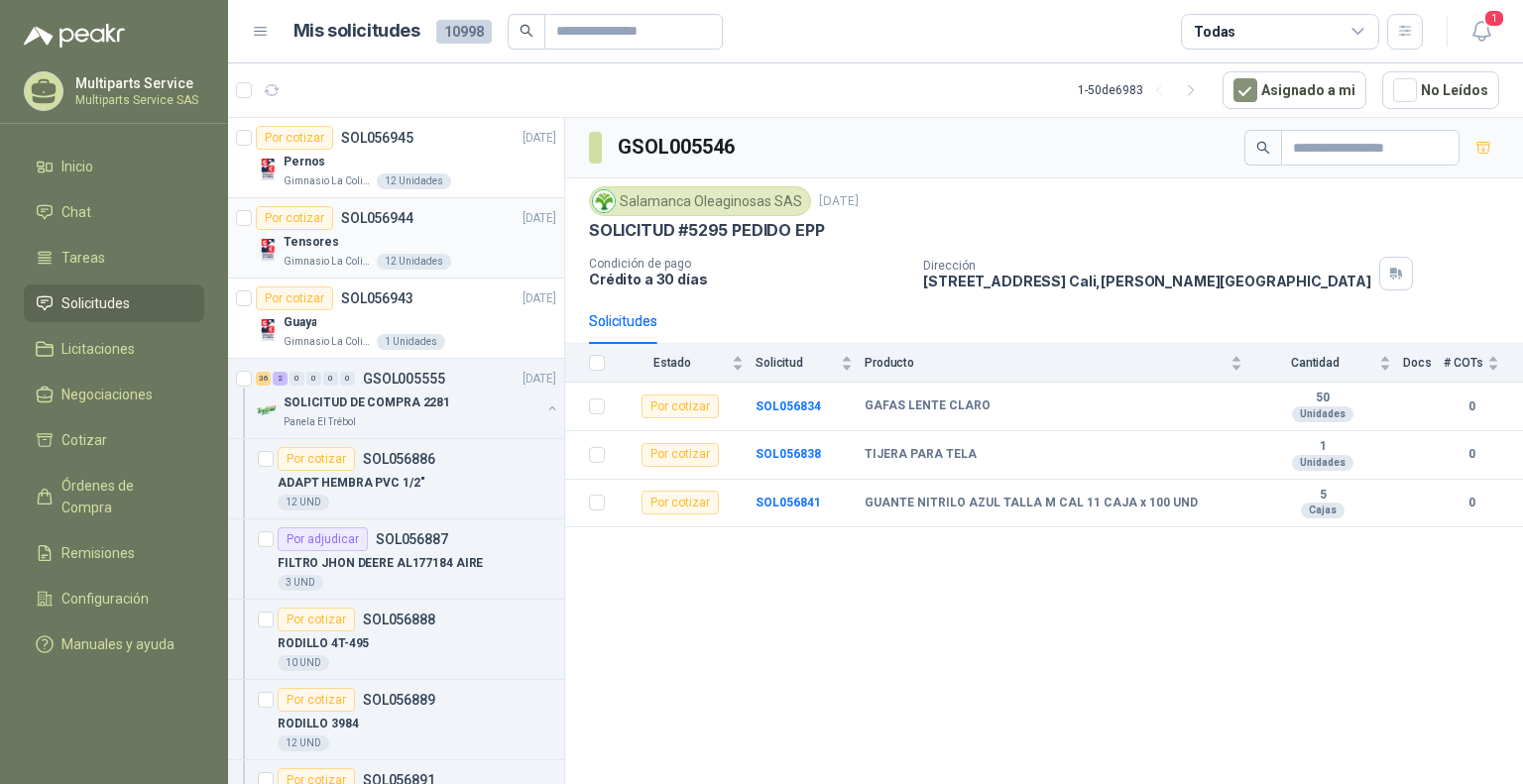
click at [464, 249] on div "Tensores" at bounding box center [420, 242] width 273 height 24
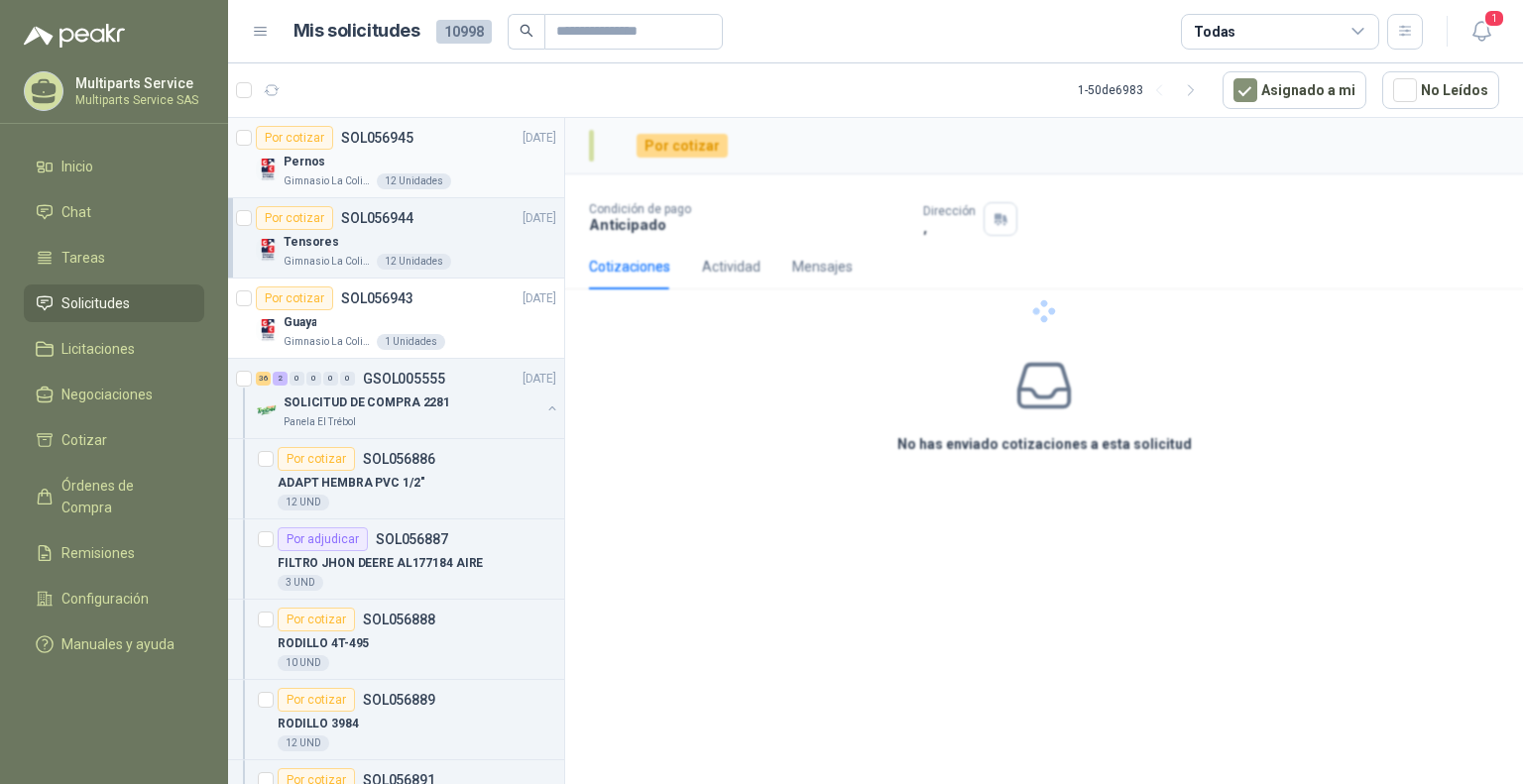
click at [485, 153] on div "Pernos" at bounding box center [420, 161] width 273 height 24
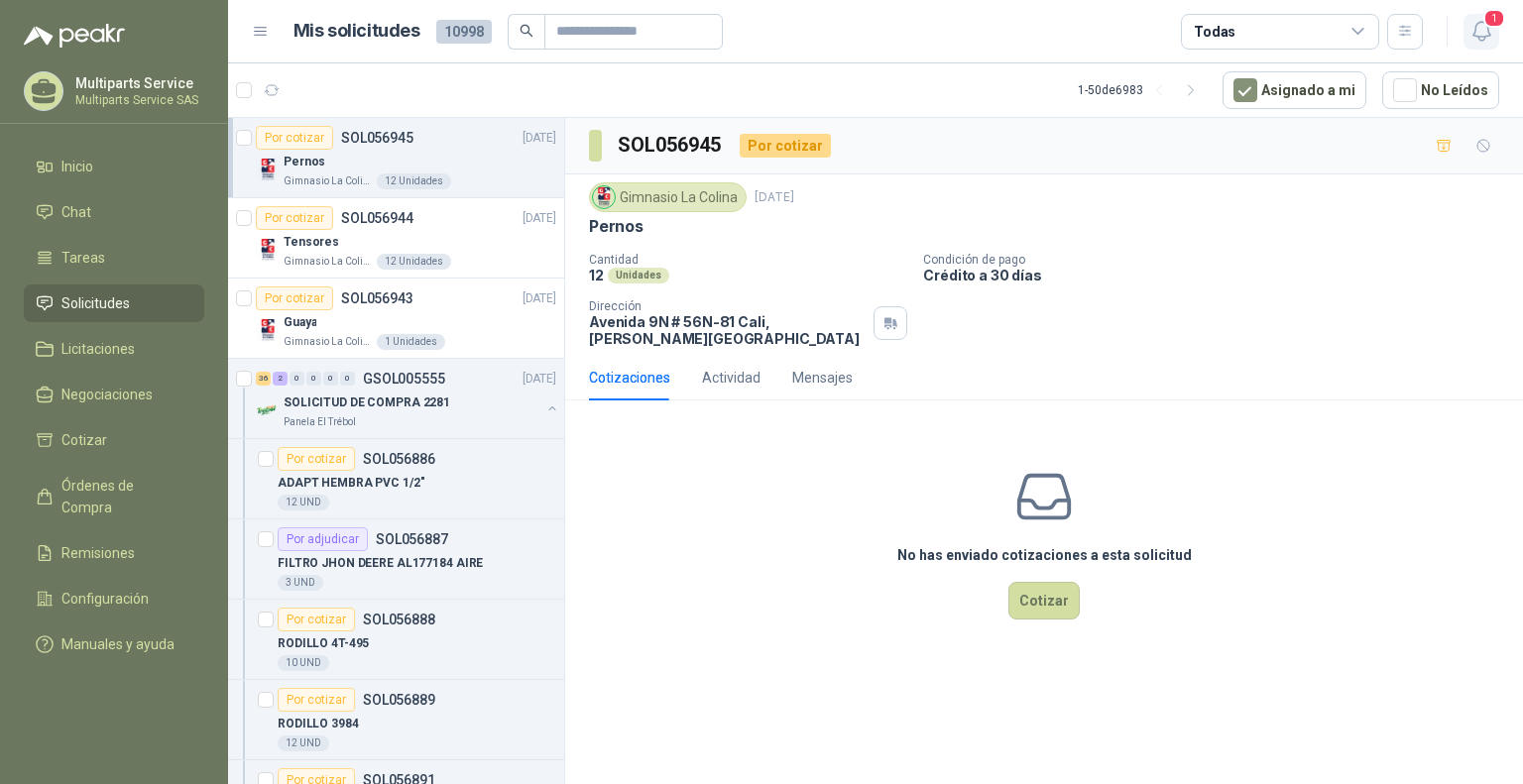
click at [1482, 48] on header "Mis solicitudes 10998 Todas 1" at bounding box center [875, 32] width 1295 height 64
click at [1495, 27] on span "1" at bounding box center [1495, 18] width 22 height 19
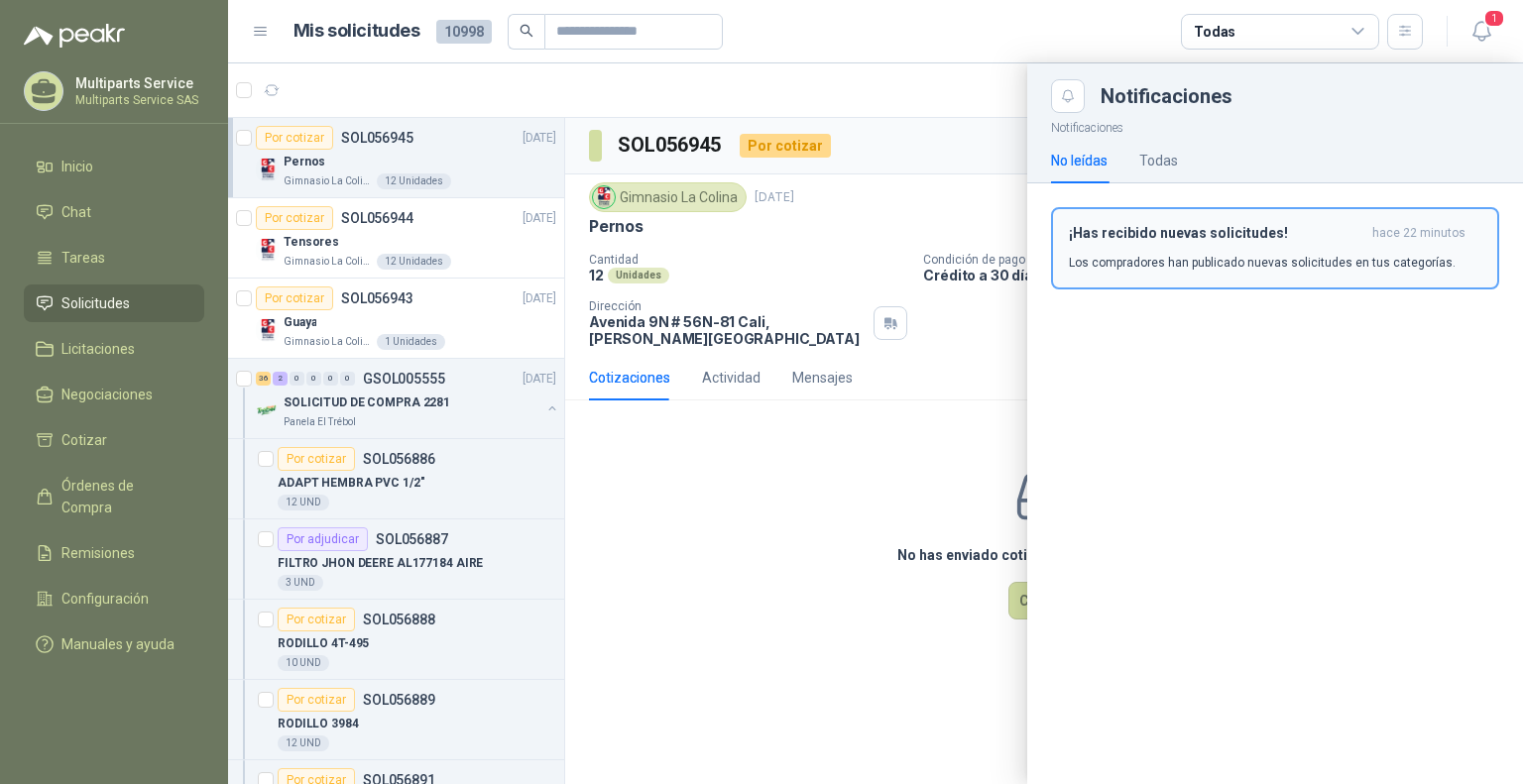
click at [1214, 262] on p "Los compradores han publicado nuevas solicitudes en tus categorías." at bounding box center [1262, 263] width 387 height 18
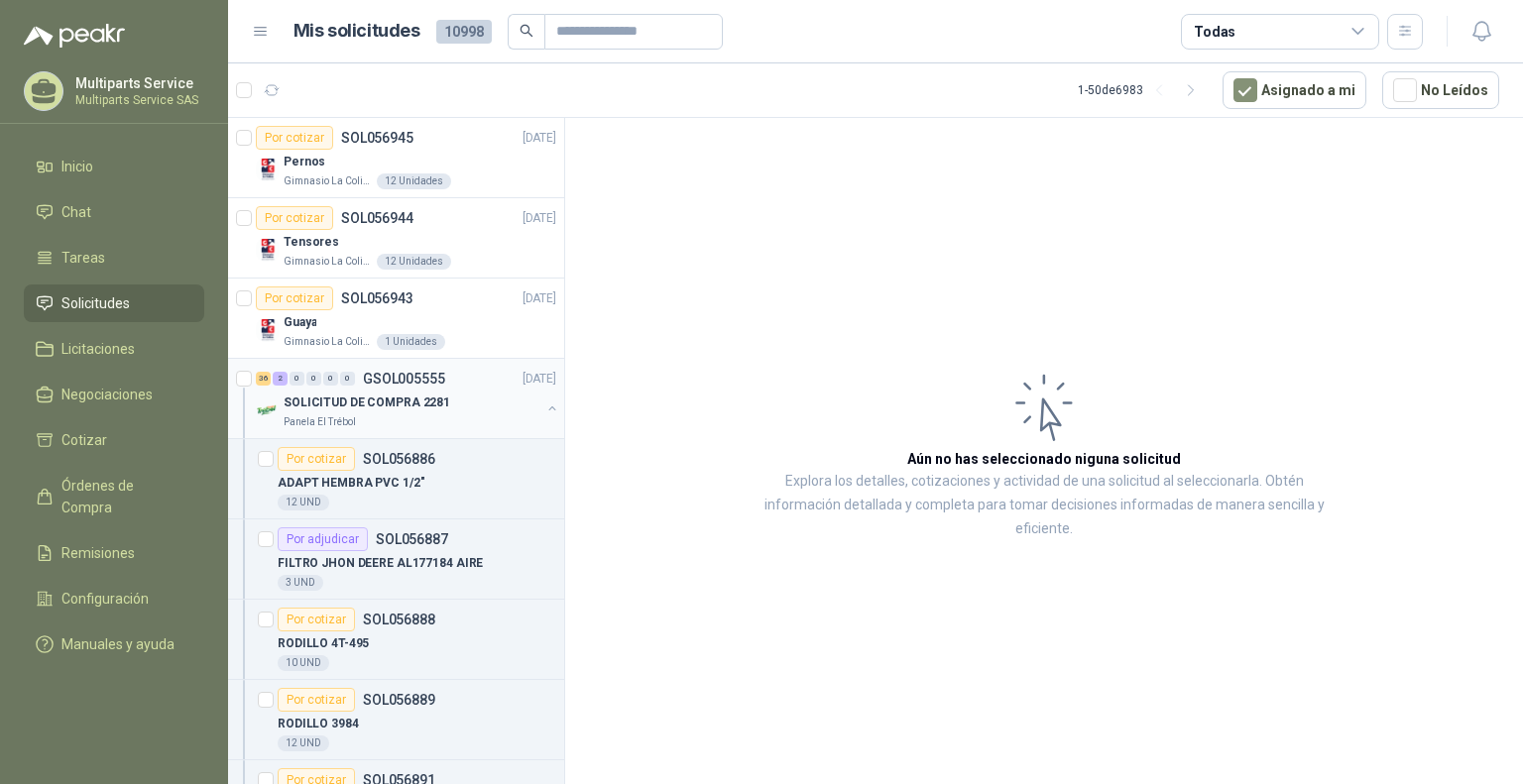
click at [486, 391] on div "SOLICITUD DE COMPRA 2281" at bounding box center [412, 403] width 257 height 24
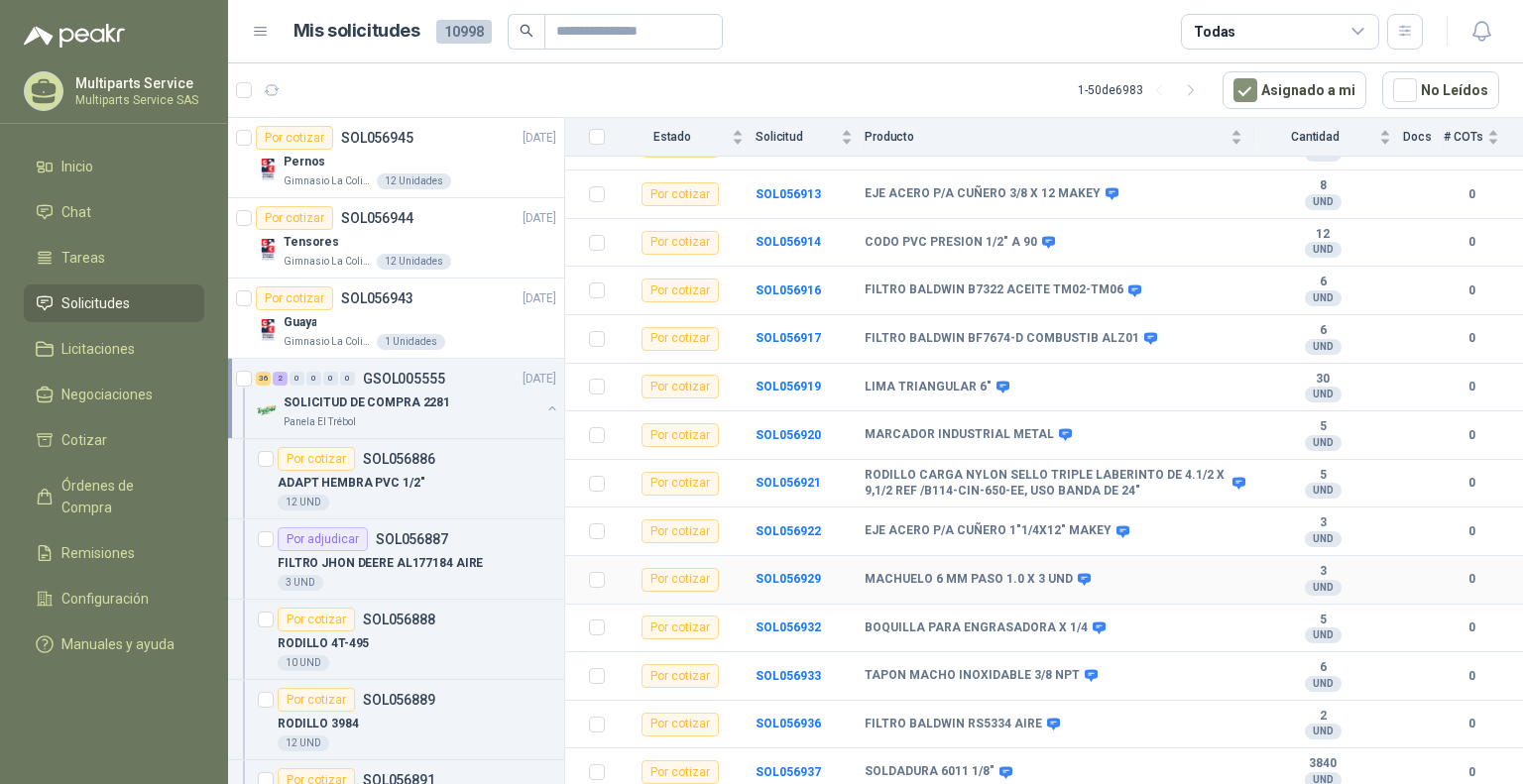
scroll to position [1421, 0]
